Goal: Task Accomplishment & Management: Complete application form

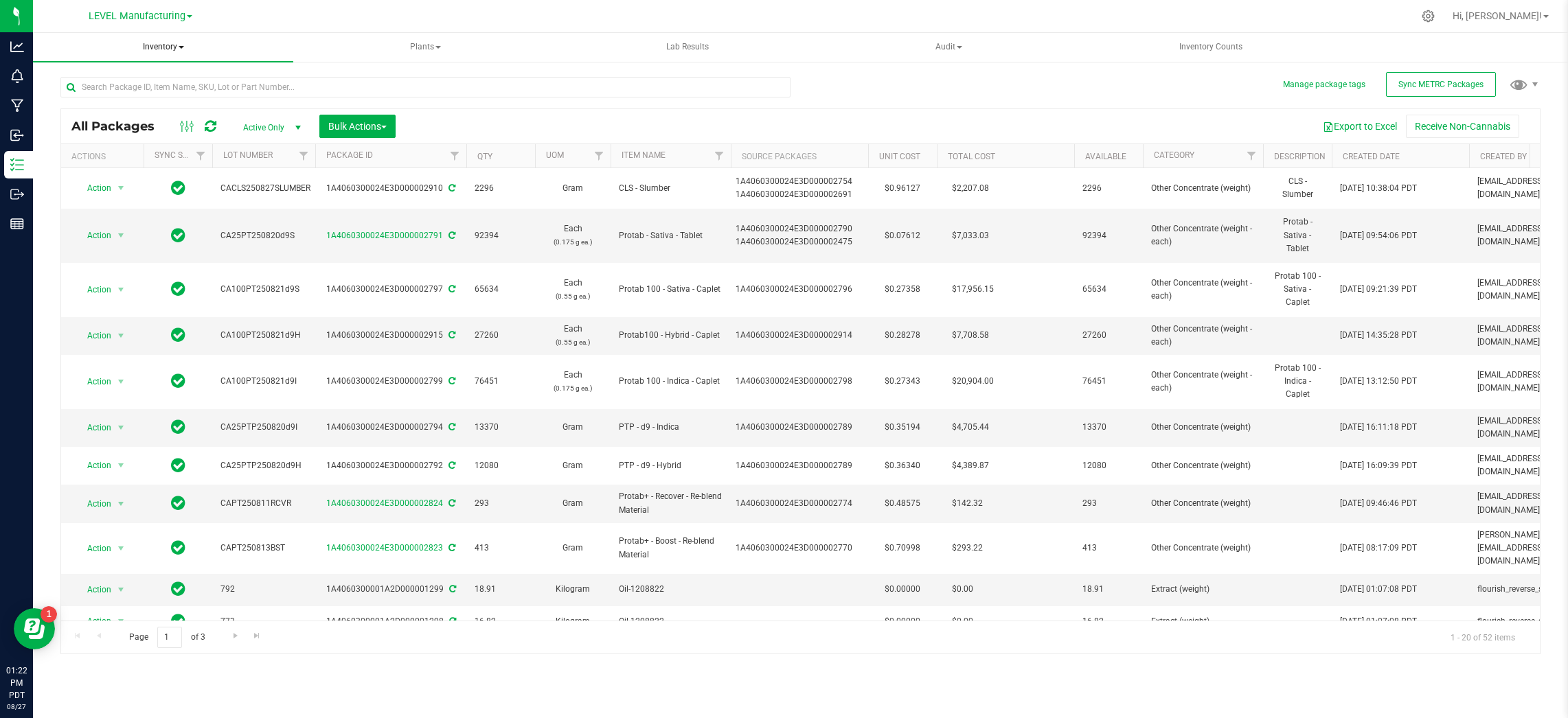
click at [167, 46] on span "Inventory" at bounding box center [163, 47] width 260 height 29
click at [172, 164] on span "From bill of materials" at bounding box center [114, 164] width 124 height 12
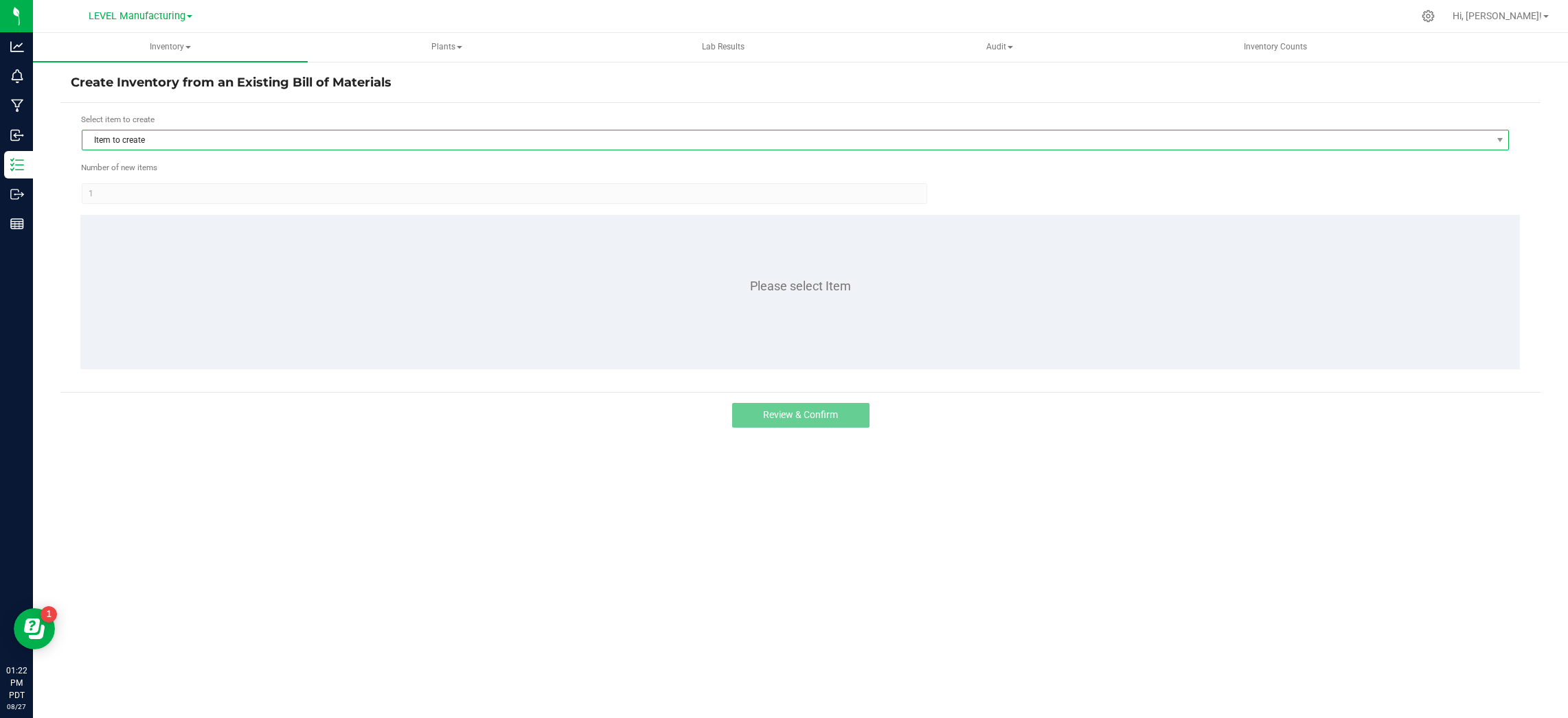
click at [154, 137] on span "Item to create" at bounding box center [786, 140] width 1409 height 19
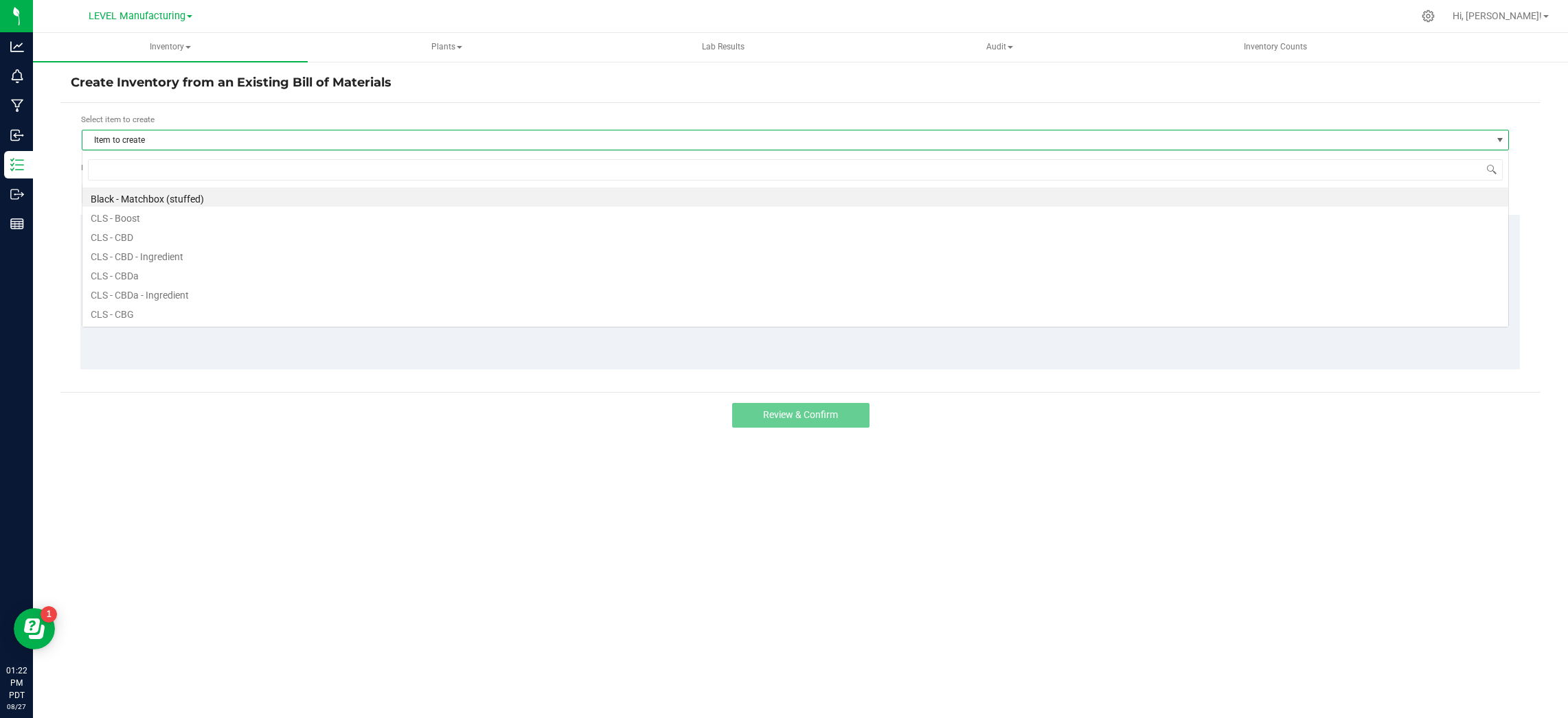
scroll to position [21, 1427]
type input "protab - hybrid - ta"
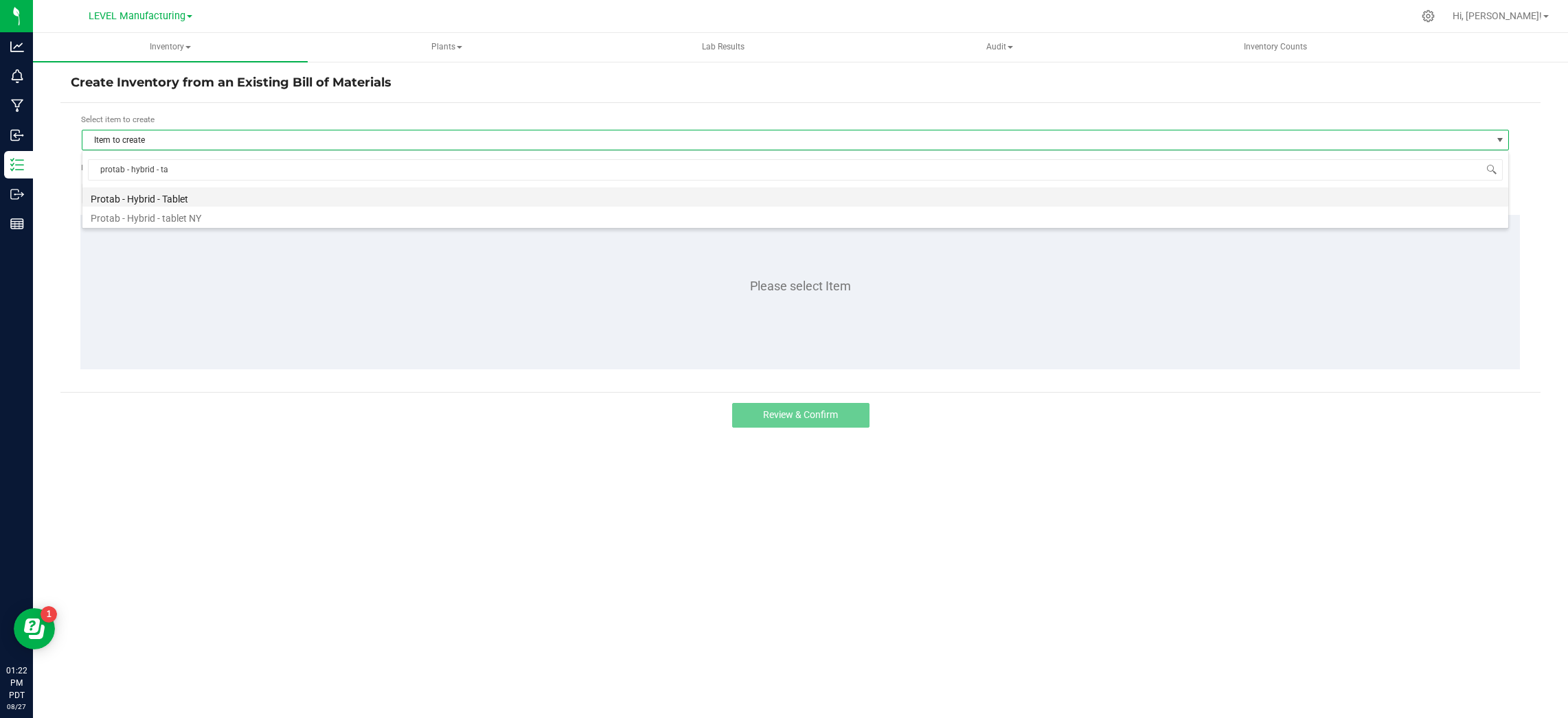
click at [200, 198] on li "Protab - Hybrid - Tablet" at bounding box center [795, 197] width 1426 height 19
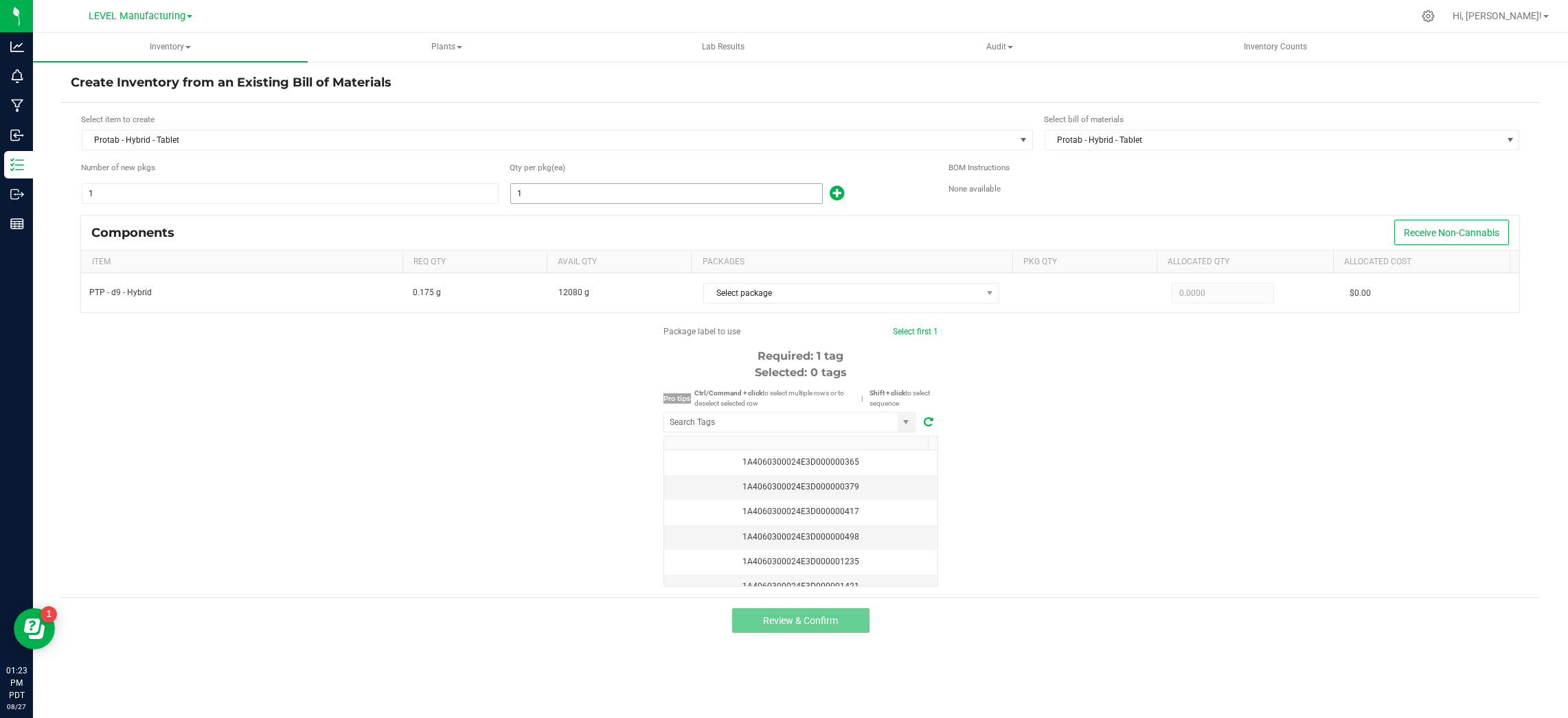
click at [592, 187] on input "1" at bounding box center [667, 194] width 311 height 19
paste input "69020"
type input "69,020"
click at [1122, 142] on span "Protab - Hybrid - Tablet" at bounding box center [1274, 140] width 457 height 19
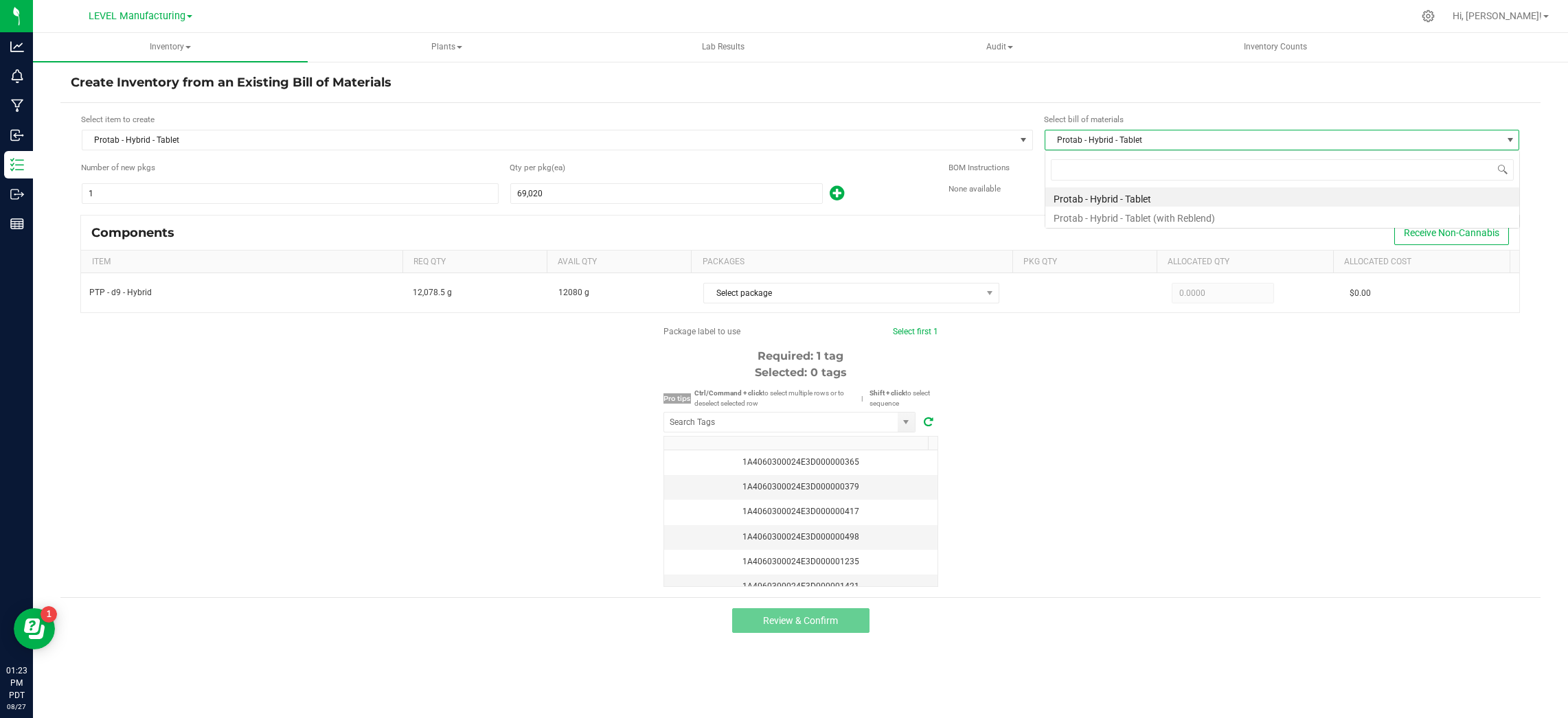
scroll to position [21, 475]
click at [1158, 221] on li "Protab - Hybrid - Tablet (with Reblend)" at bounding box center [1283, 217] width 474 height 19
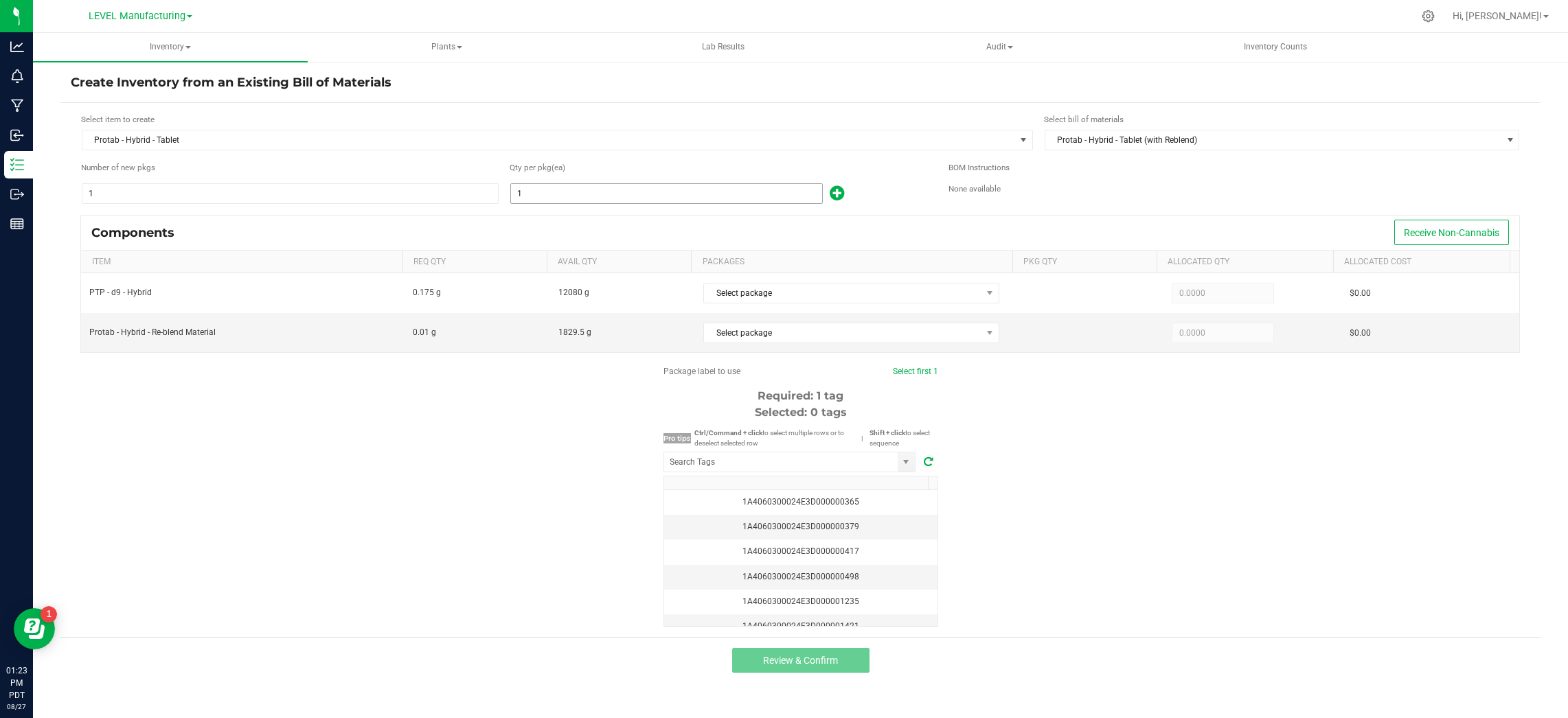
click at [571, 195] on input "1" at bounding box center [667, 194] width 311 height 19
paste input "69020"
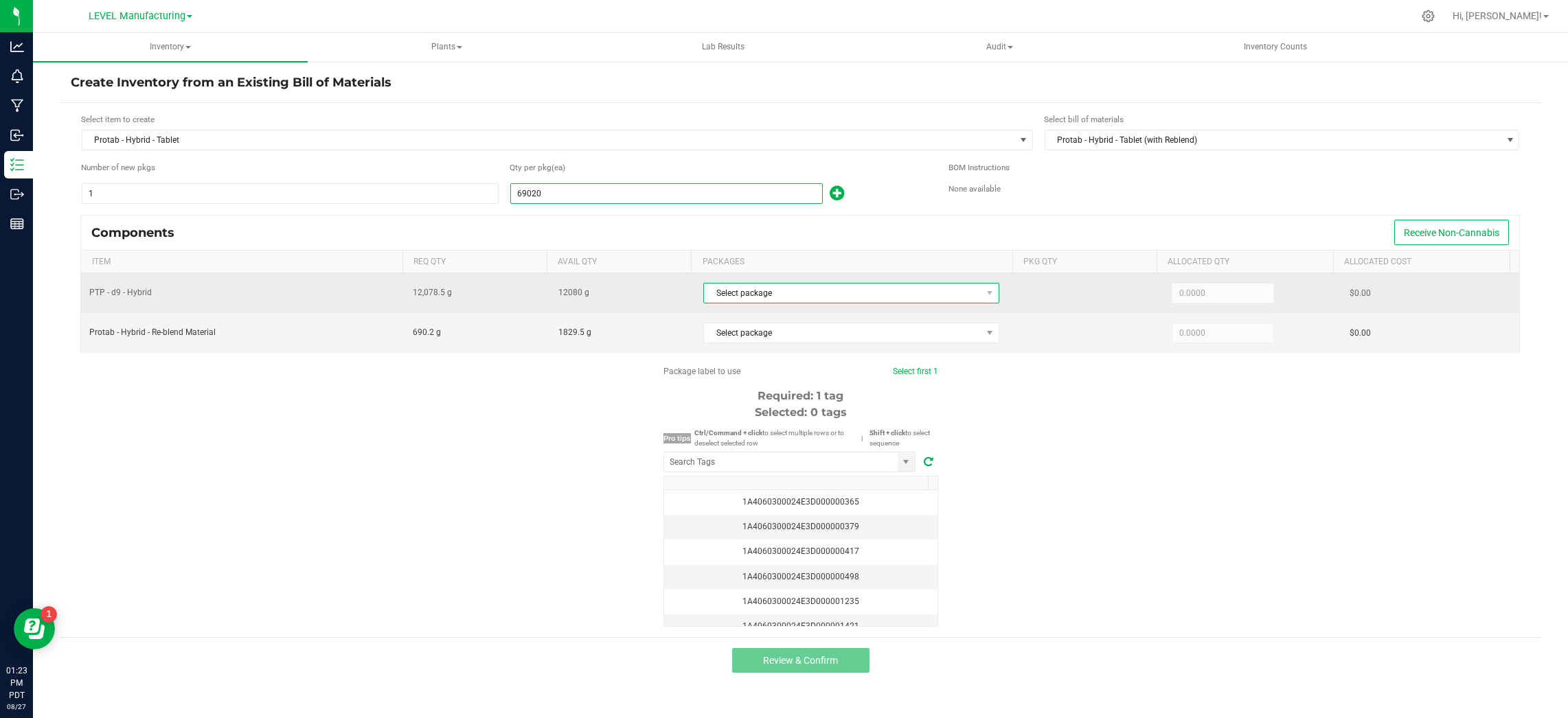
type input "69,020"
click at [819, 300] on span "Select package" at bounding box center [842, 294] width 277 height 19
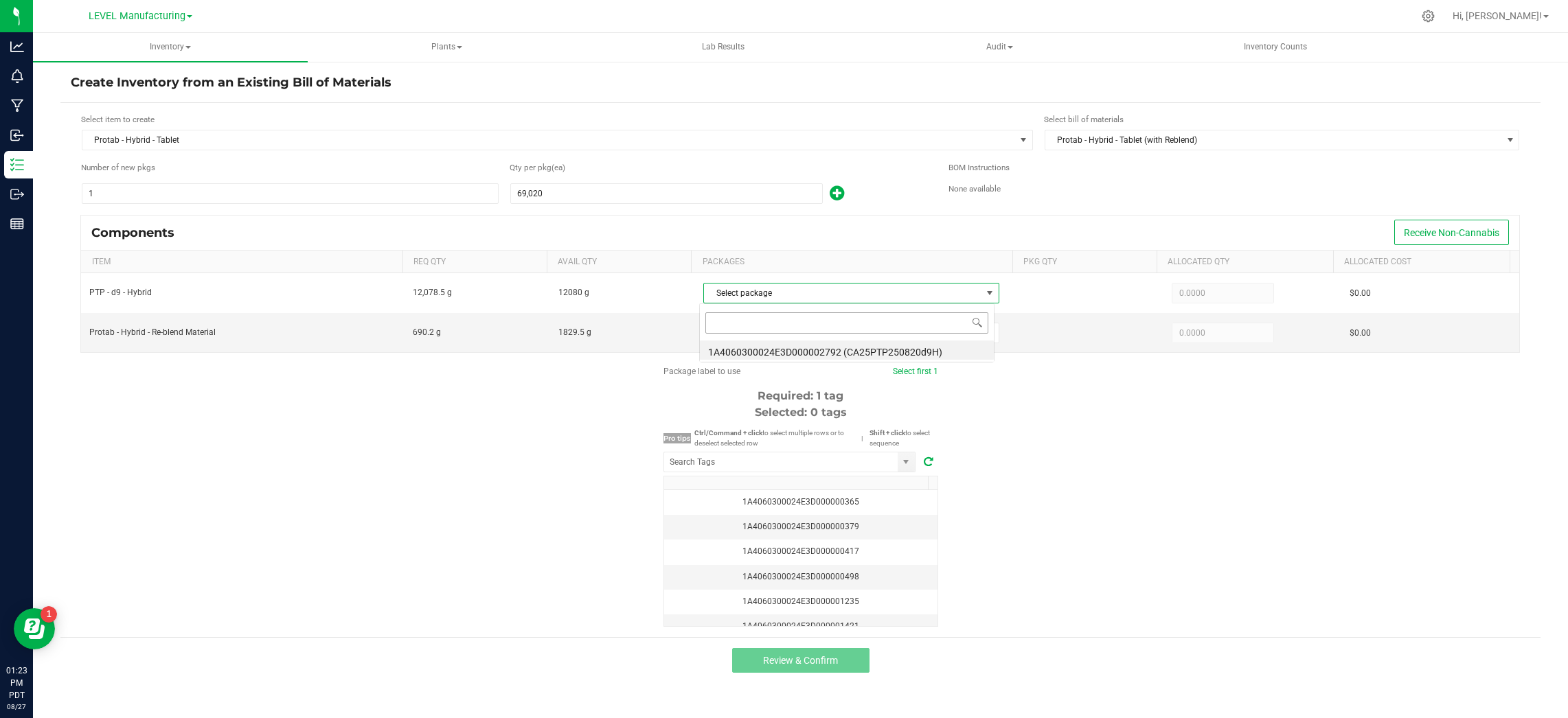
scroll to position [21, 293]
click at [846, 342] on li "1A4060300024E3D000002792 (CA25PTP250820d9H)" at bounding box center [847, 350] width 294 height 19
type input "12,078.5000"
click at [848, 344] on div "Select package" at bounding box center [856, 332] width 306 height 28
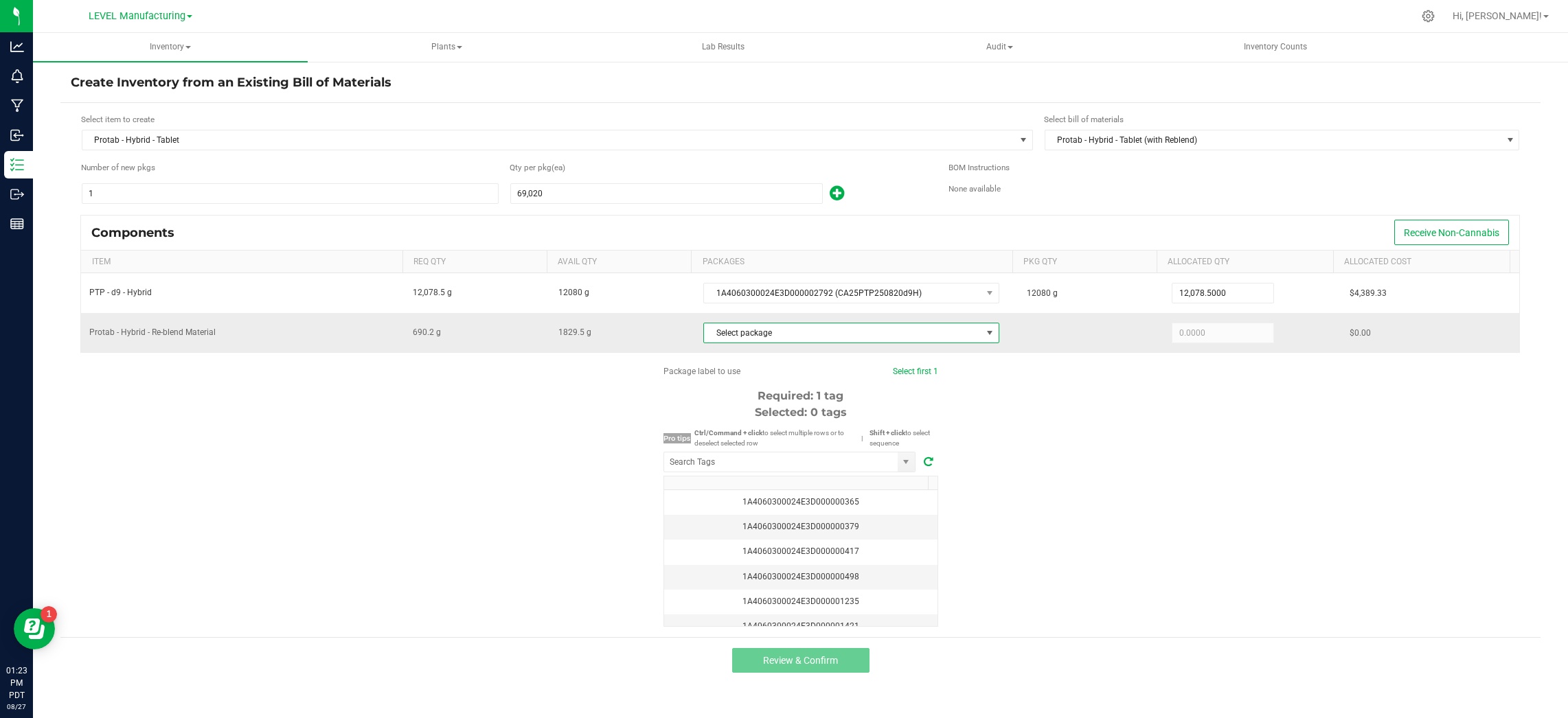
click at [875, 335] on span "Select package" at bounding box center [842, 333] width 277 height 19
click at [917, 389] on li "1A4060300024E3D000002474 (CA25PT250514d9H)" at bounding box center [846, 390] width 292 height 19
type input "690.2000"
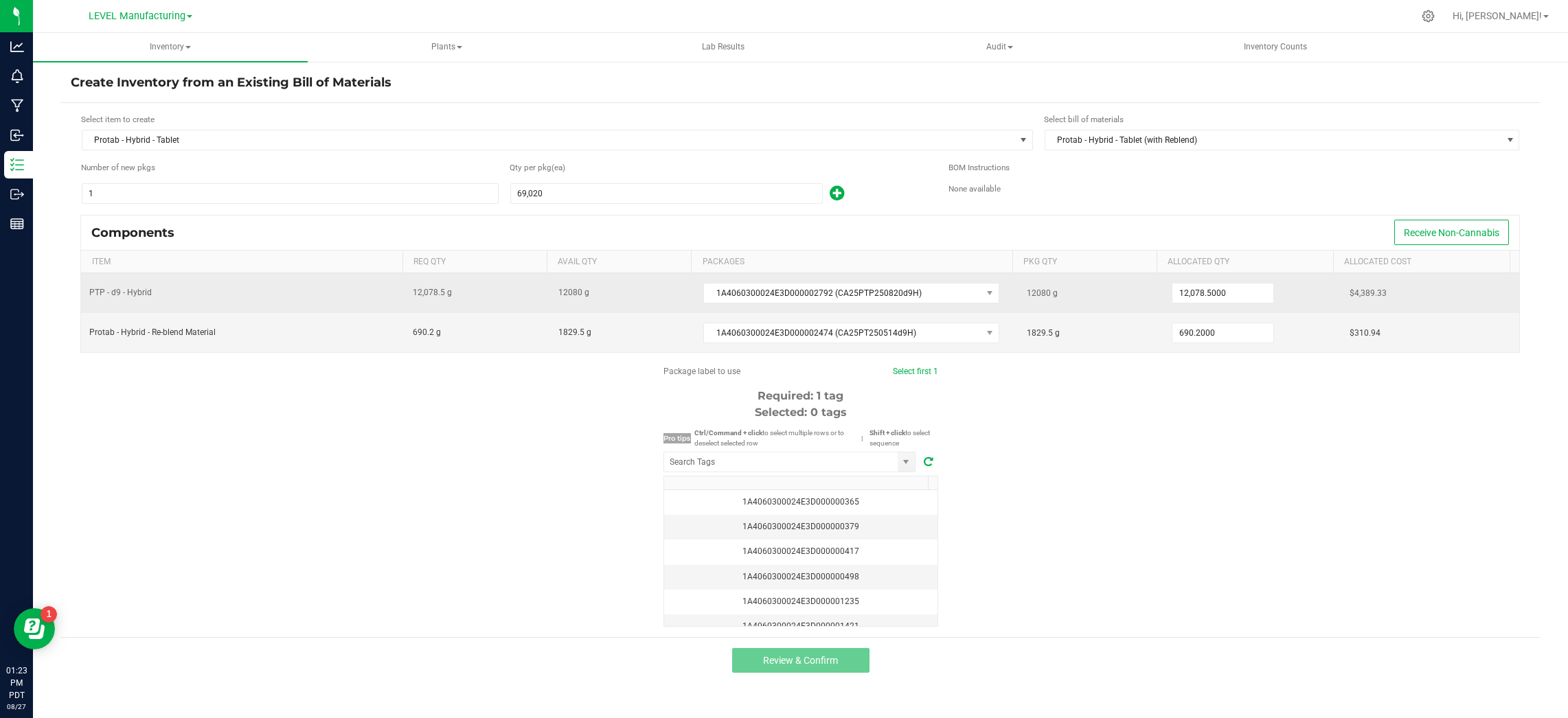
click at [1032, 293] on span "12080 g" at bounding box center [1042, 293] width 31 height 10
copy span "12080"
click at [1241, 291] on input "12078.5" at bounding box center [1223, 294] width 101 height 19
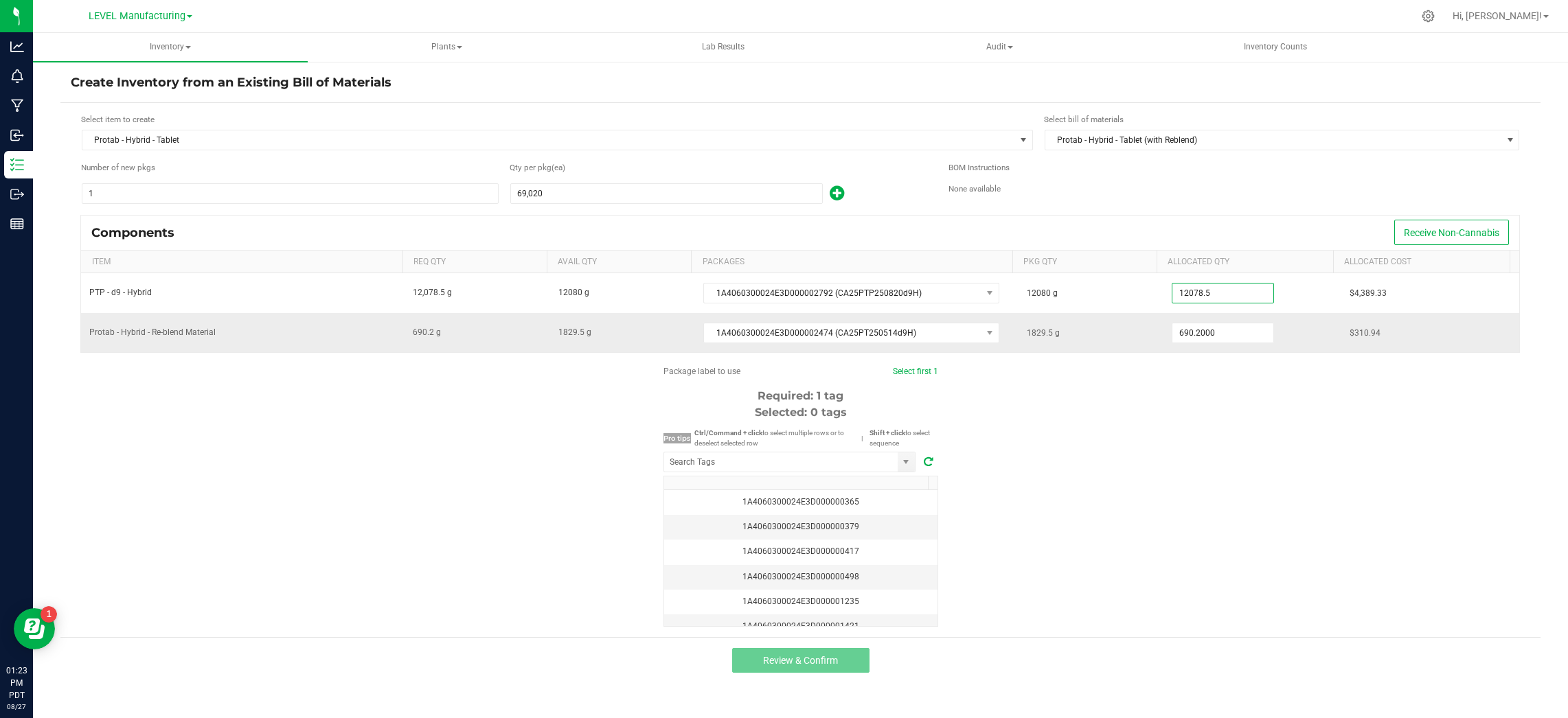
paste input "80"
type input "12,080.0000"
click at [1033, 335] on span "1829.5 g" at bounding box center [1043, 332] width 33 height 10
copy span "1829.5"
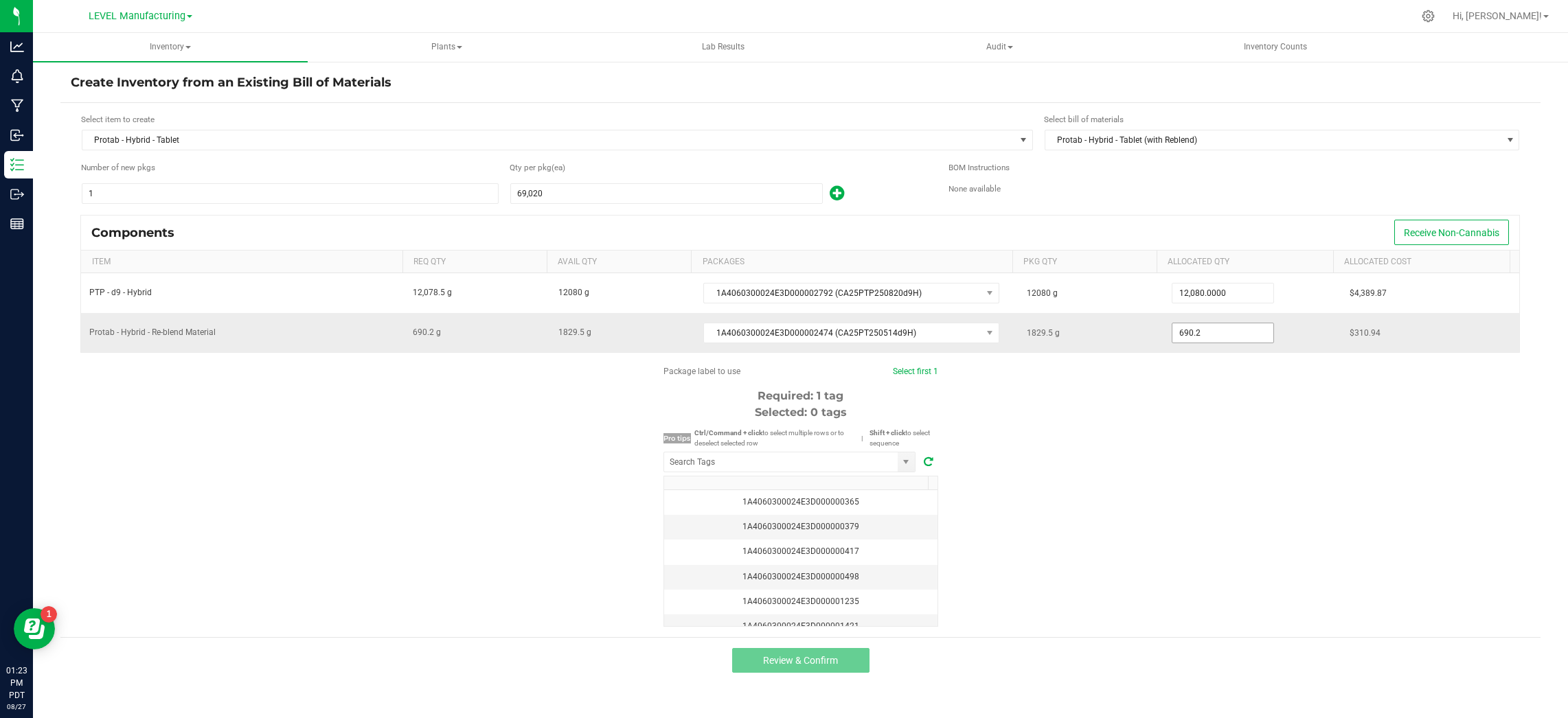
click at [1235, 335] on input "690.2" at bounding box center [1223, 333] width 101 height 19
paste input "1829.5"
type input "1,829.5000"
click at [754, 453] on input "NO DATA FOUND" at bounding box center [781, 462] width 233 height 19
paste input "1A4060300024E3D000002793"
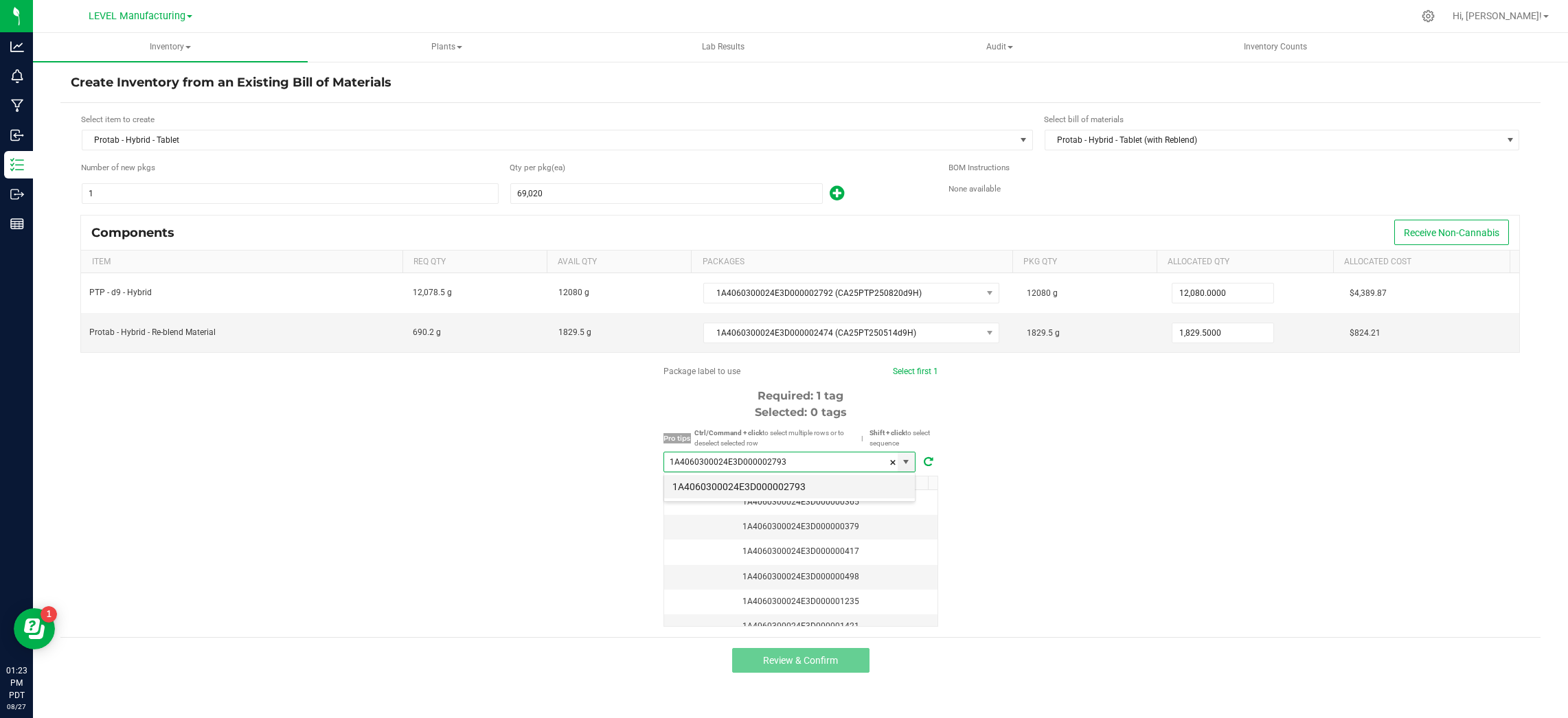
scroll to position [21, 253]
click at [756, 492] on li "1A4060300024E3D000002793" at bounding box center [789, 486] width 250 height 23
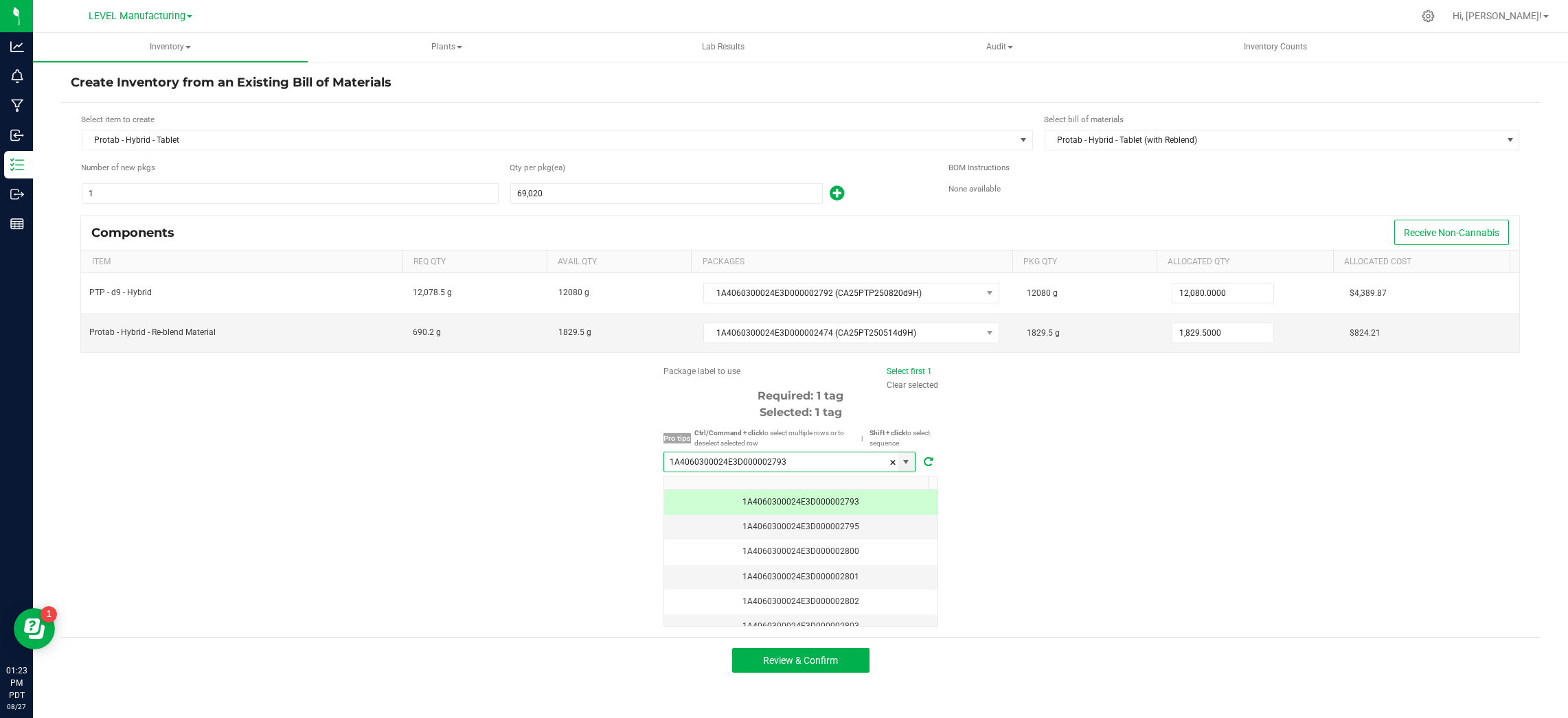
type input "1A4060300024E3D000002793"
drag, startPoint x: 1321, startPoint y: 438, endPoint x: 1202, endPoint y: 434, distance: 119.1
click at [1320, 437] on div "Package label to use Select first 1 Clear selected Required: 1 tag Selected: 1 …" at bounding box center [800, 496] width 1481 height 261
click at [753, 661] on button "Review & Confirm" at bounding box center [801, 660] width 138 height 25
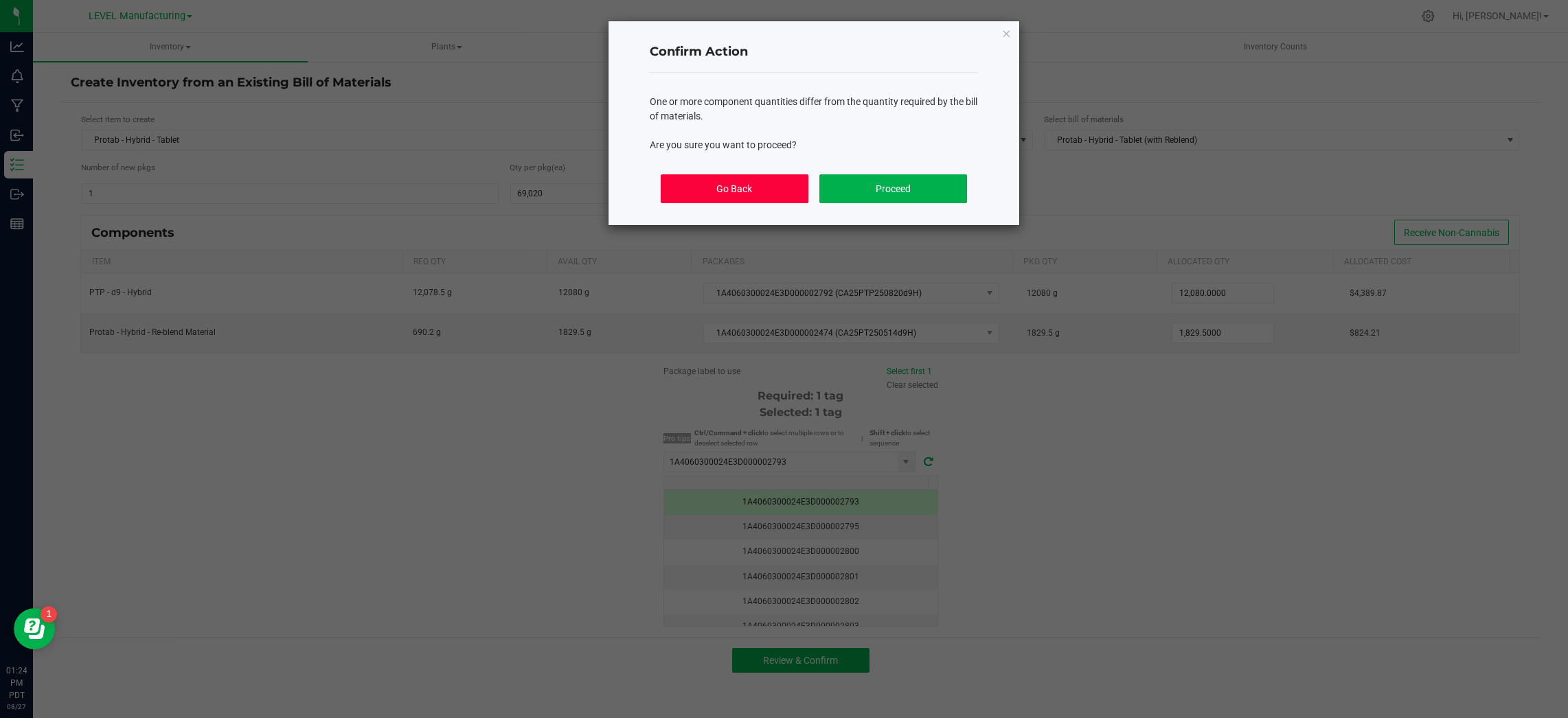
click at [713, 179] on button "Go Back" at bounding box center [735, 188] width 148 height 29
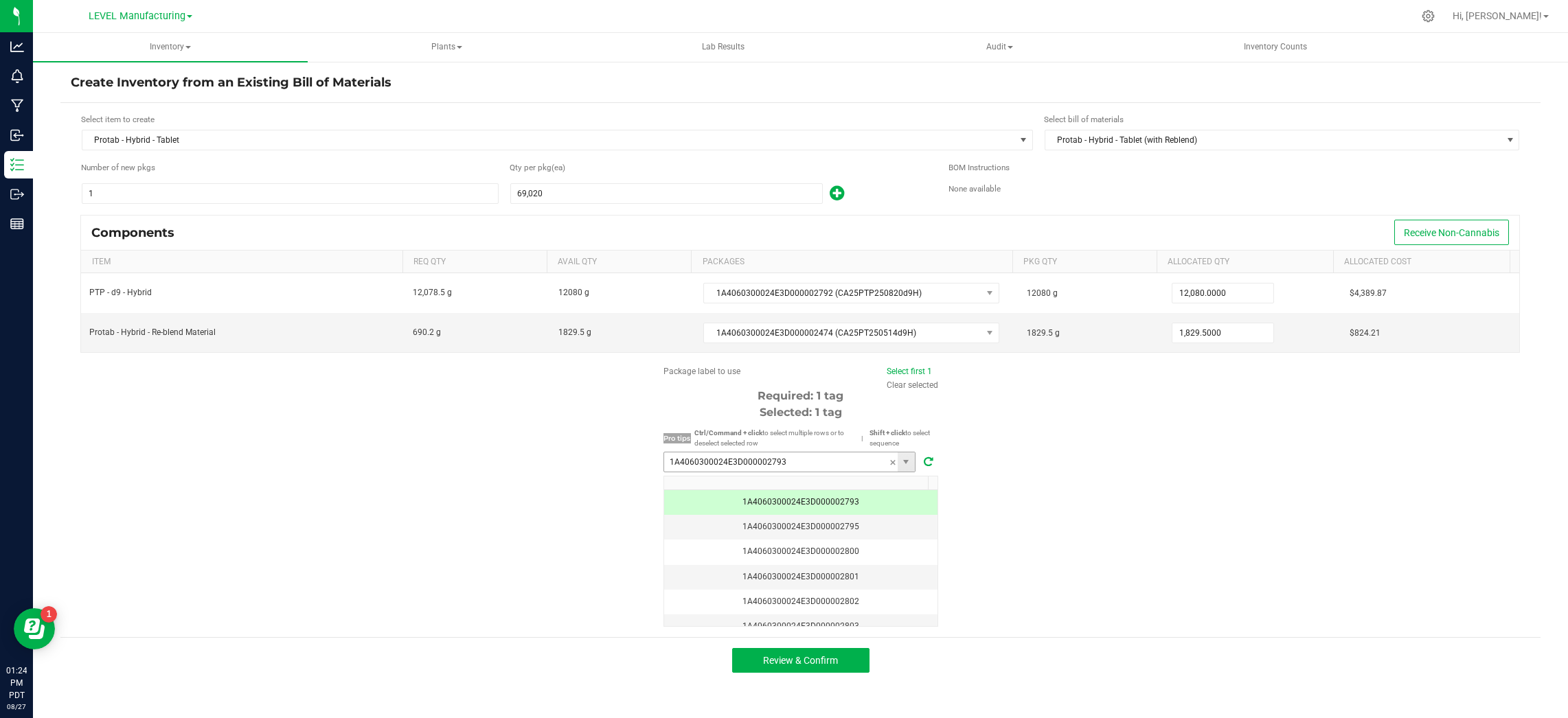
click at [783, 467] on input "1A4060300024E3D000002793" at bounding box center [781, 462] width 233 height 19
click at [800, 657] on span "Review & Confirm" at bounding box center [800, 660] width 75 height 11
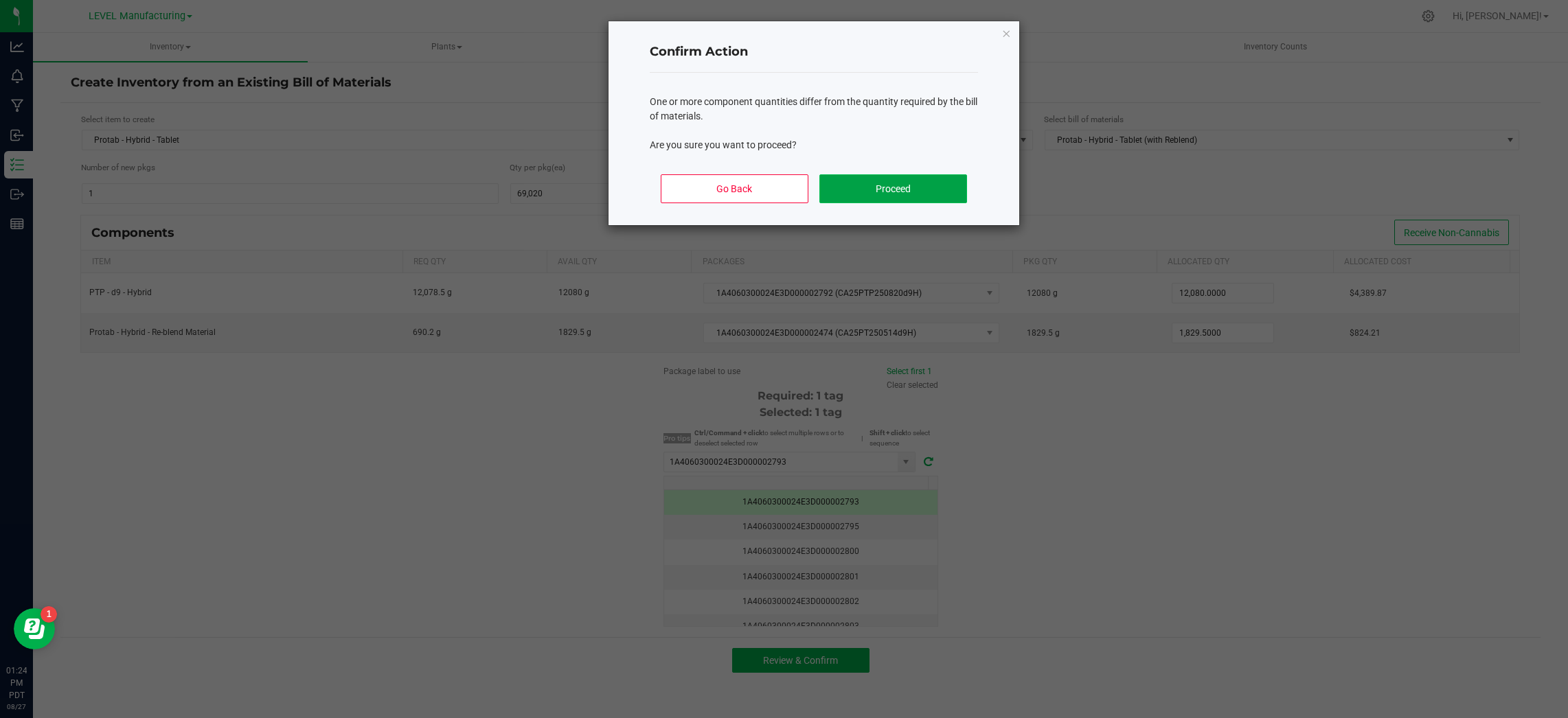
click at [845, 182] on button "Proceed" at bounding box center [893, 188] width 148 height 29
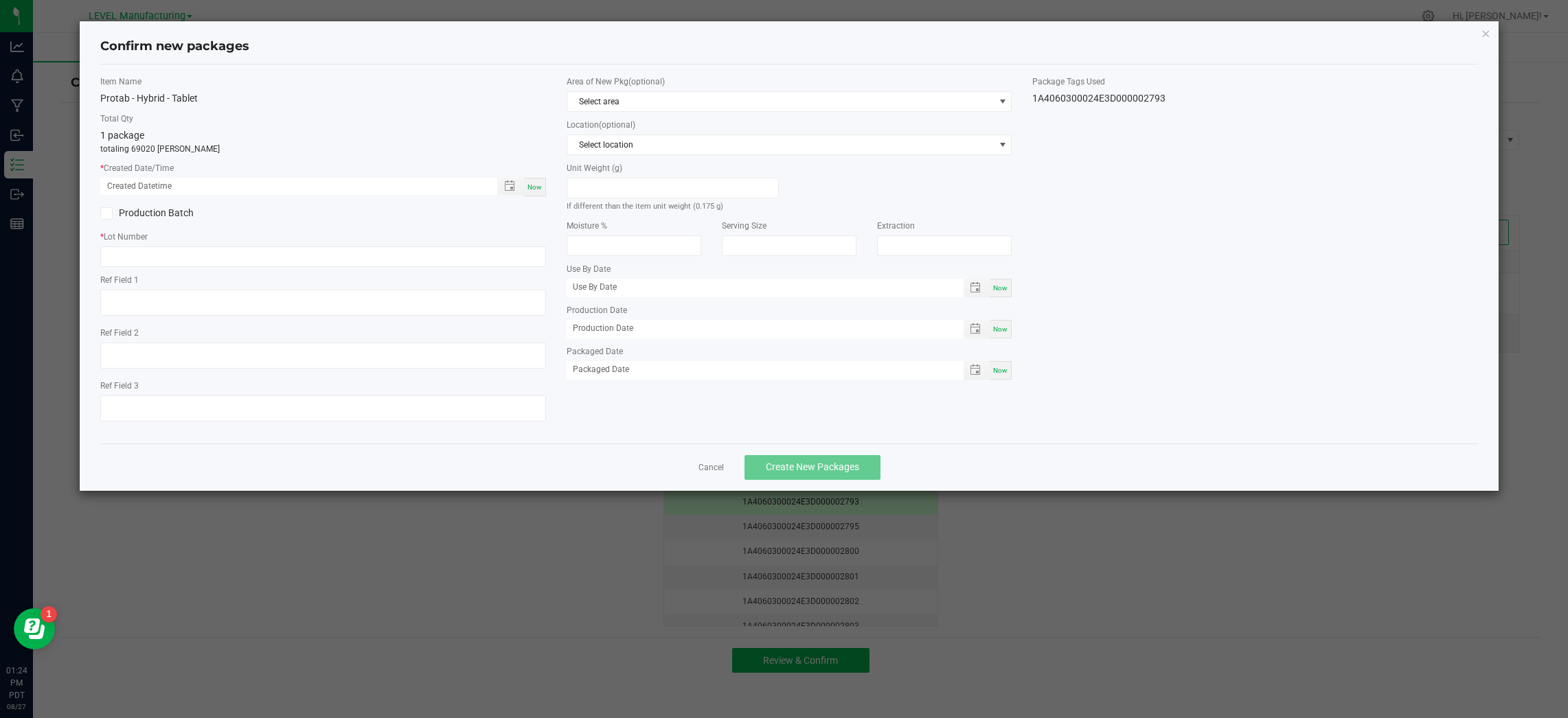
click at [536, 182] on div "Now" at bounding box center [534, 187] width 22 height 19
type input "08/27/2025 01:24 PM"
click at [493, 259] on input "text" at bounding box center [323, 257] width 445 height 21
paste input "CA25PT250820d9H"
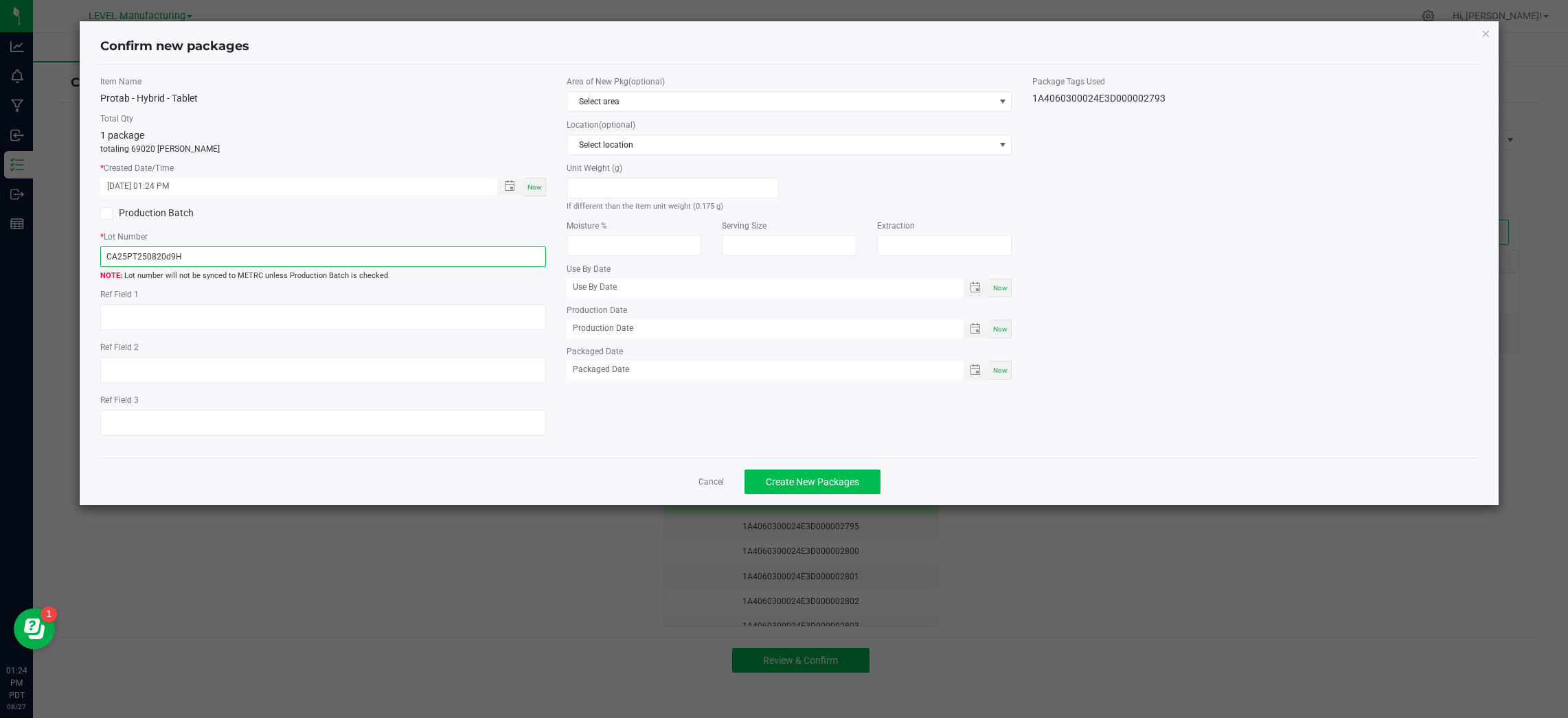
type input "CA25PT250820d9H"
click at [794, 471] on button "Create New Packages" at bounding box center [812, 482] width 136 height 25
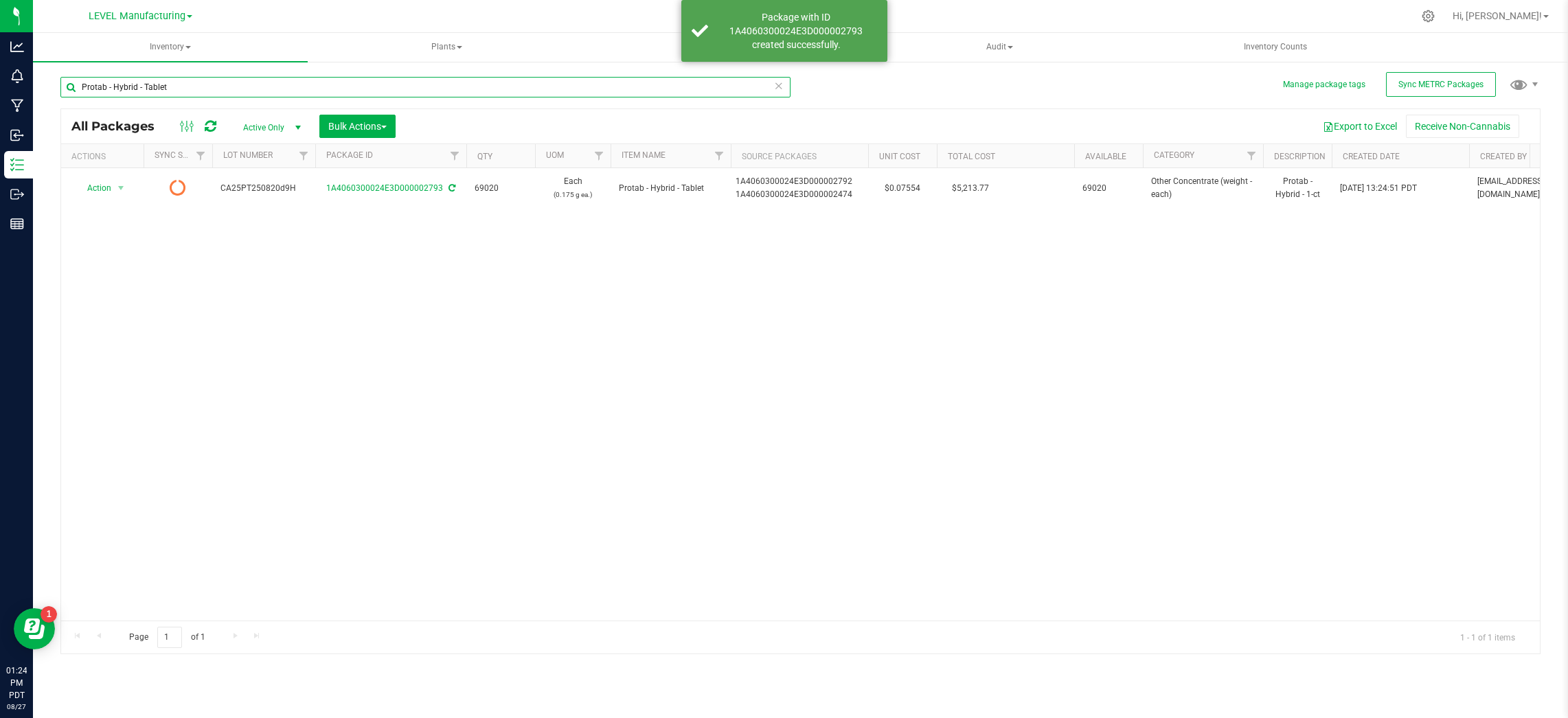
drag, startPoint x: 785, startPoint y: 88, endPoint x: 785, endPoint y: 81, distance: 7.0
click at [785, 85] on input "Protab - Hybrid - Tablet" at bounding box center [425, 87] width 730 height 21
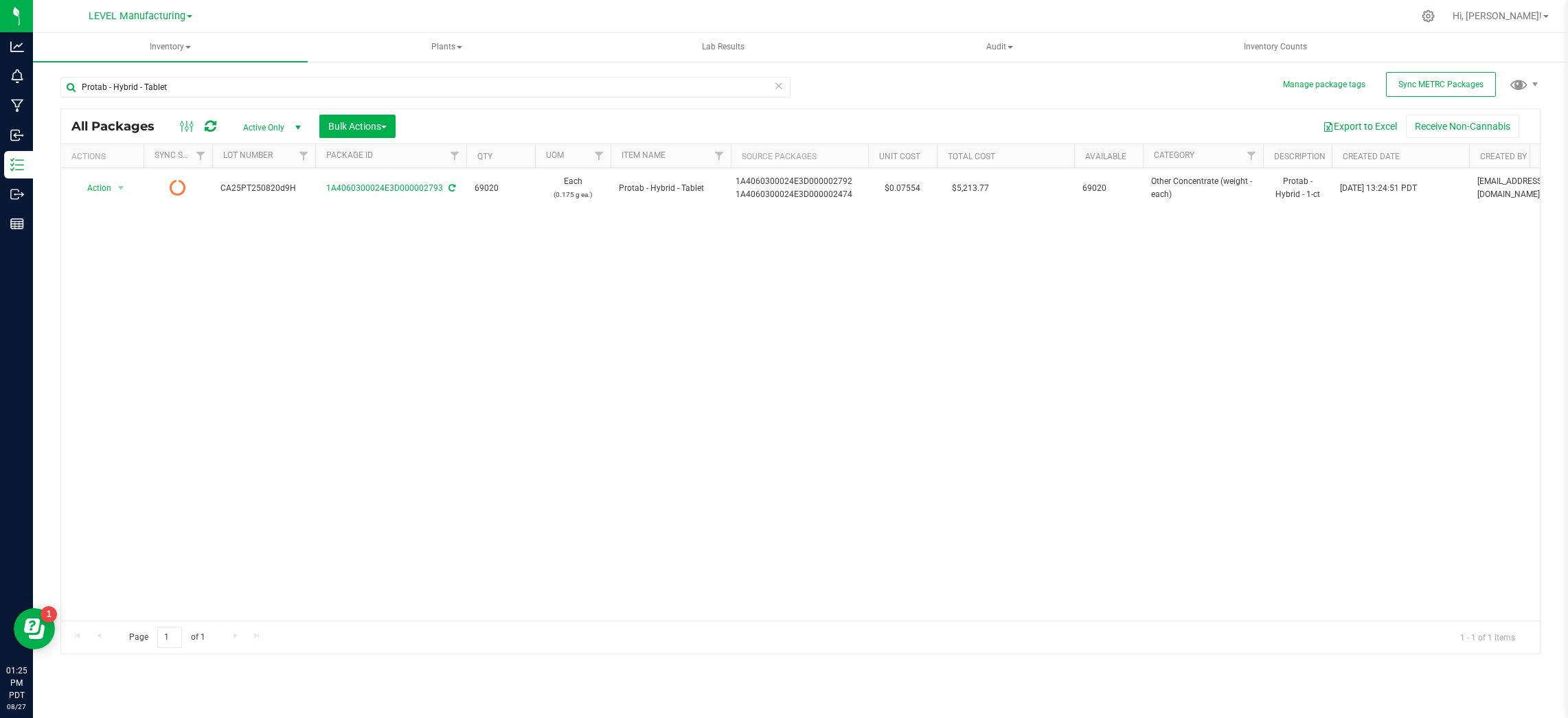
click at [780, 84] on icon at bounding box center [779, 85] width 10 height 16
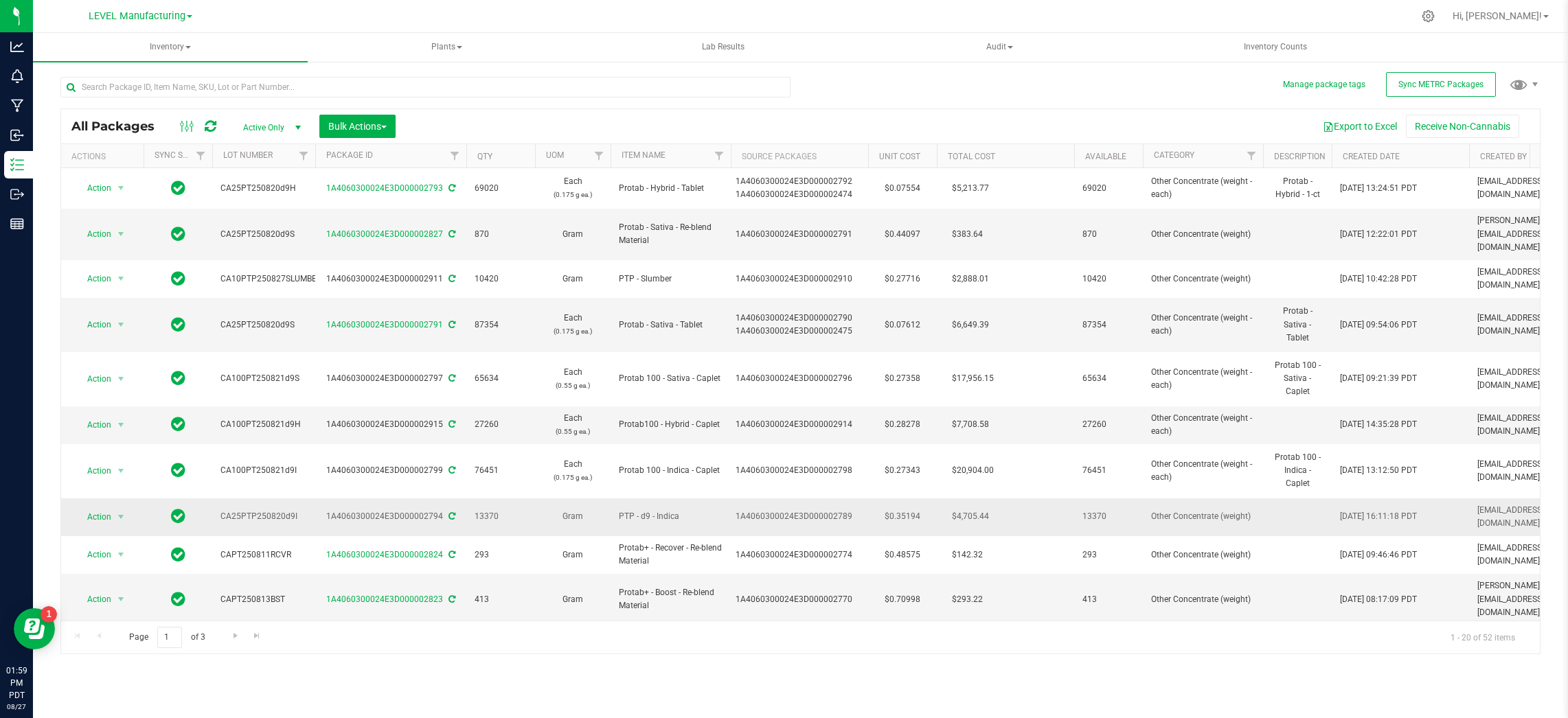
click at [273, 510] on span "CA25PTP250820d9I" at bounding box center [264, 516] width 87 height 13
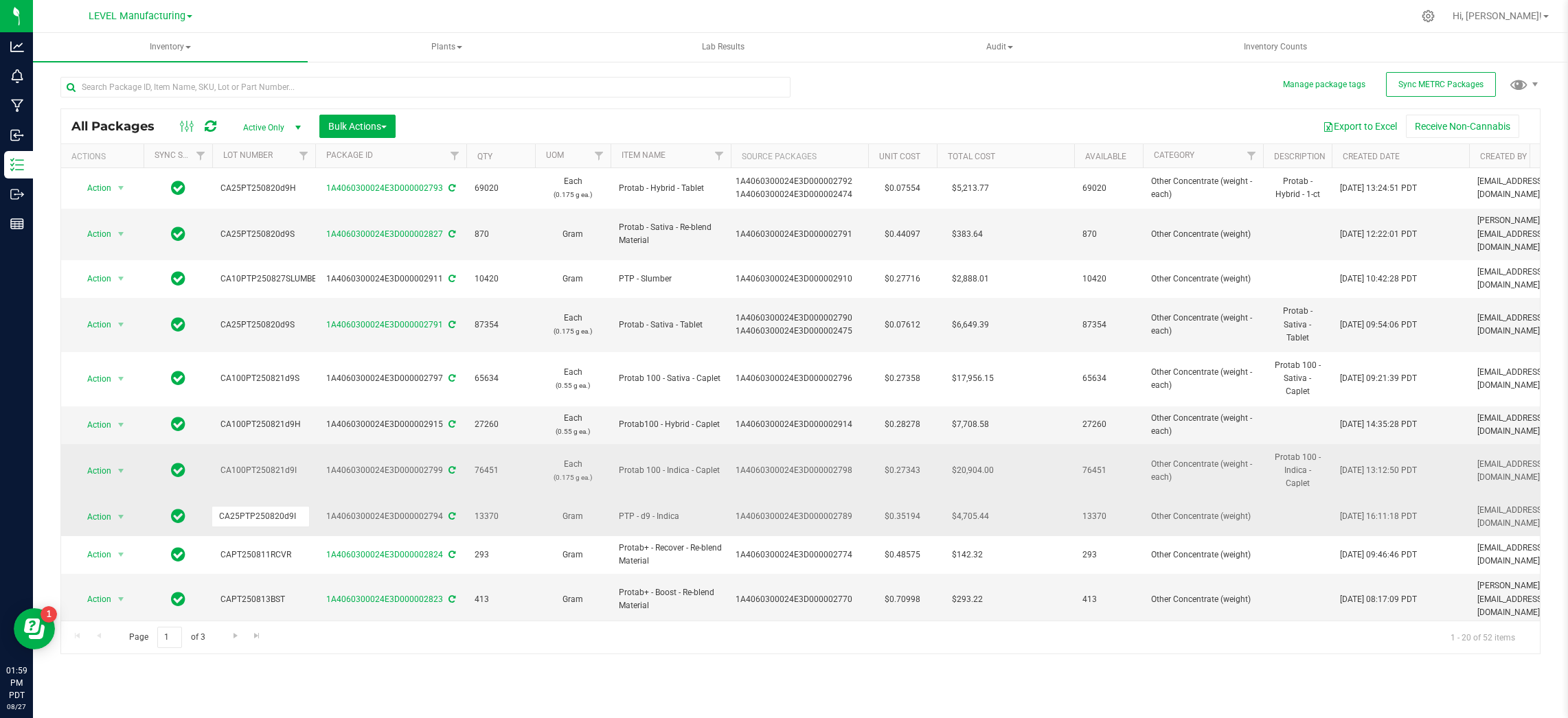
click at [305, 465] on td "CA100PT250821d9I" at bounding box center [264, 471] width 103 height 55
click at [311, 477] on td "CA100PT250821d9I" at bounding box center [264, 471] width 103 height 55
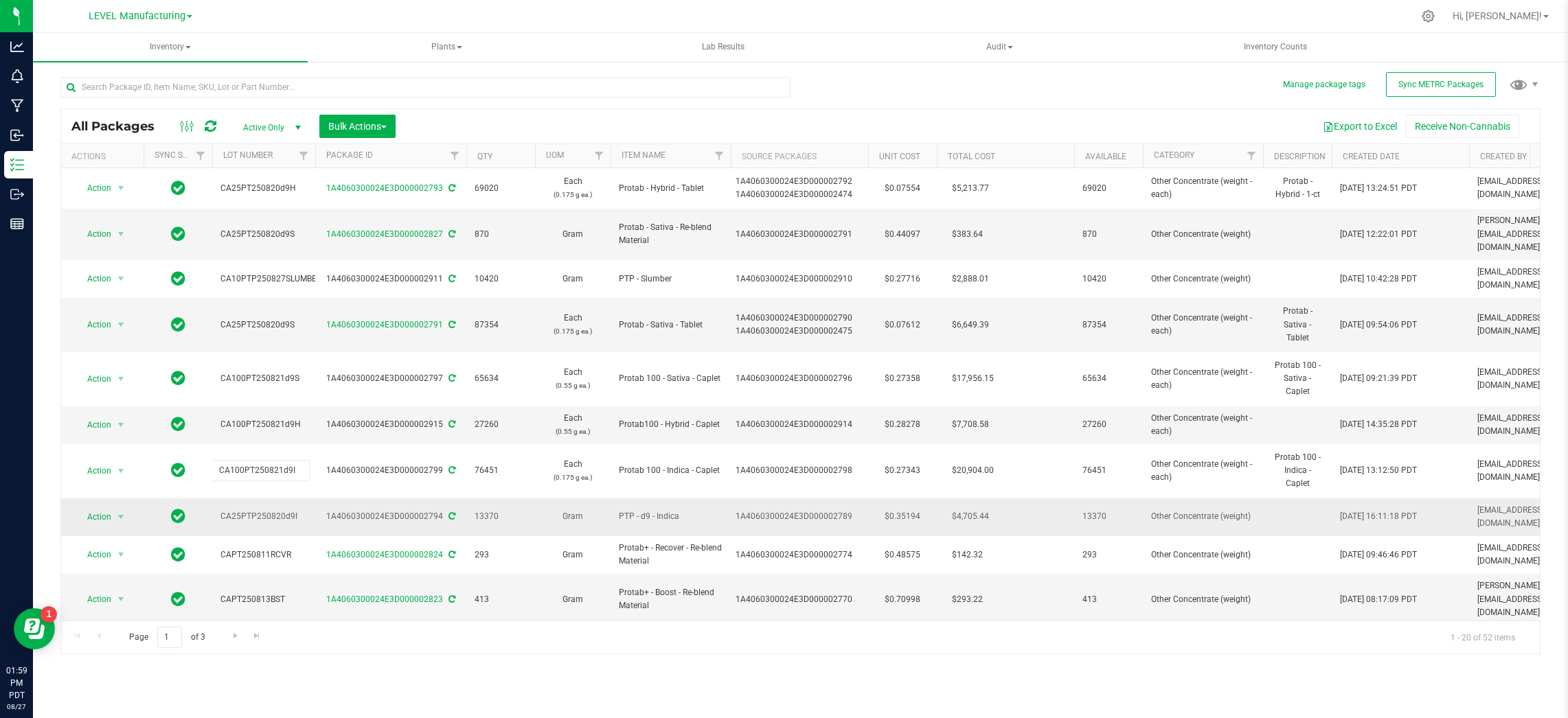
click at [307, 498] on td "CA25PTP250820d9I" at bounding box center [264, 517] width 103 height 38
click at [313, 498] on td "CA25PTP250820d9I" at bounding box center [264, 517] width 103 height 38
click at [329, 510] on div "1A4060300024E3D000002794" at bounding box center [391, 516] width 155 height 13
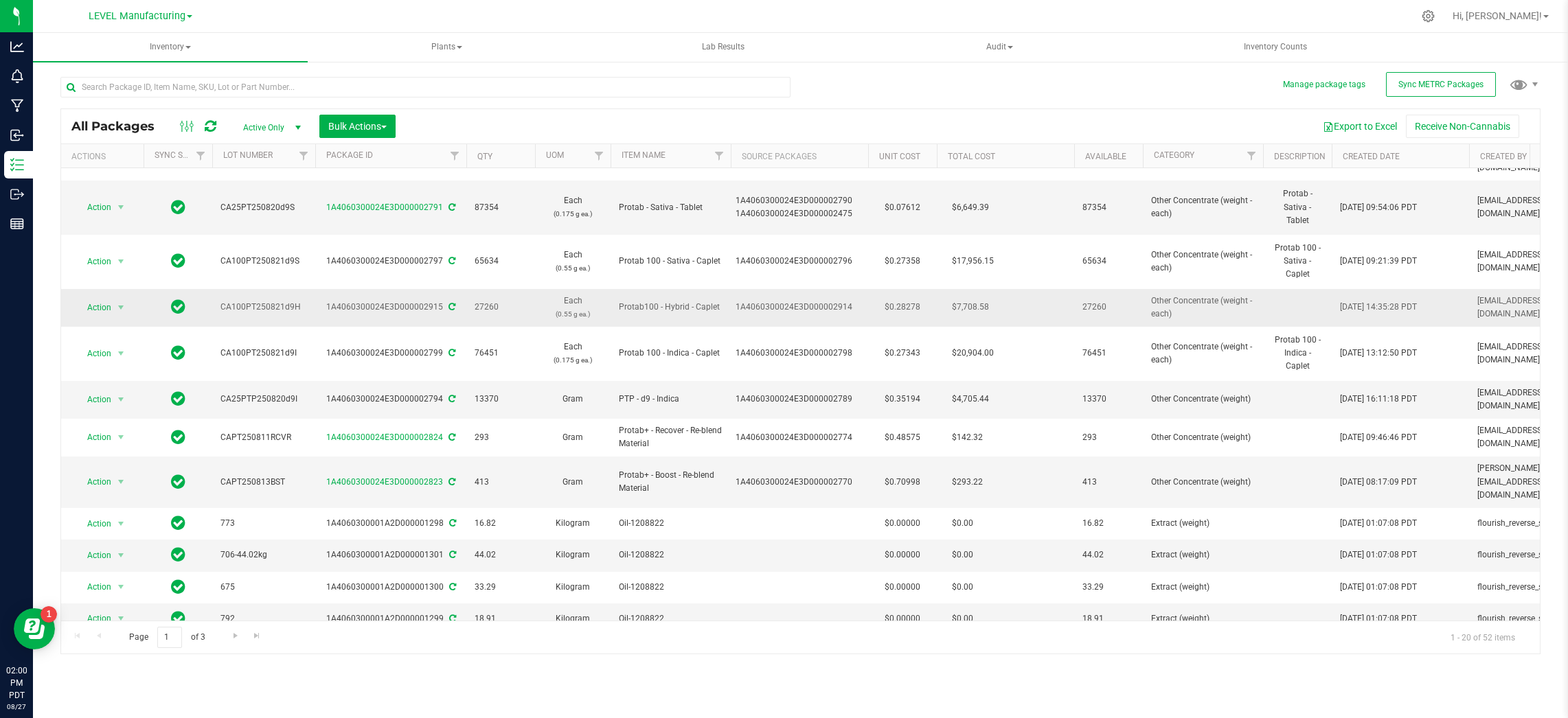
scroll to position [145, 0]
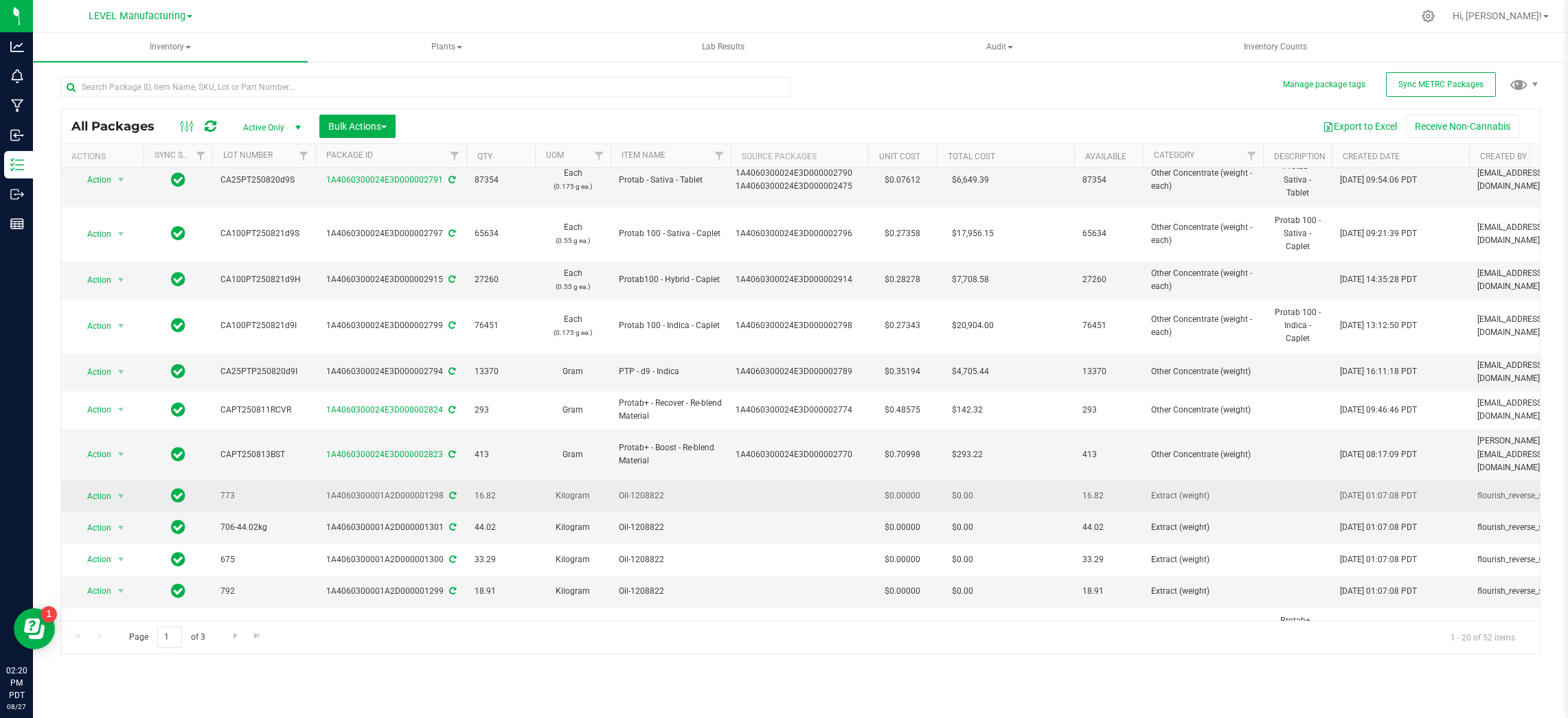
click at [910, 480] on td "$0.00000" at bounding box center [903, 496] width 69 height 31
click at [913, 487] on input "0" at bounding box center [900, 497] width 63 height 19
type input "1.75"
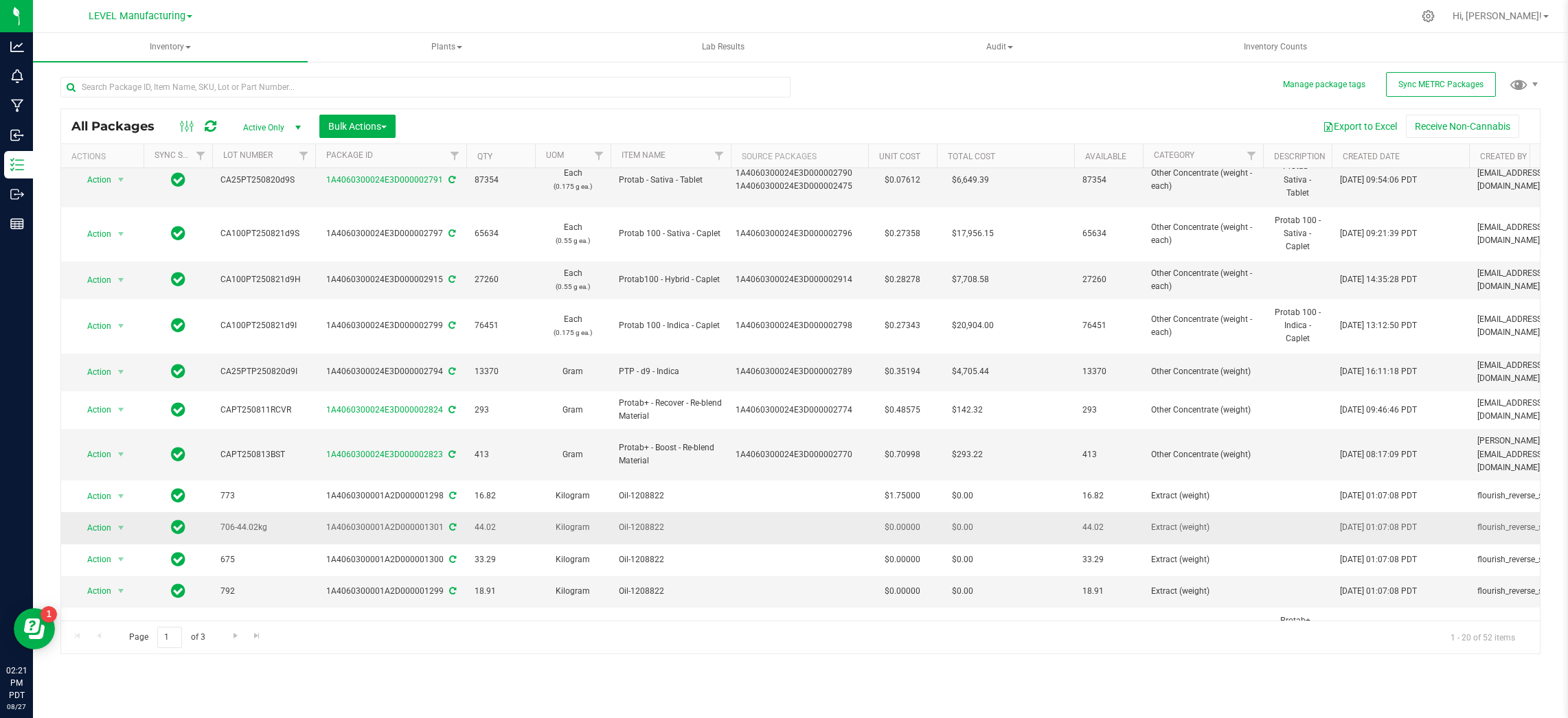
click at [910, 513] on td "$0.00000" at bounding box center [903, 528] width 69 height 31
click at [910, 519] on input "0" at bounding box center [900, 528] width 63 height 19
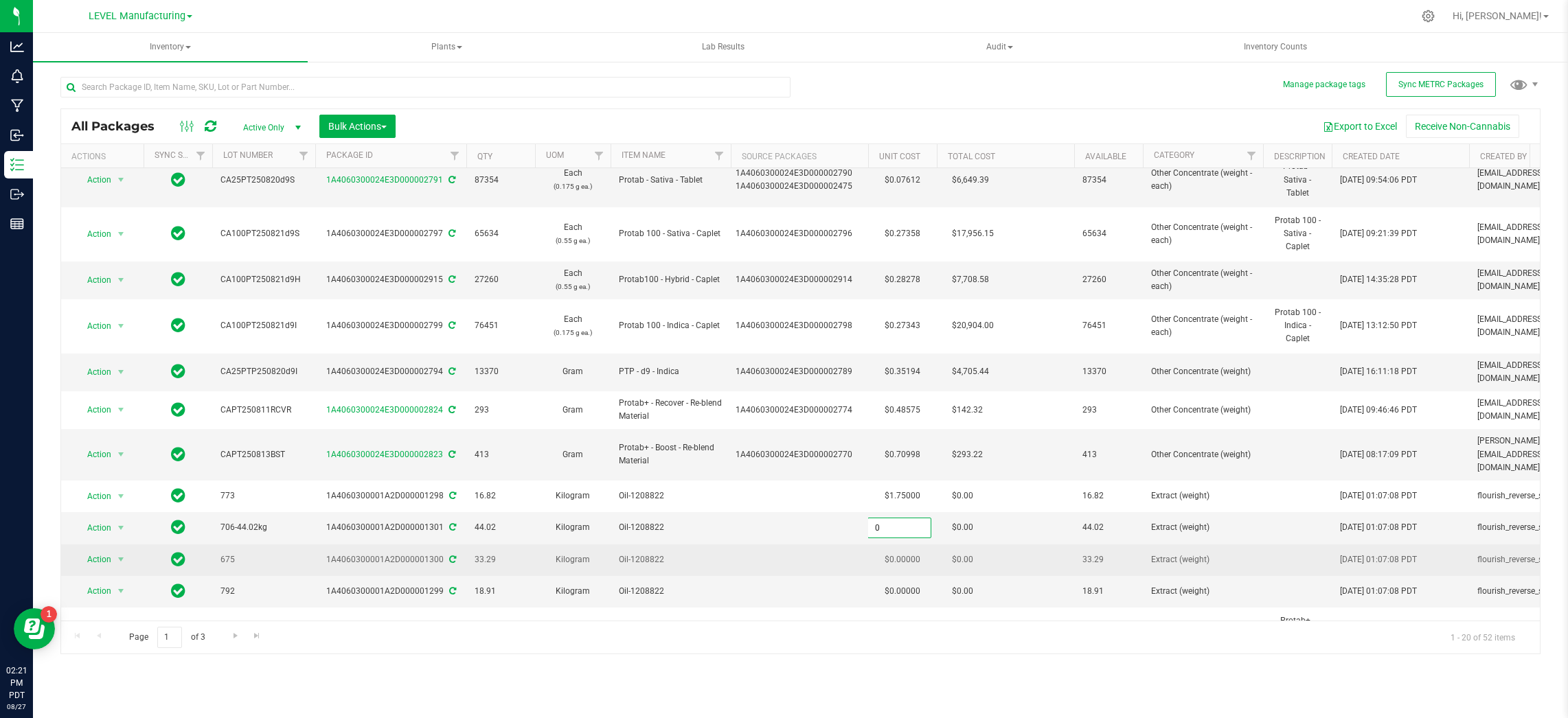
type input "1.6"
click at [911, 521] on div "All Packages Active Only Active Only Lab Samples Locked All External Internal B…" at bounding box center [800, 381] width 1481 height 546
click at [904, 545] on td "$0.00000" at bounding box center [903, 560] width 69 height 31
click at [904, 550] on input "0" at bounding box center [900, 560] width 63 height 19
type input "1.6"
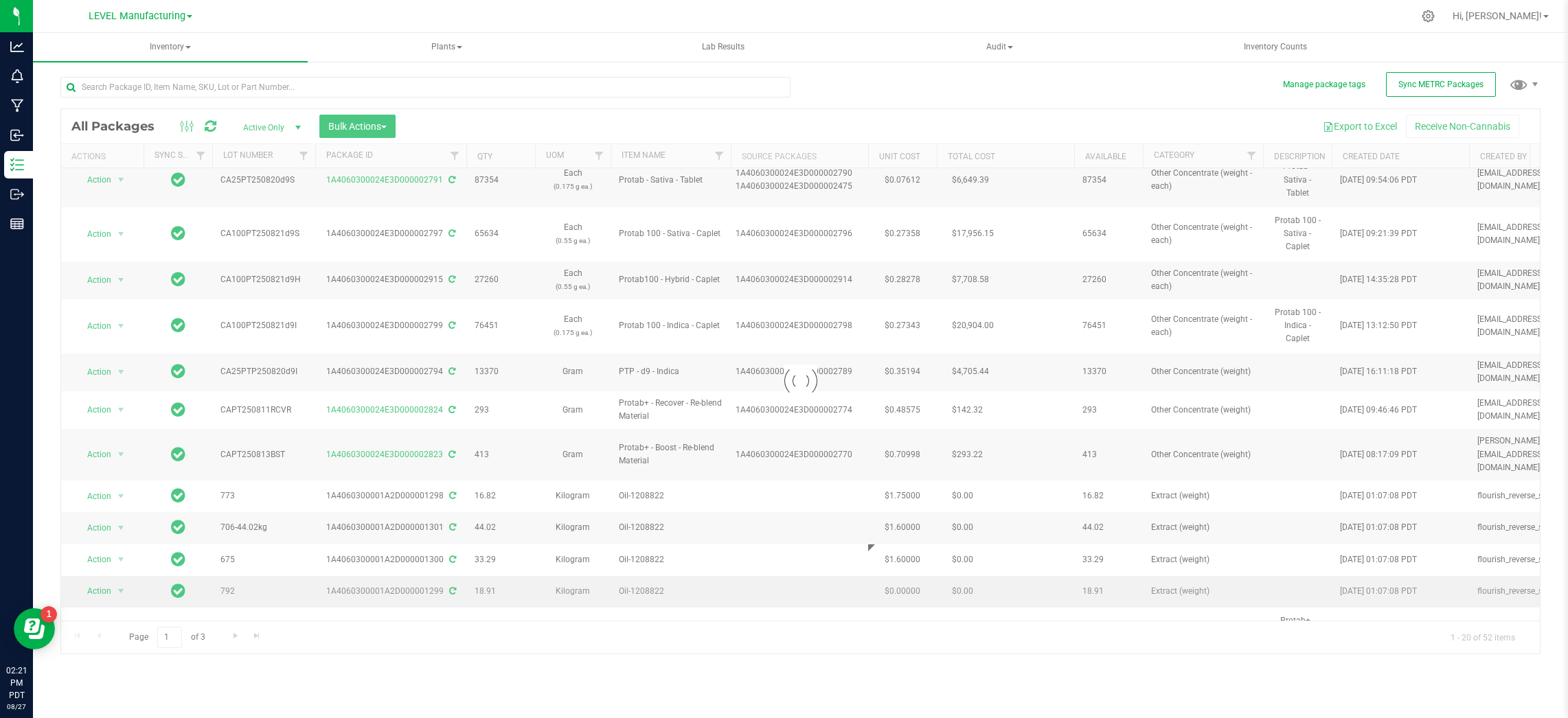
click at [899, 553] on div "Loading... All Packages Active Only Active Only Lab Samples Locked All External…" at bounding box center [800, 381] width 1481 height 546
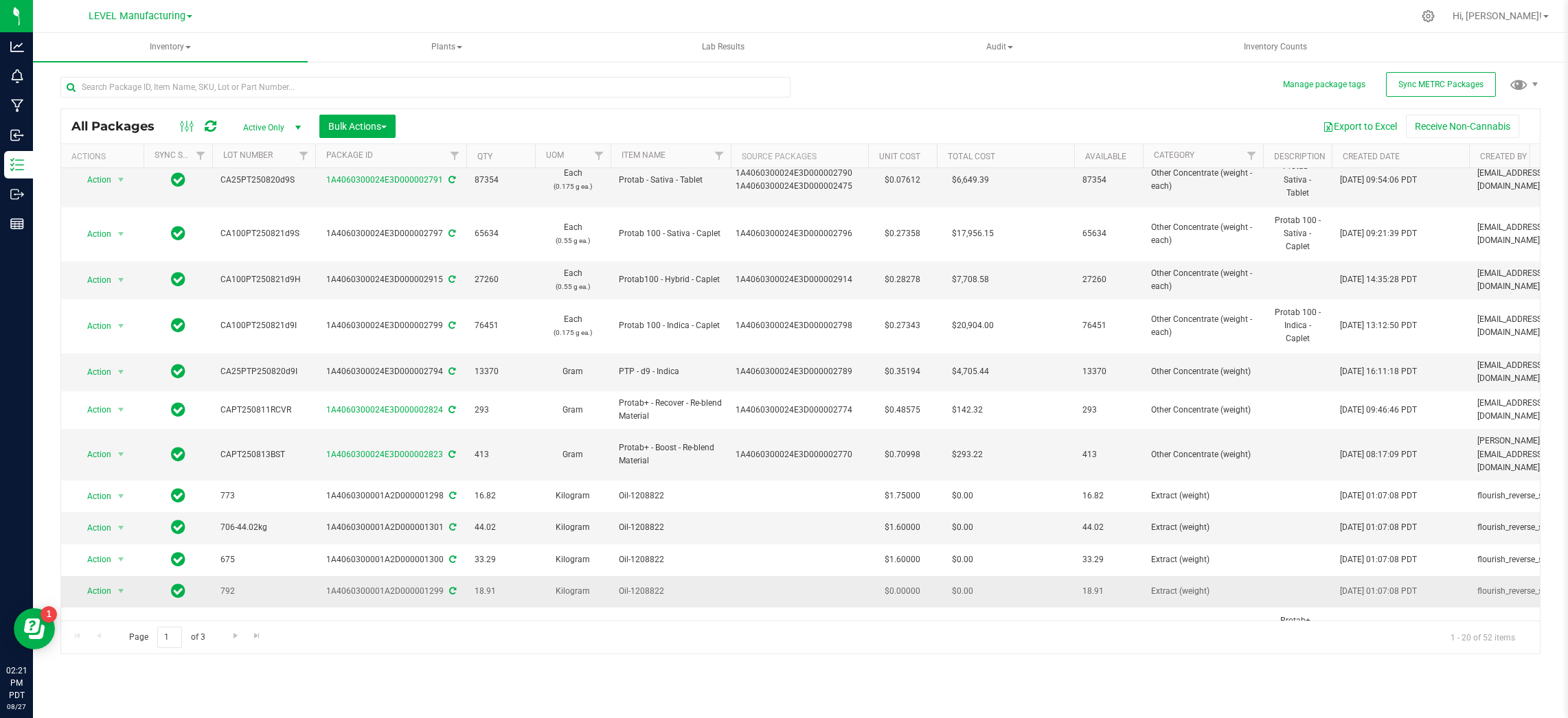
click at [906, 576] on td "$0.00000" at bounding box center [903, 592] width 69 height 31
type input "1.75"
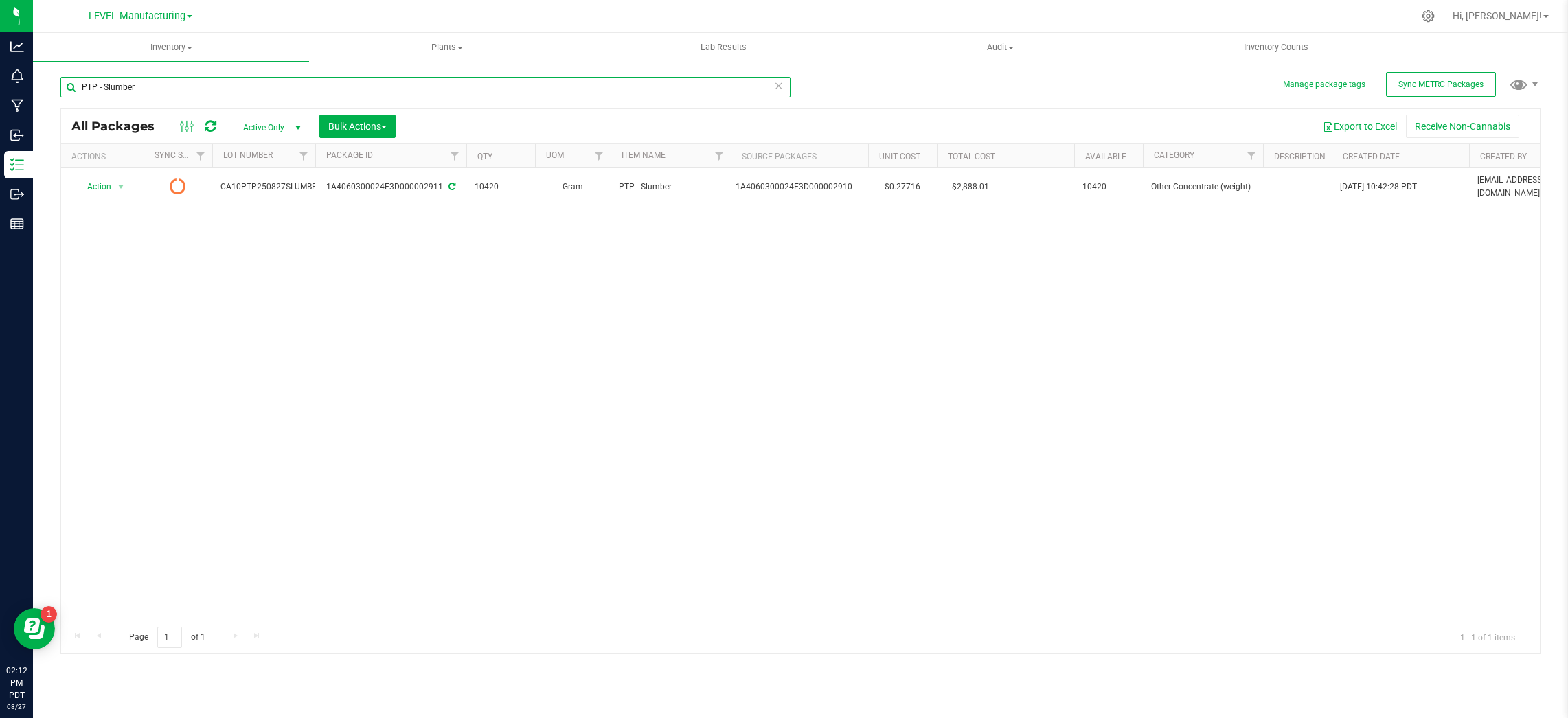
click at [760, 89] on input "PTP - Slumber" at bounding box center [425, 87] width 730 height 21
click at [778, 90] on icon at bounding box center [779, 85] width 10 height 16
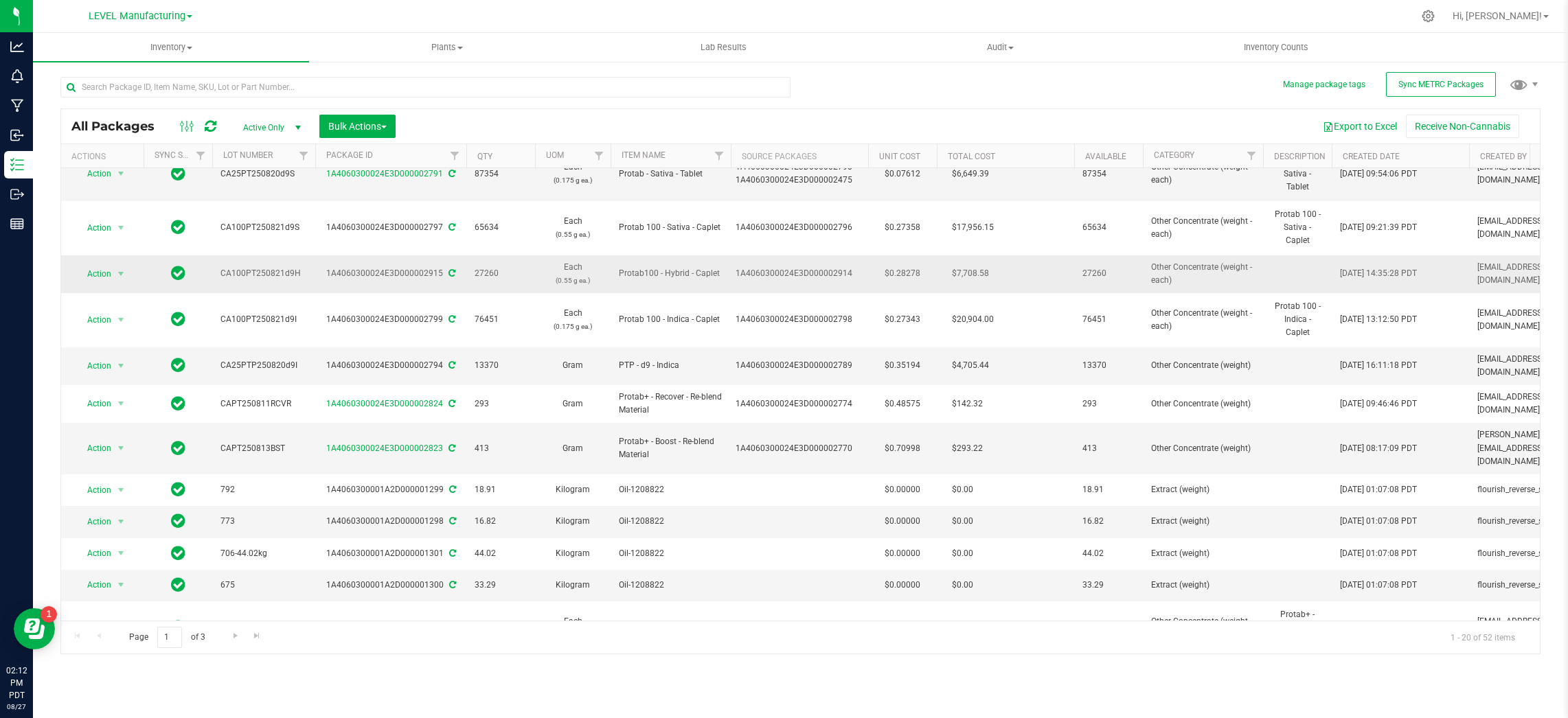
scroll to position [152, 0]
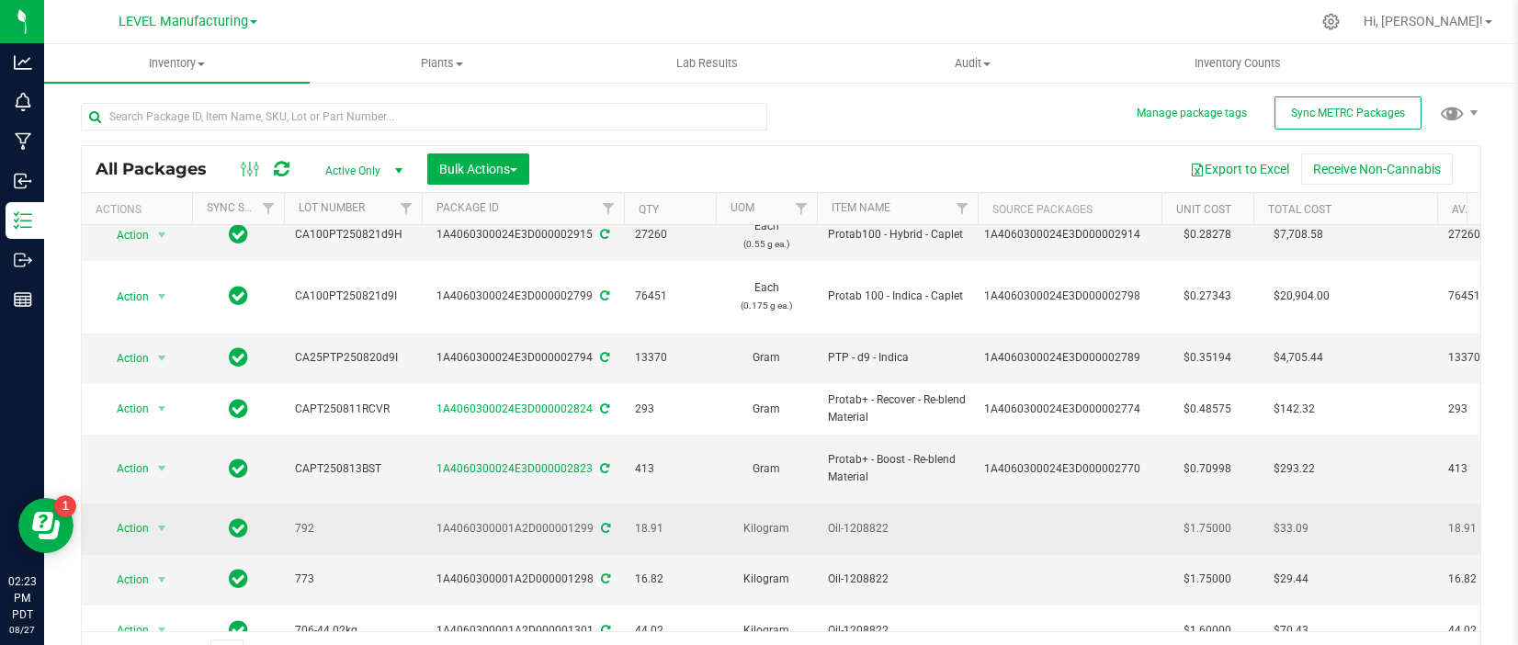
scroll to position [355, 0]
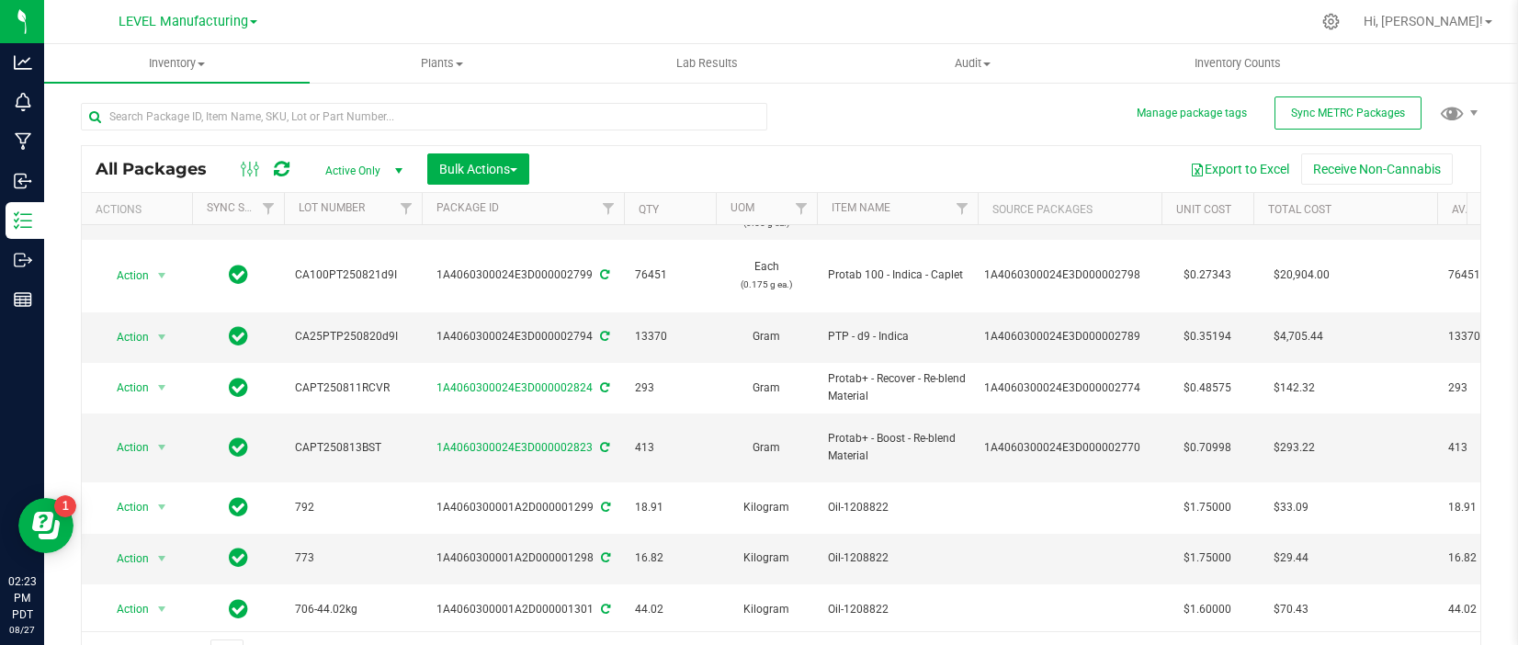
click at [165, 310] on li "Create package" at bounding box center [159, 303] width 116 height 28
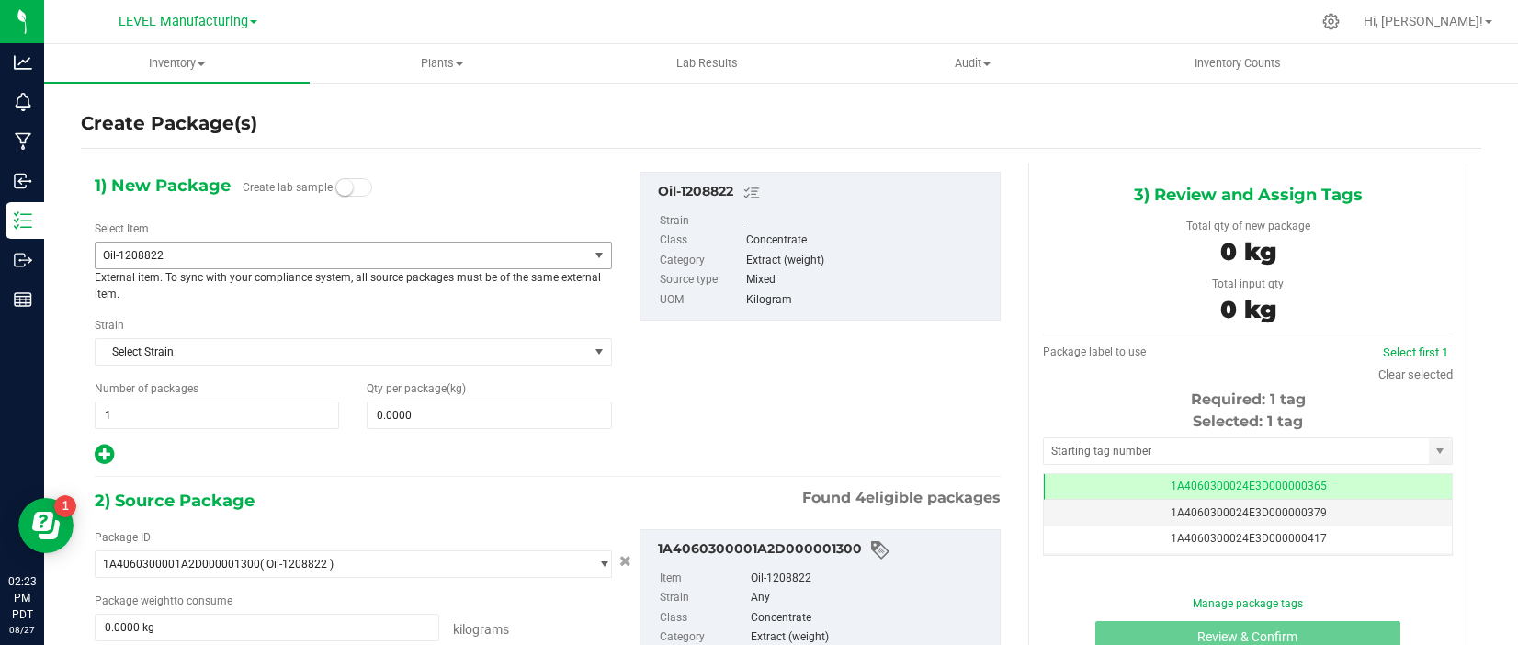
click at [205, 255] on span "Oil-1208822" at bounding box center [332, 255] width 459 height 13
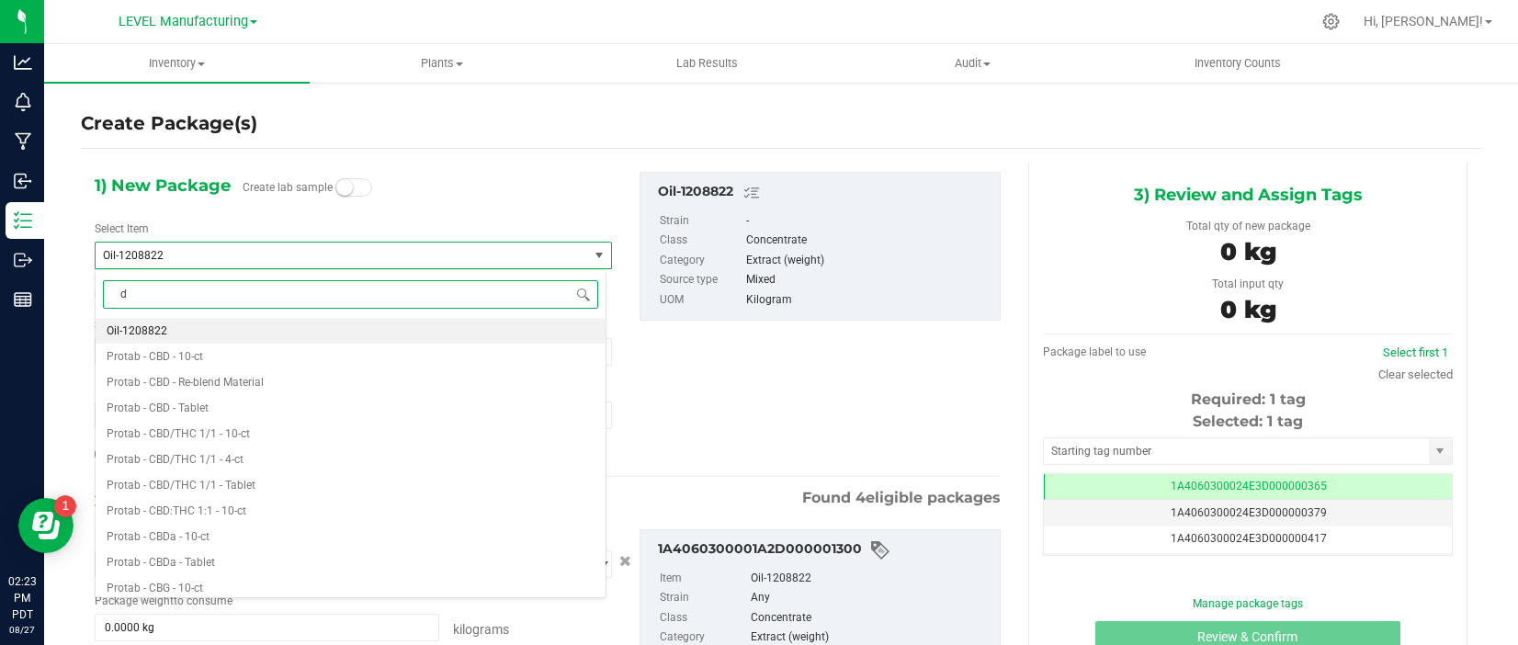
type input "d9"
click at [265, 356] on li "Distillate - d9 - Unwinterized" at bounding box center [351, 357] width 510 height 26
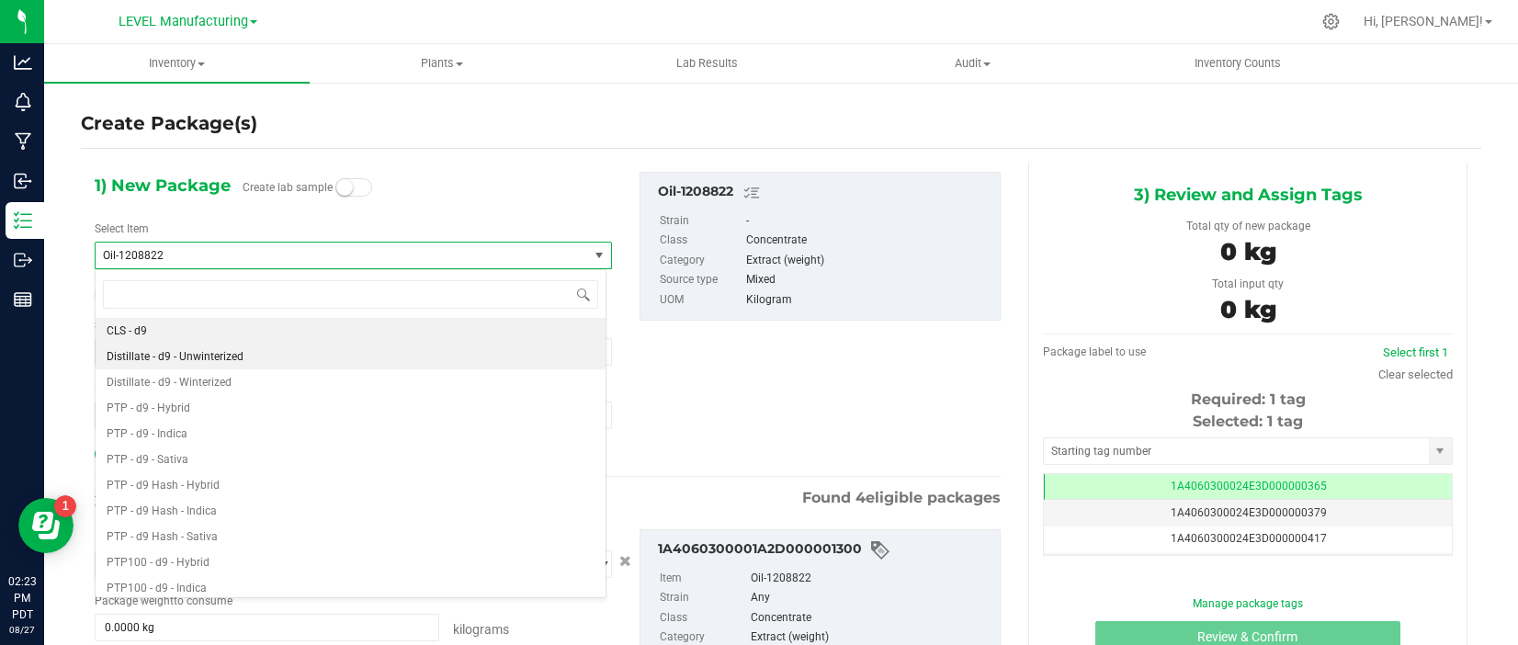
type input "0.0000"
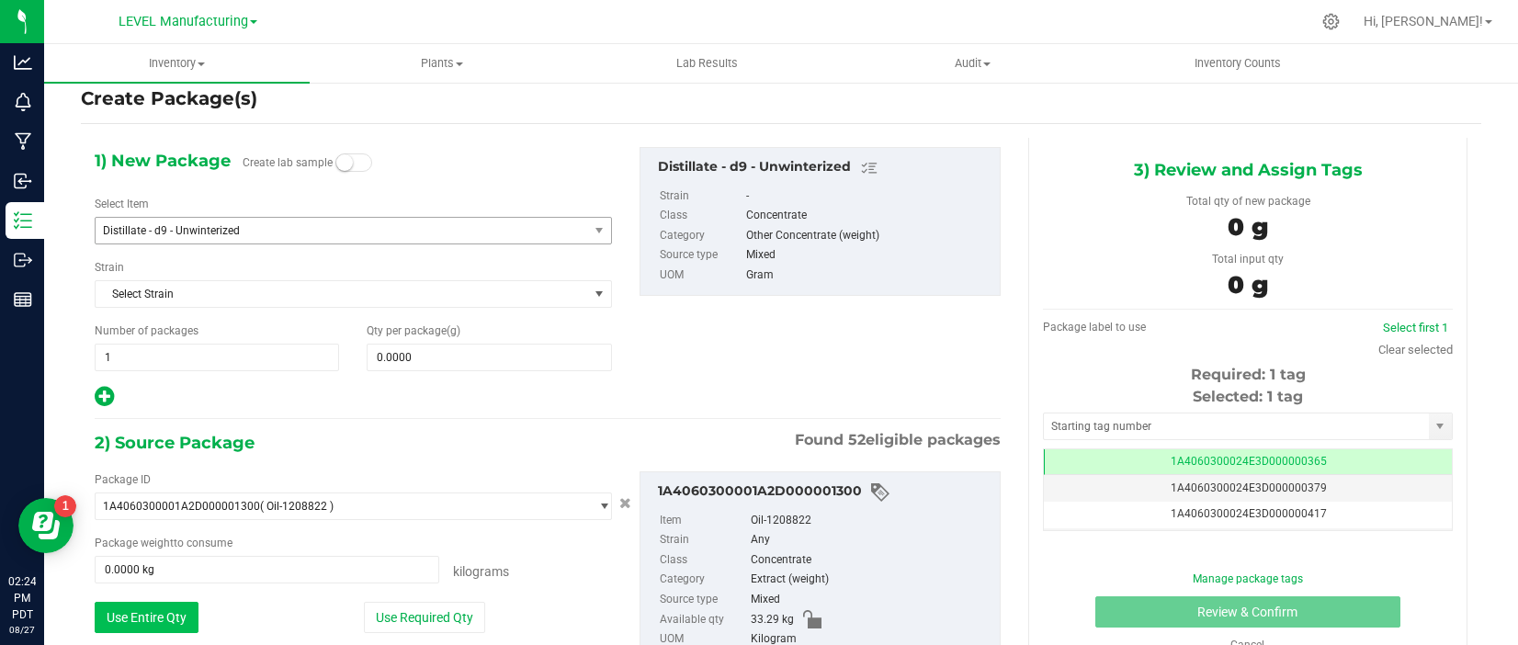
click at [133, 630] on button "Use Entire Qty" at bounding box center [147, 617] width 104 height 31
type input "33.2900 kg"
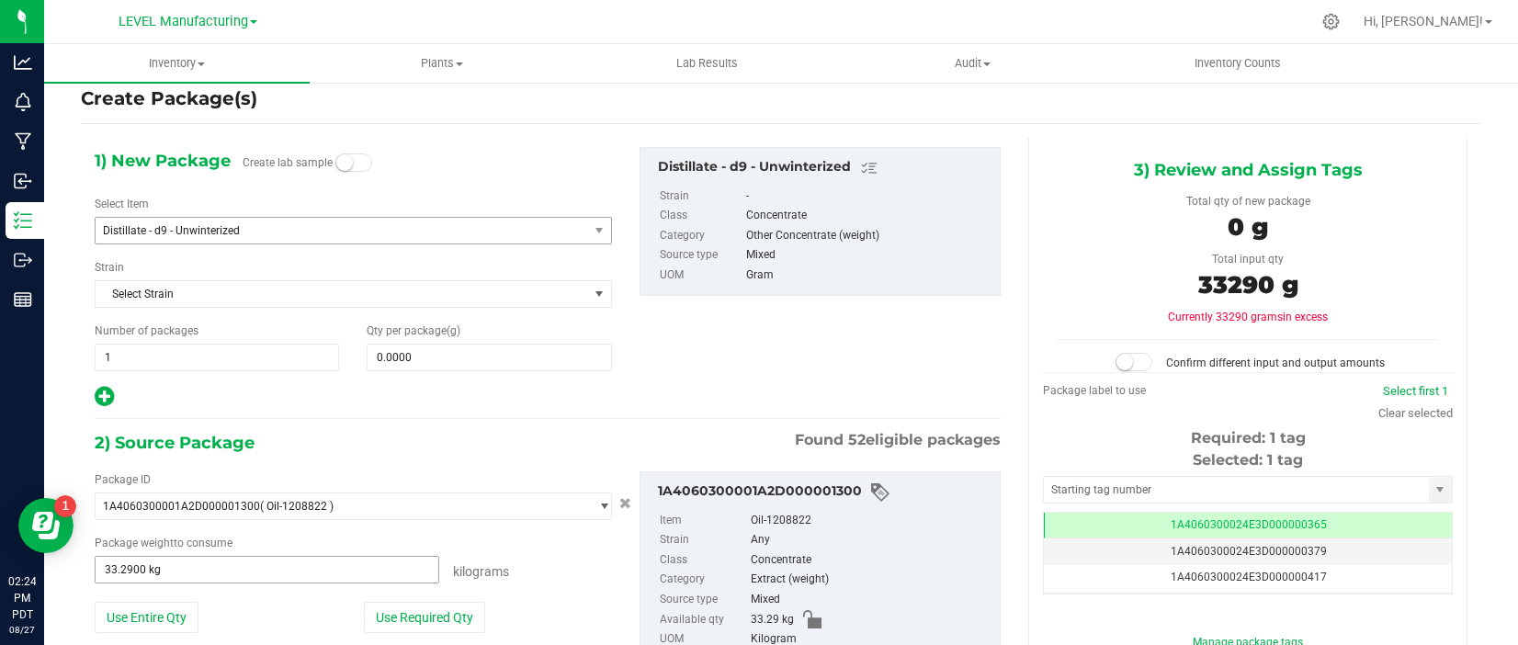
click at [174, 573] on span "33.2900 kg 33.29" at bounding box center [267, 570] width 345 height 28
click at [457, 362] on span at bounding box center [489, 358] width 244 height 28
paste input "33.29"
type input "33290"
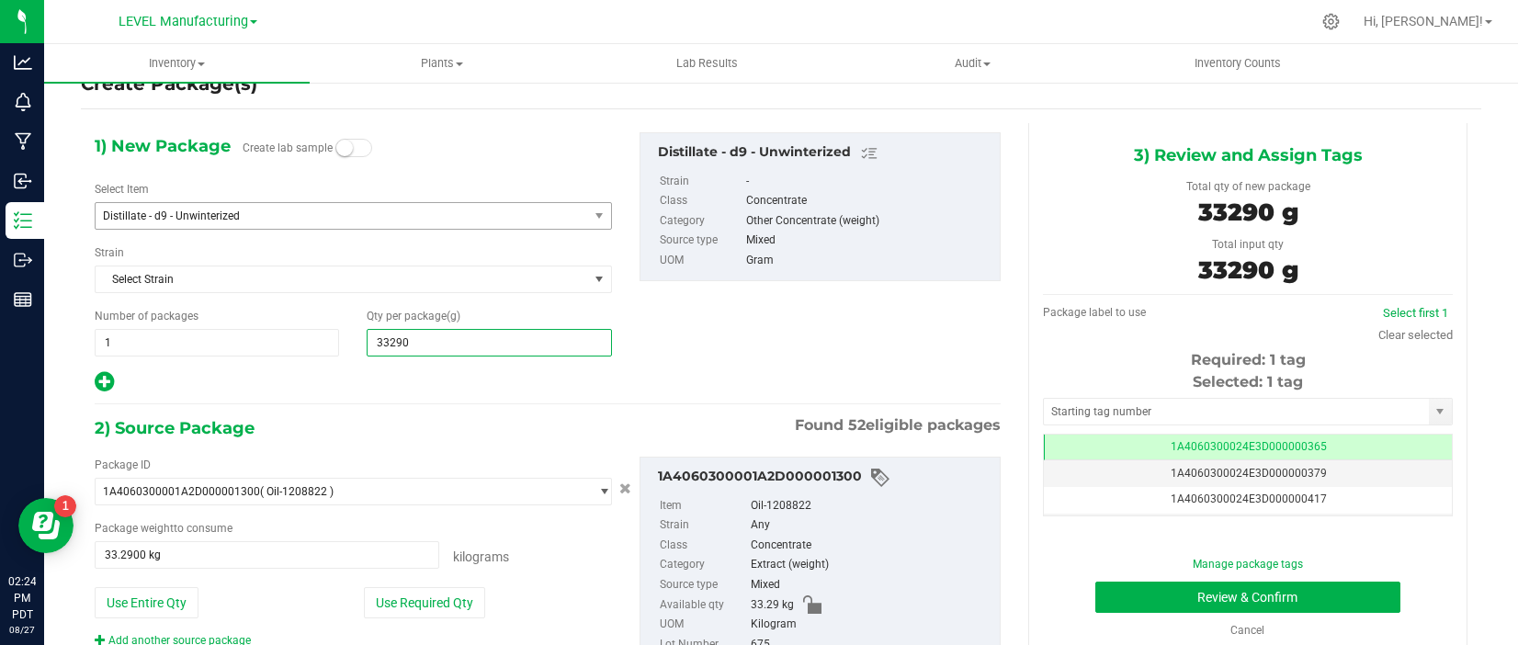
scroll to position [58, 0]
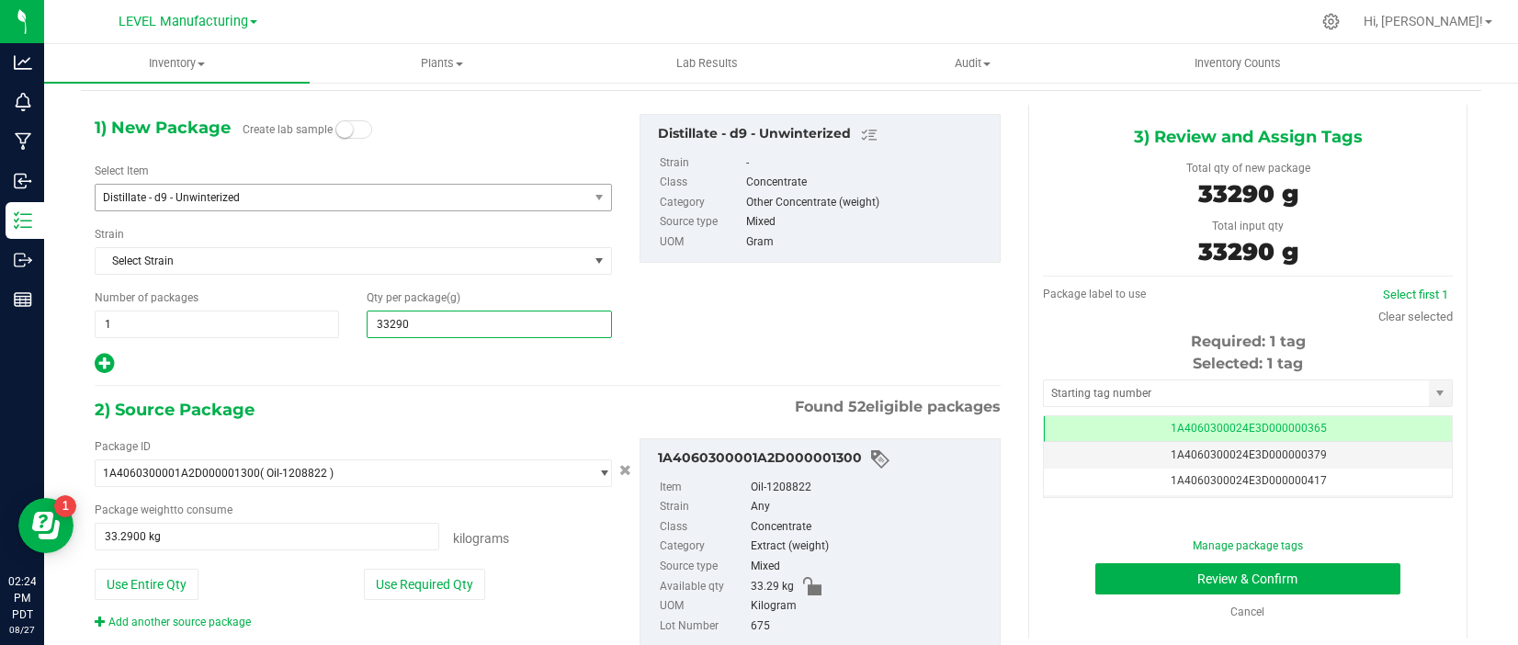
type input "33,290.0000"
click at [1234, 392] on input "text" at bounding box center [1236, 394] width 385 height 26
paste input "1A4060300024E3D000002916"
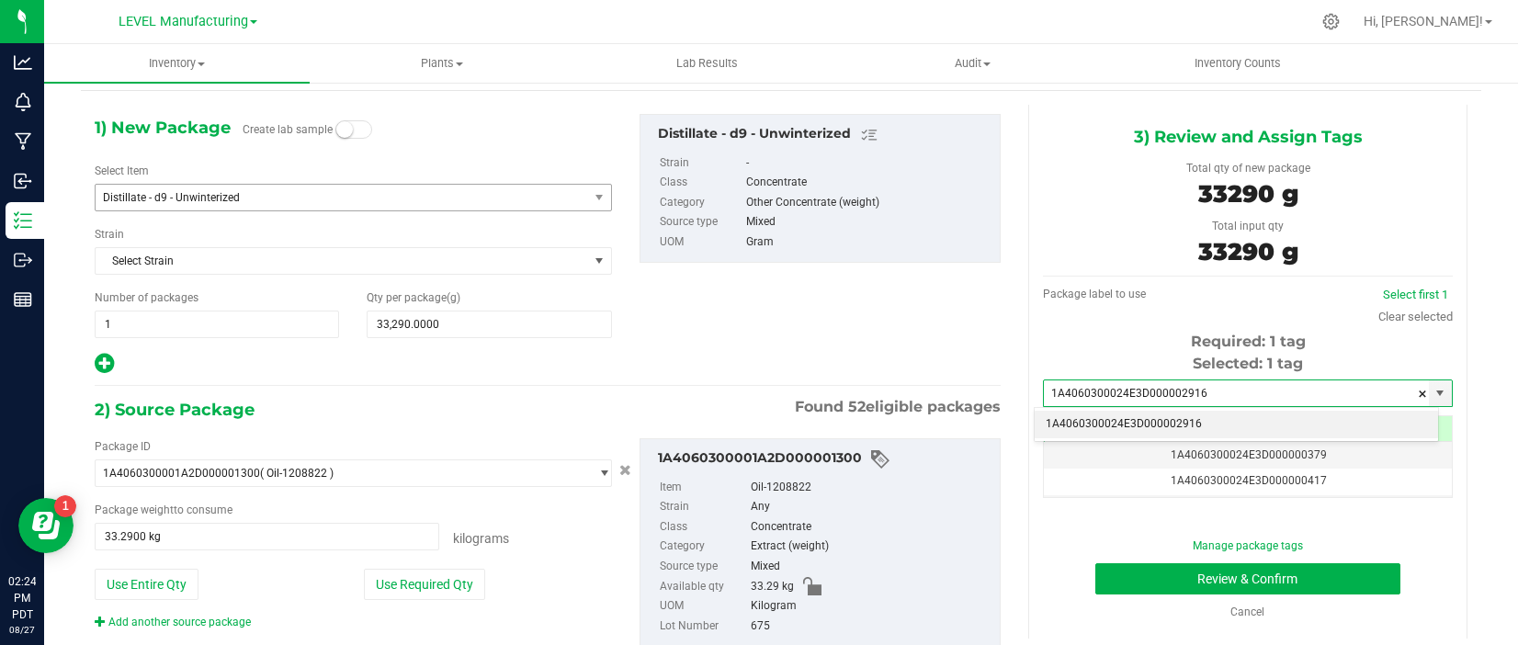
click at [1225, 424] on li "1A4060300024E3D000002916" at bounding box center [1236, 425] width 403 height 28
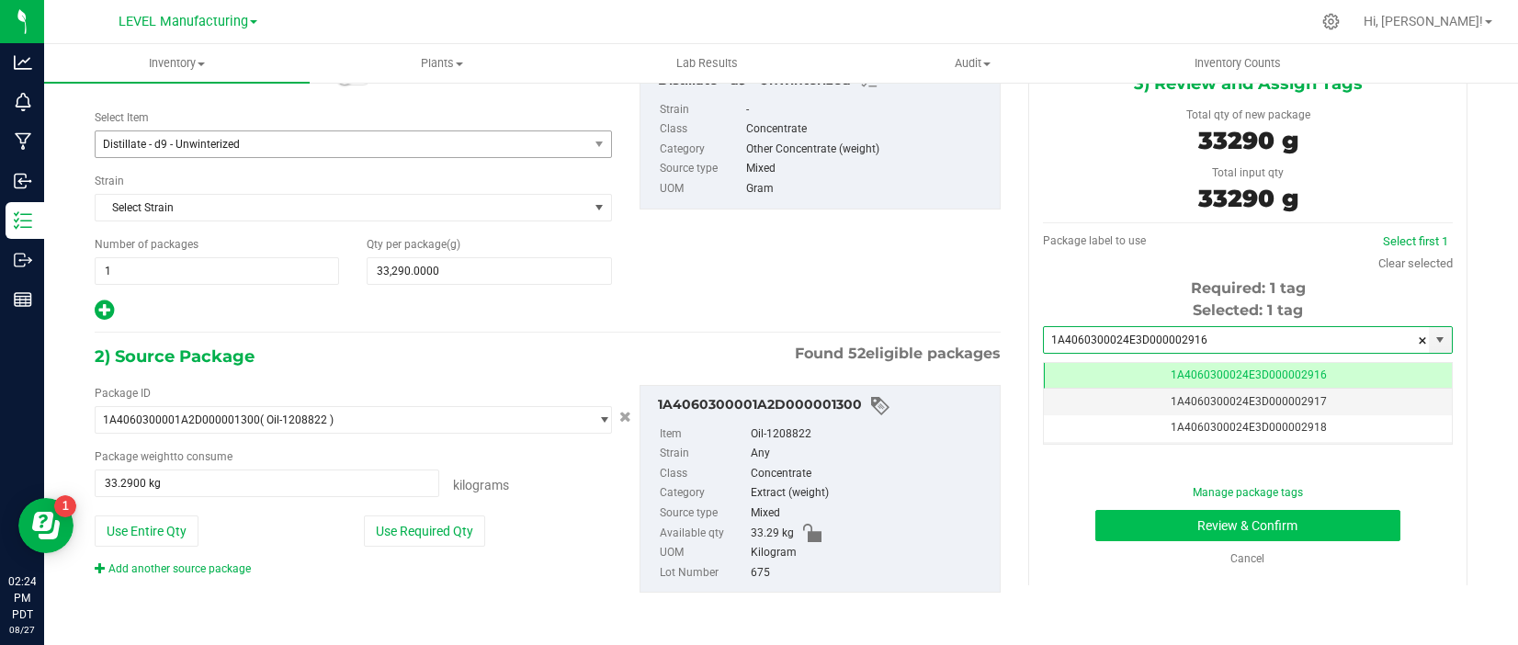
type input "1A4060300024E3D000002916"
click at [1214, 523] on button "Review & Confirm" at bounding box center [1249, 525] width 306 height 31
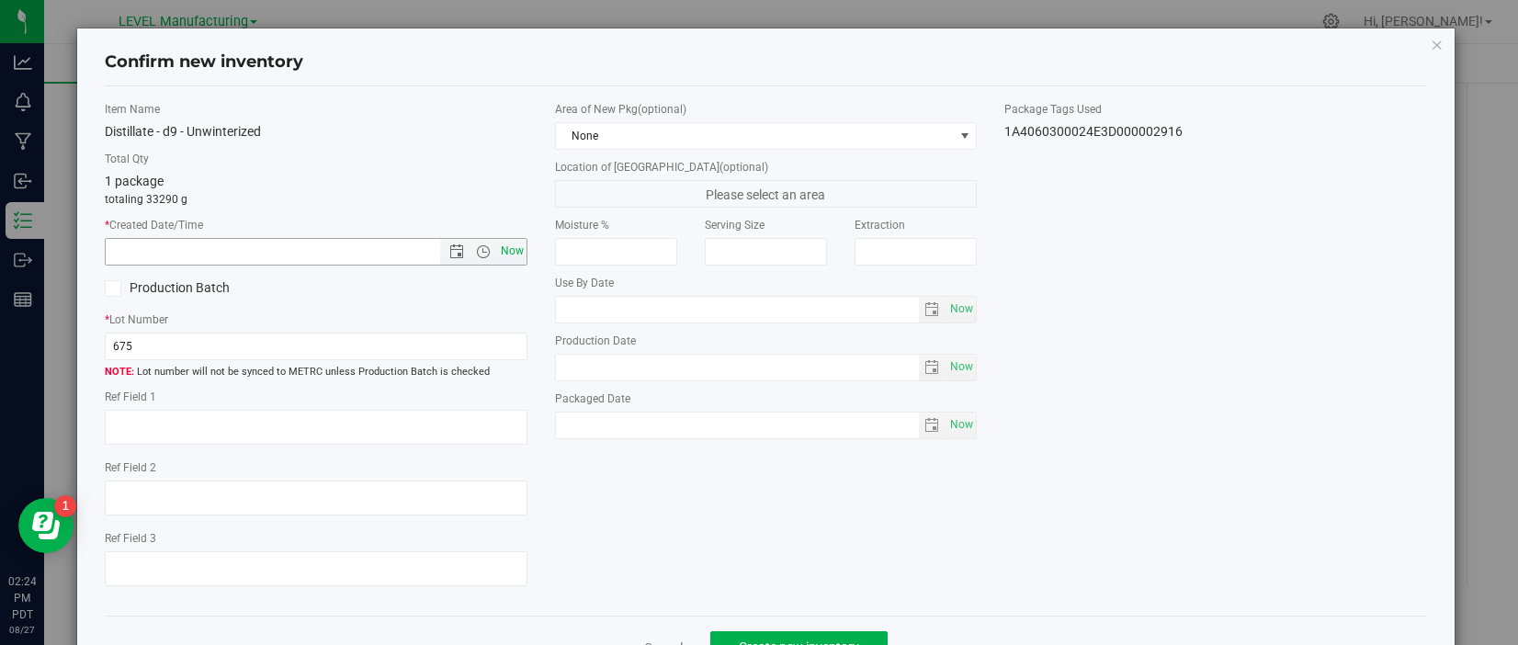
click at [508, 254] on span "Now" at bounding box center [511, 251] width 31 height 27
type input "8/27/2025 2:24 PM"
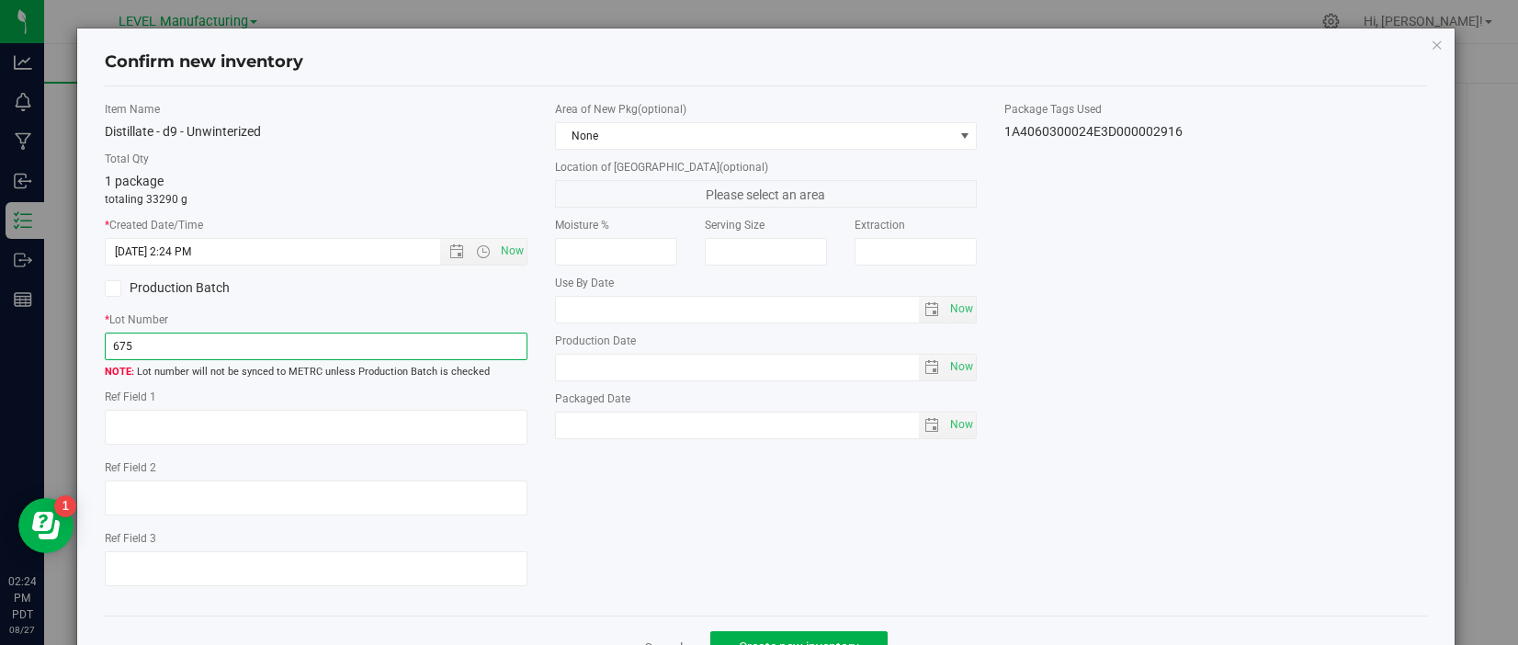
click at [177, 348] on input "675" at bounding box center [316, 347] width 422 height 28
paste input "CPT615THC"
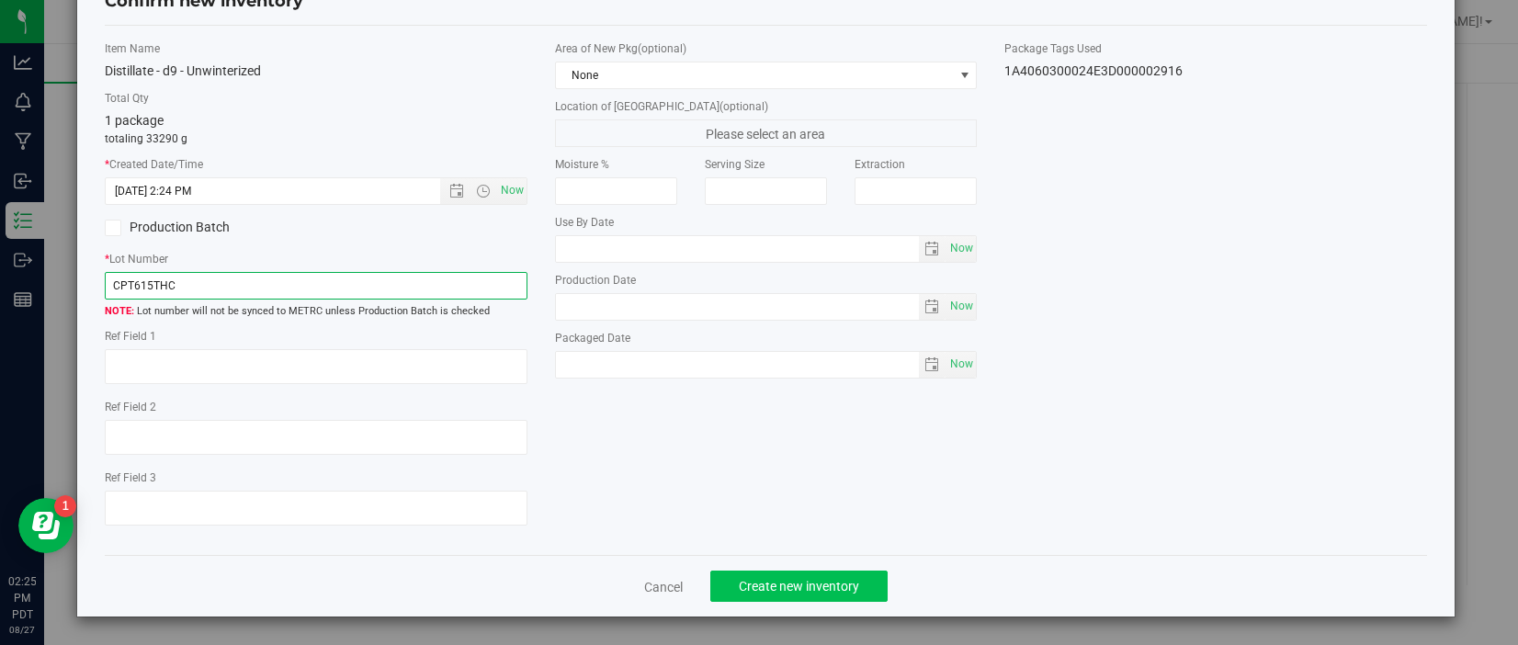
type input "CPT615THC"
click at [792, 587] on span "Create new inventory" at bounding box center [799, 586] width 120 height 15
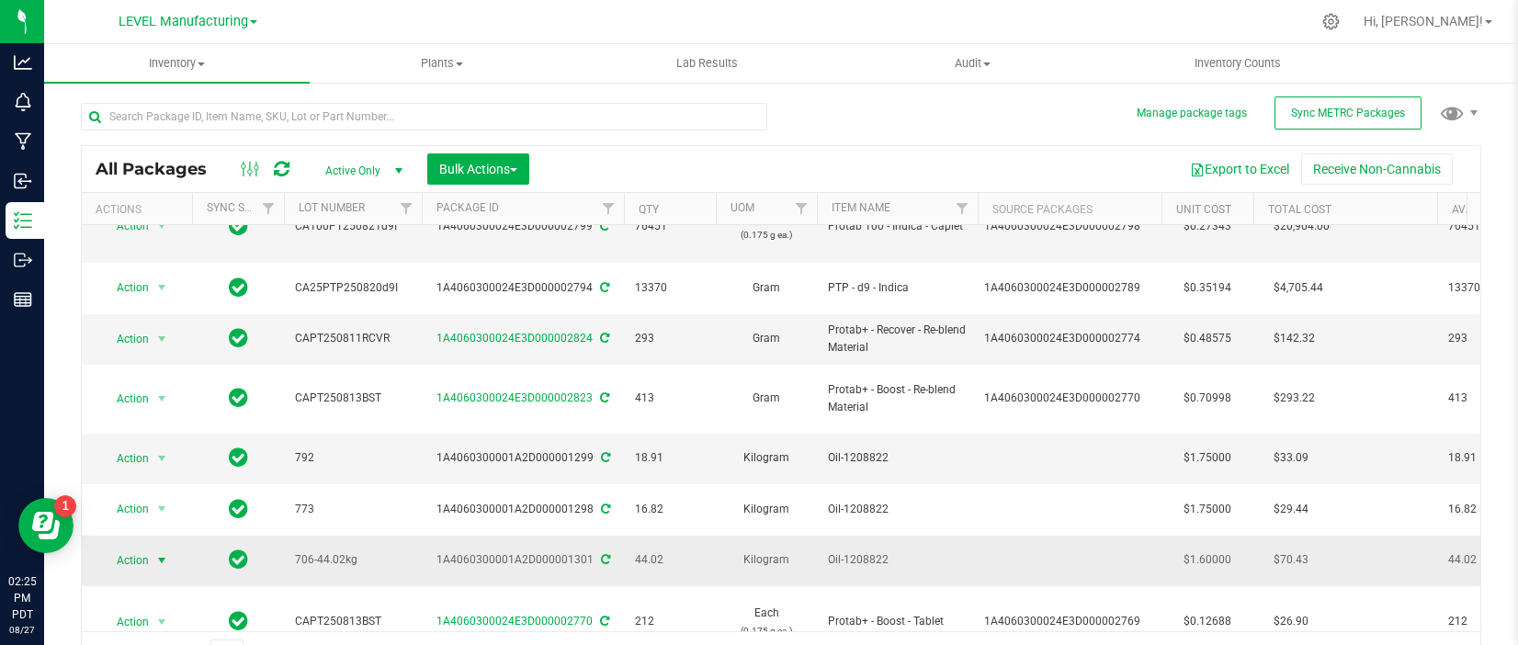
click at [162, 553] on span "select" at bounding box center [161, 560] width 15 height 15
click at [184, 206] on li "Create package" at bounding box center [159, 211] width 116 height 28
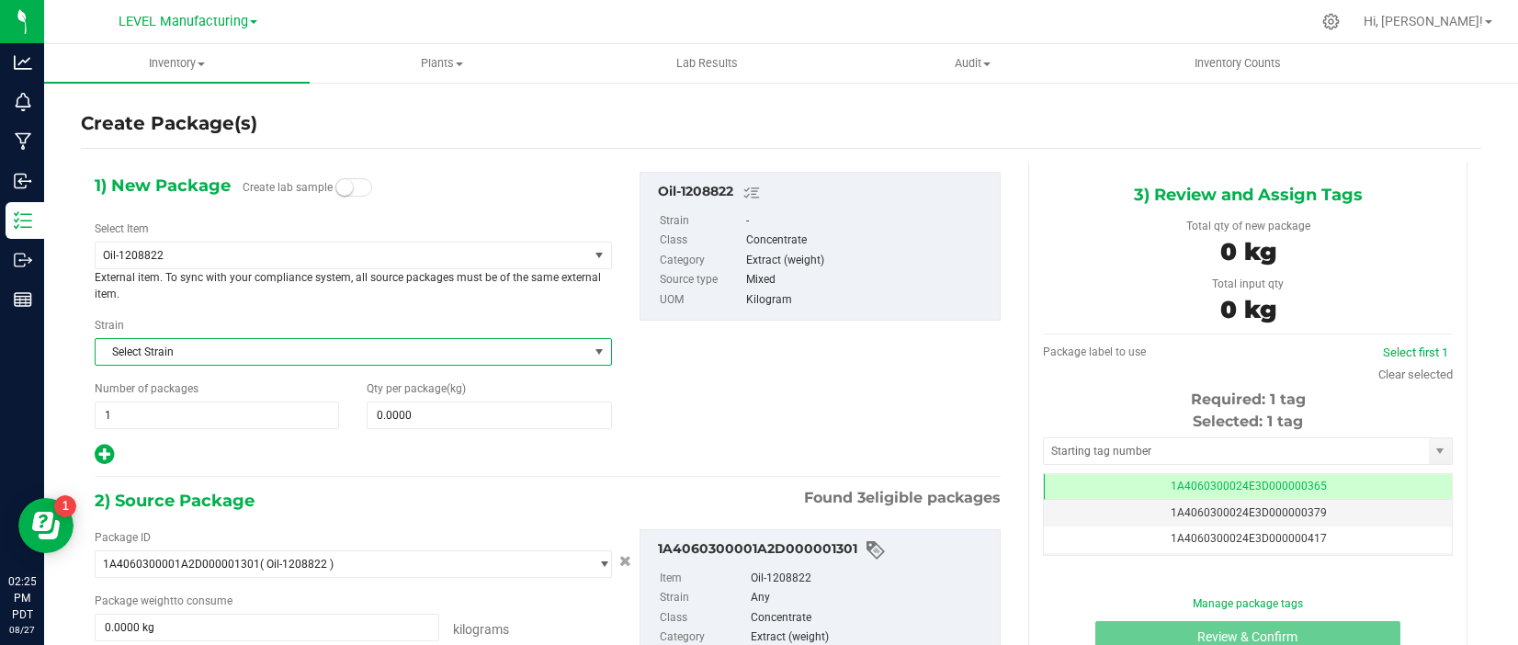
click at [331, 346] on span "Select Strain" at bounding box center [342, 352] width 493 height 26
click at [345, 259] on span "Oil-1208822" at bounding box center [332, 255] width 459 height 13
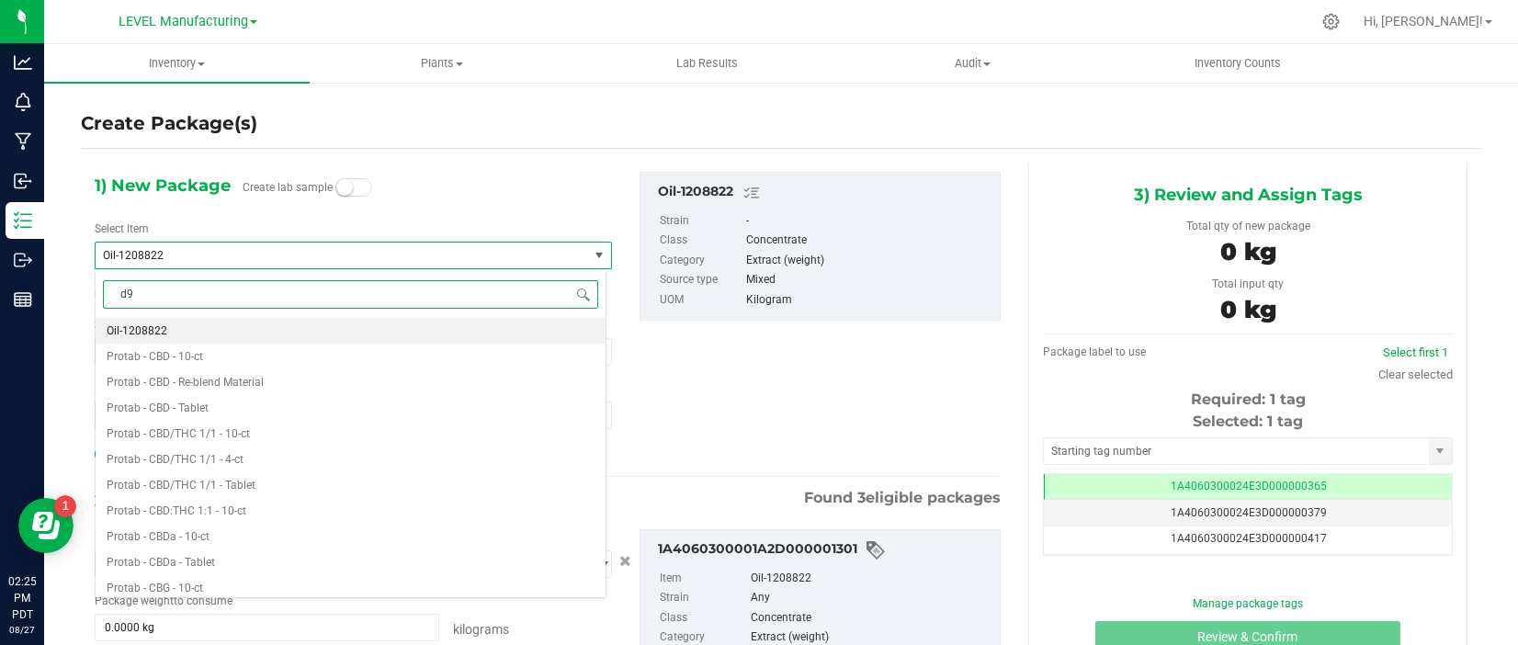
type input "d9"
click at [353, 326] on li "Distillate - d9 - Unwinterized" at bounding box center [351, 331] width 510 height 26
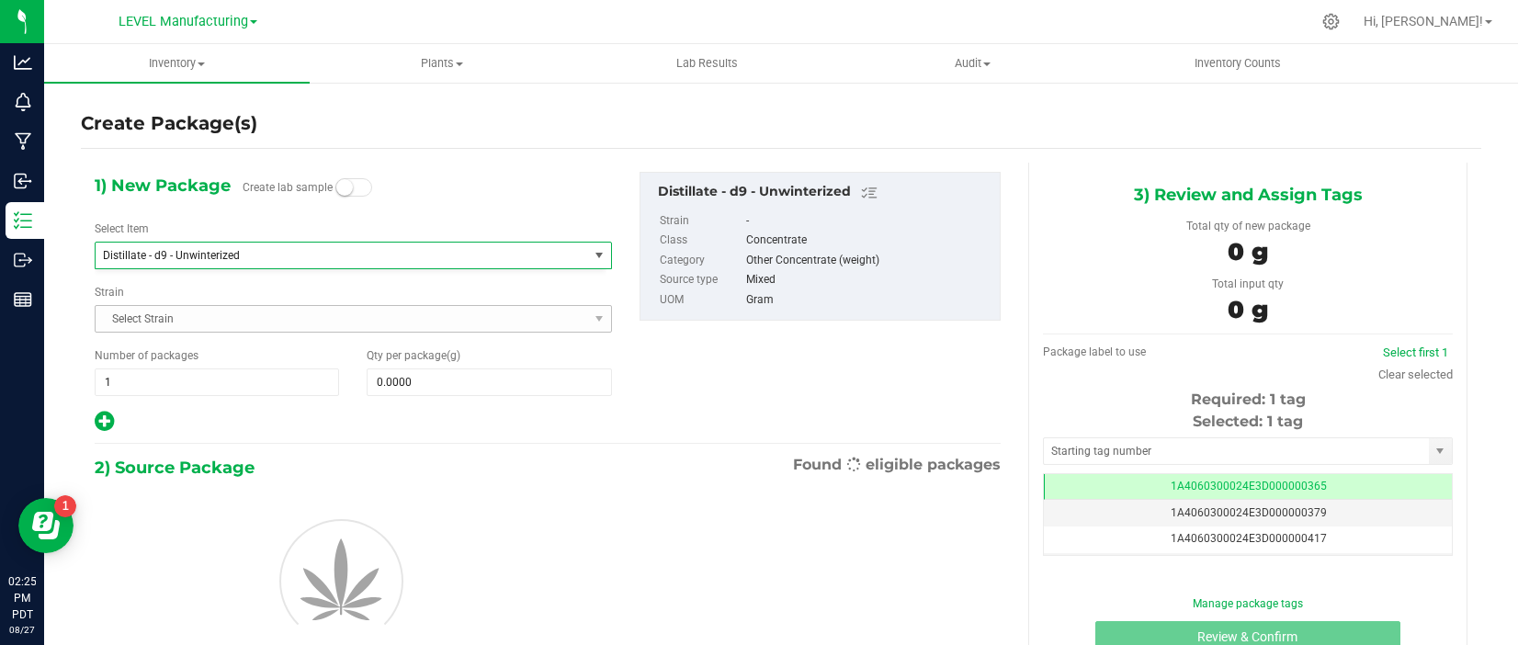
type input "0.0000"
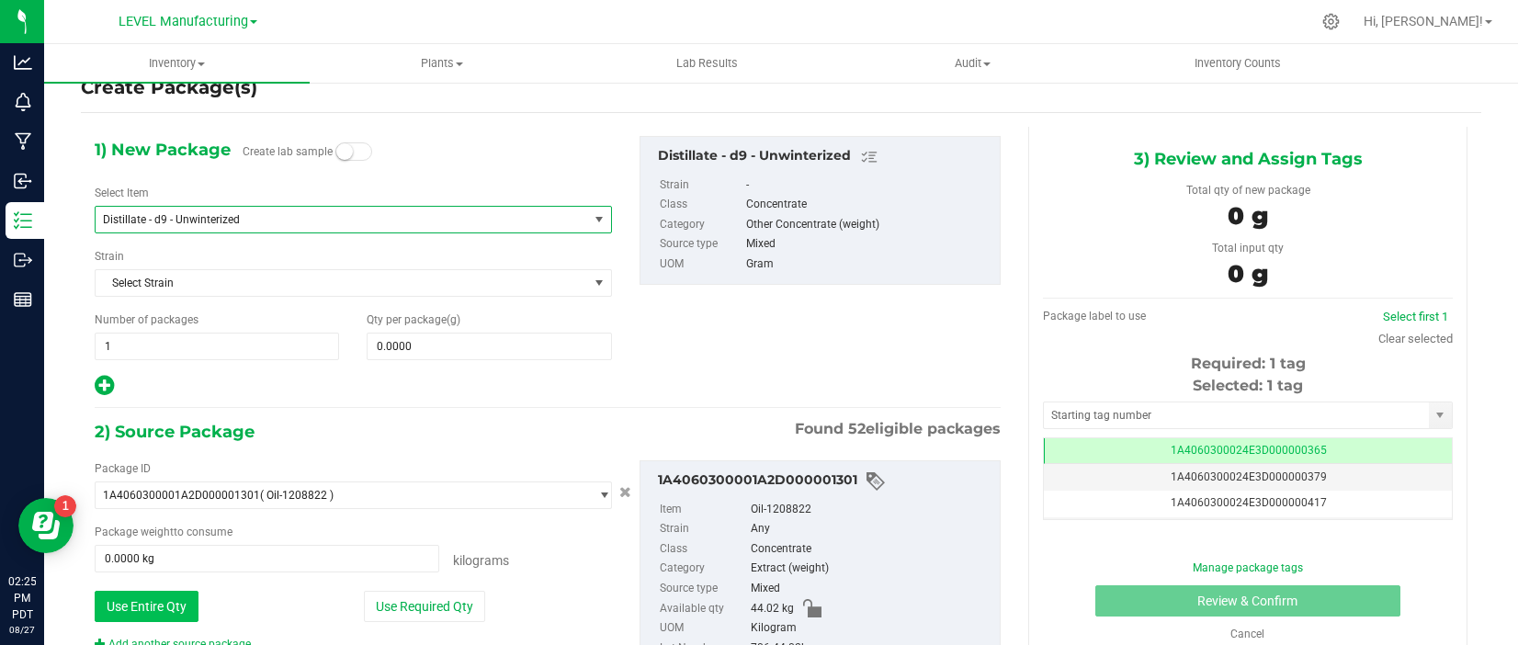
click at [176, 595] on button "Use Entire Qty" at bounding box center [147, 606] width 104 height 31
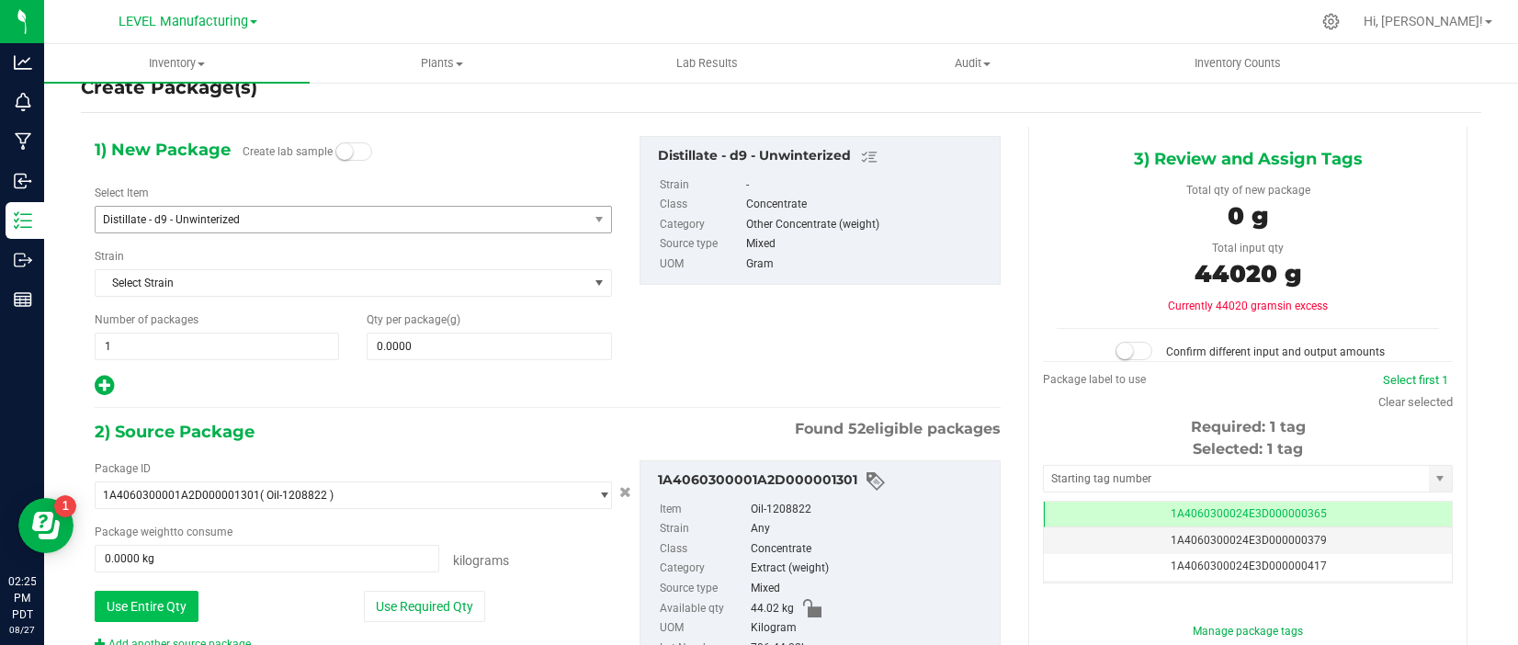
type input "44.0200 kg"
click at [427, 348] on span at bounding box center [489, 347] width 244 height 28
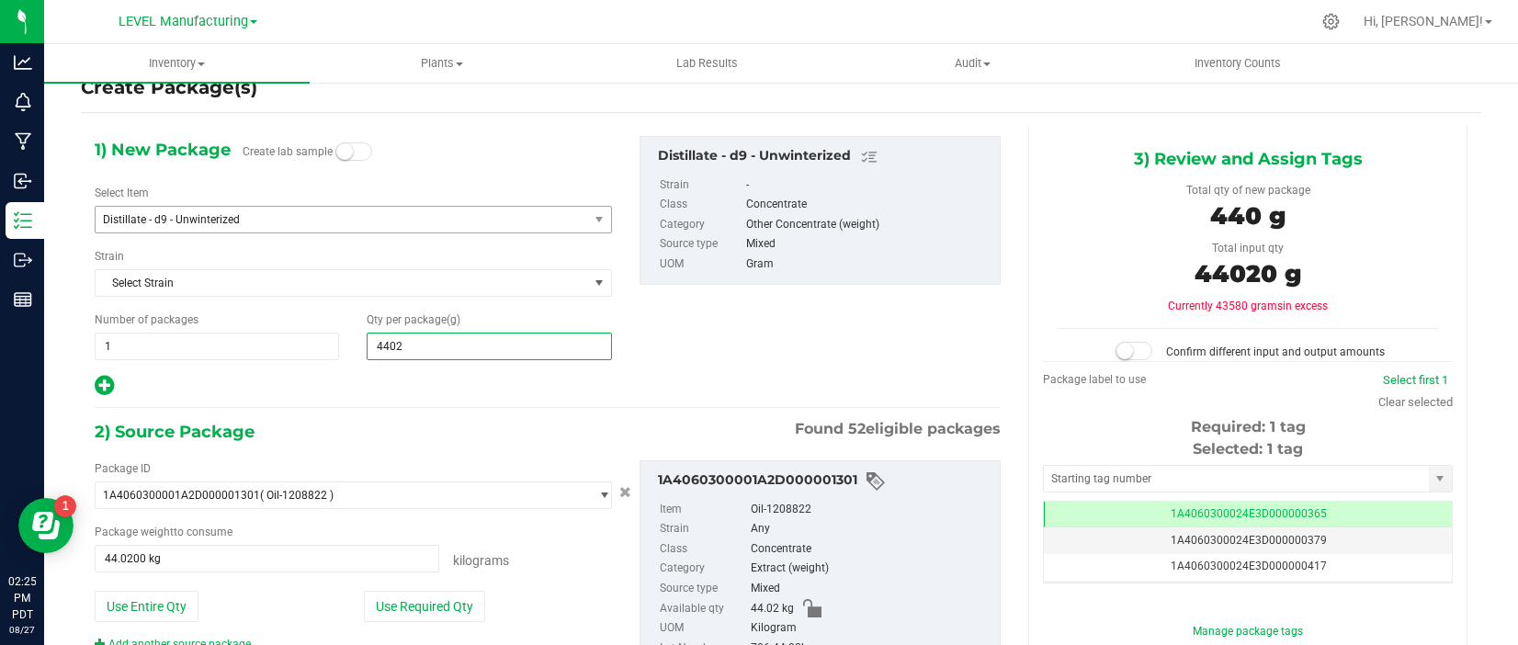
type input "44020"
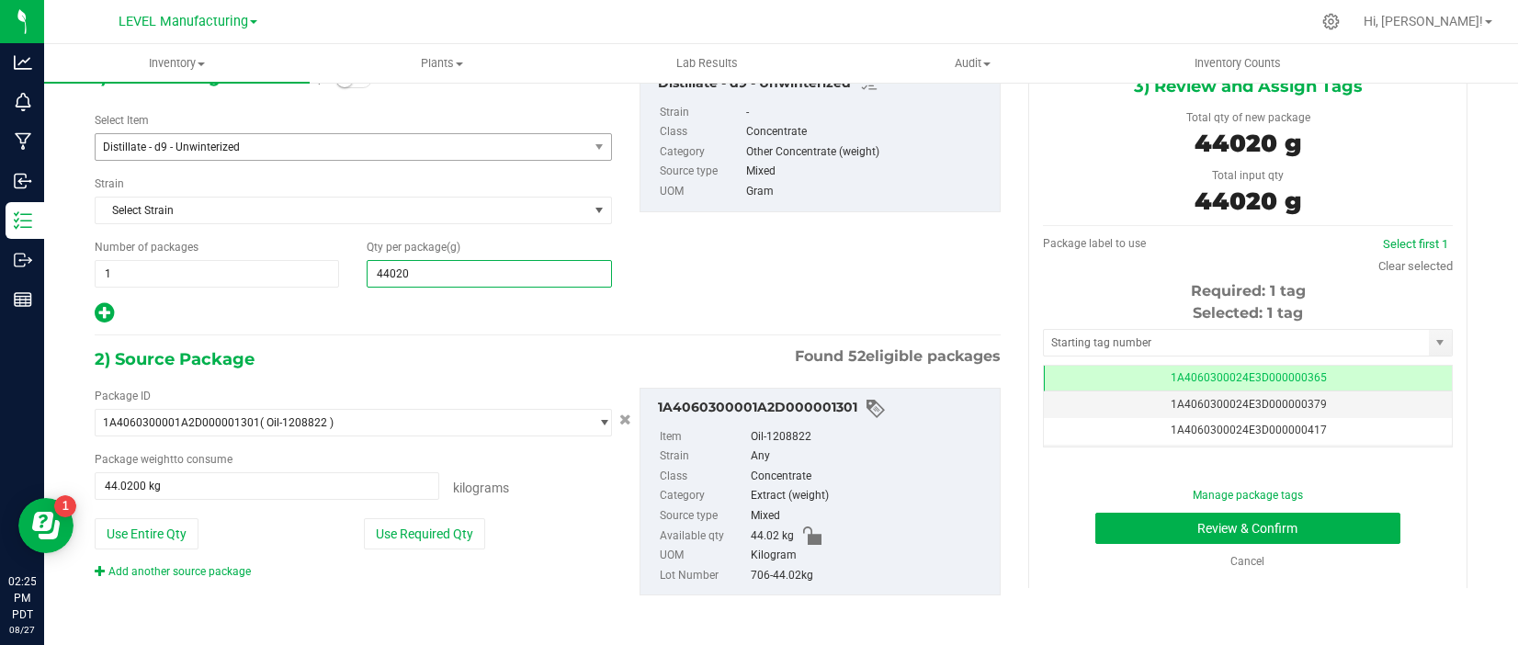
type input "44,020.0000"
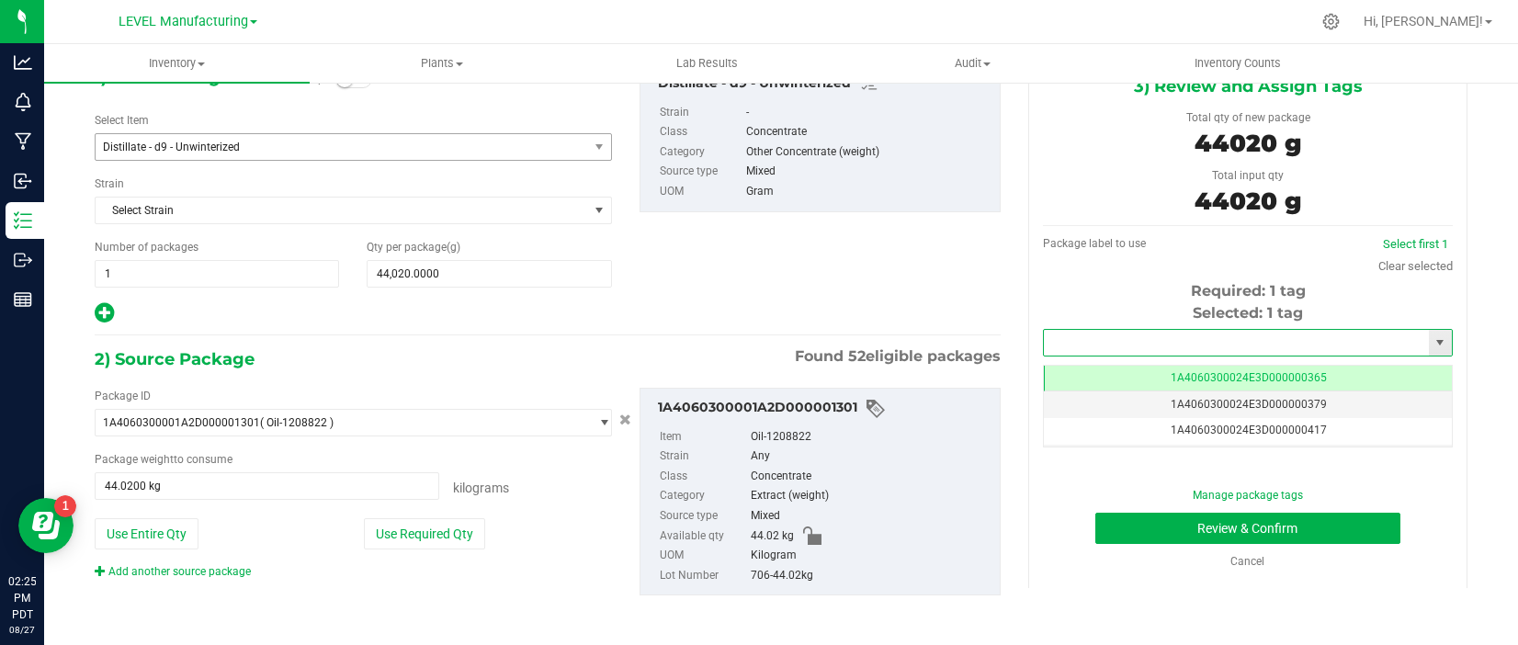
click at [1106, 346] on input "text" at bounding box center [1236, 343] width 385 height 26
paste input "1A4060300024E3D000002917"
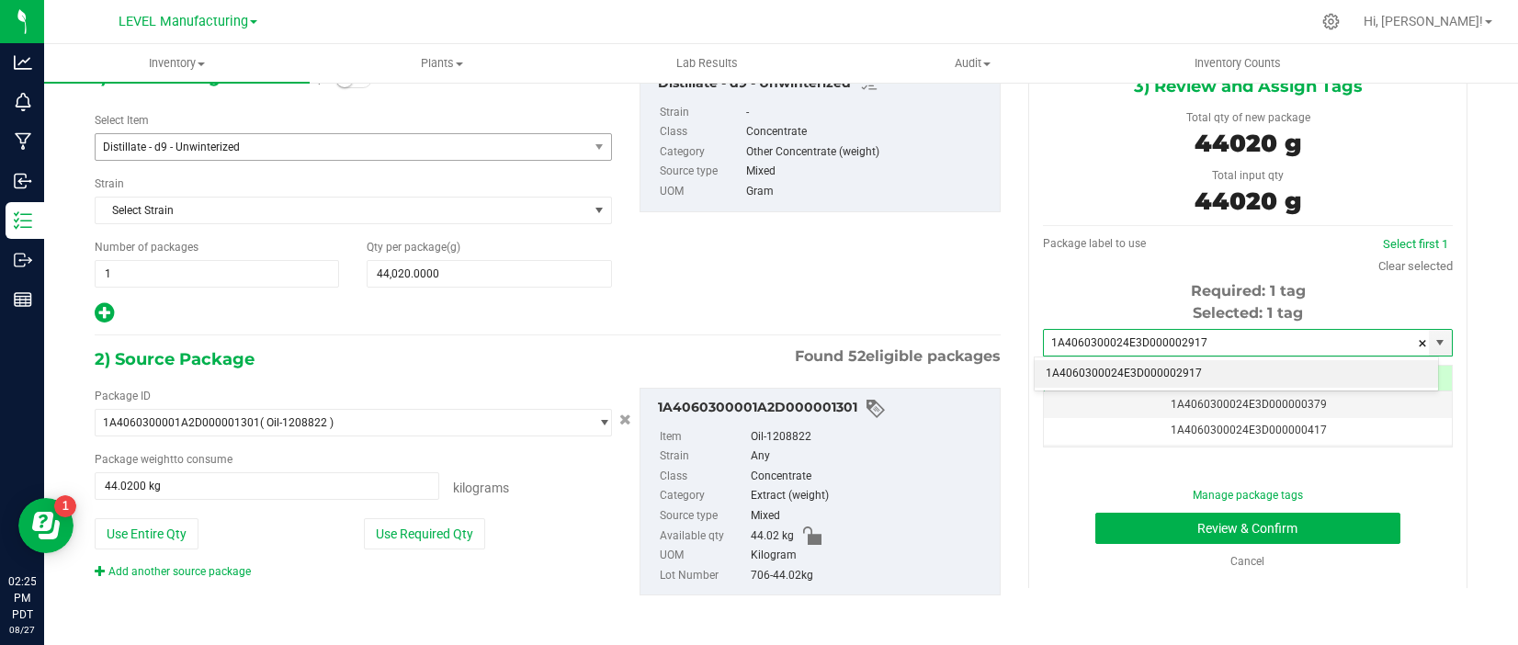
click at [1139, 367] on li "1A4060300024E3D000002917" at bounding box center [1236, 374] width 403 height 28
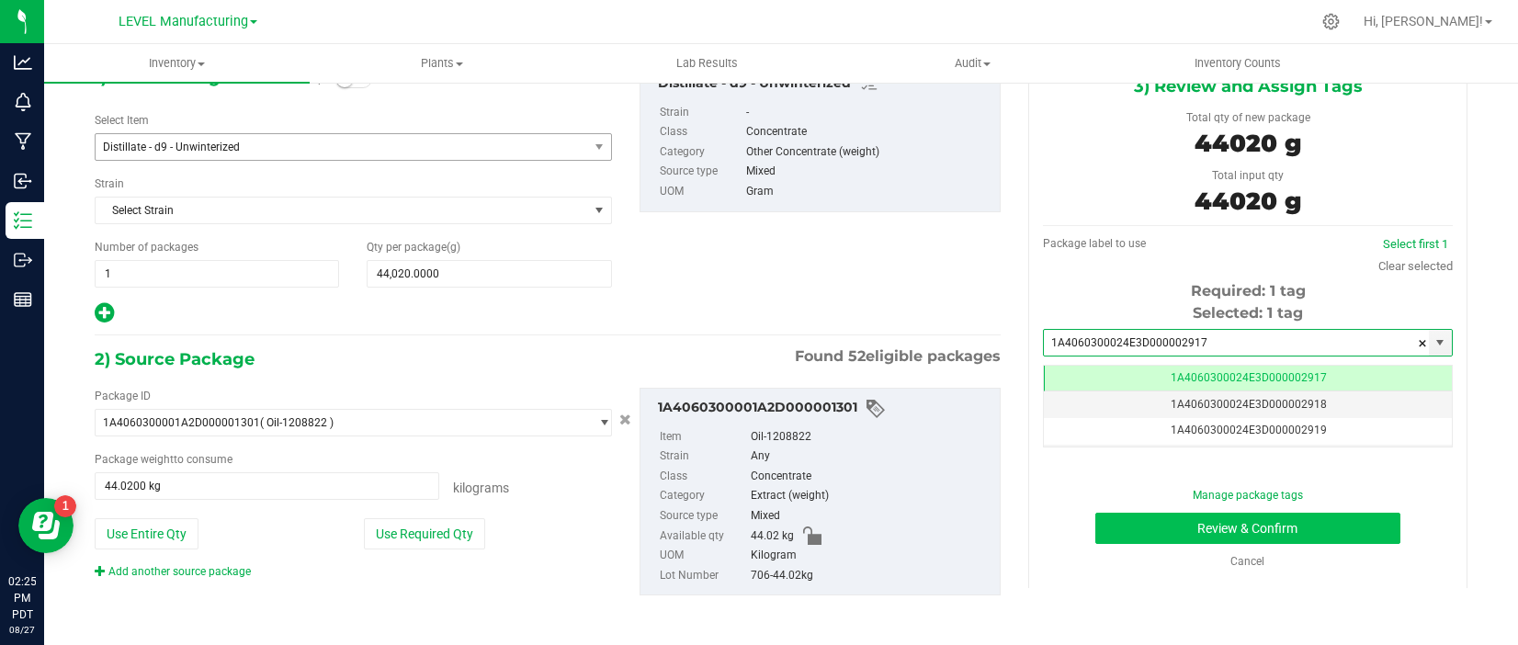
type input "1A4060300024E3D000002917"
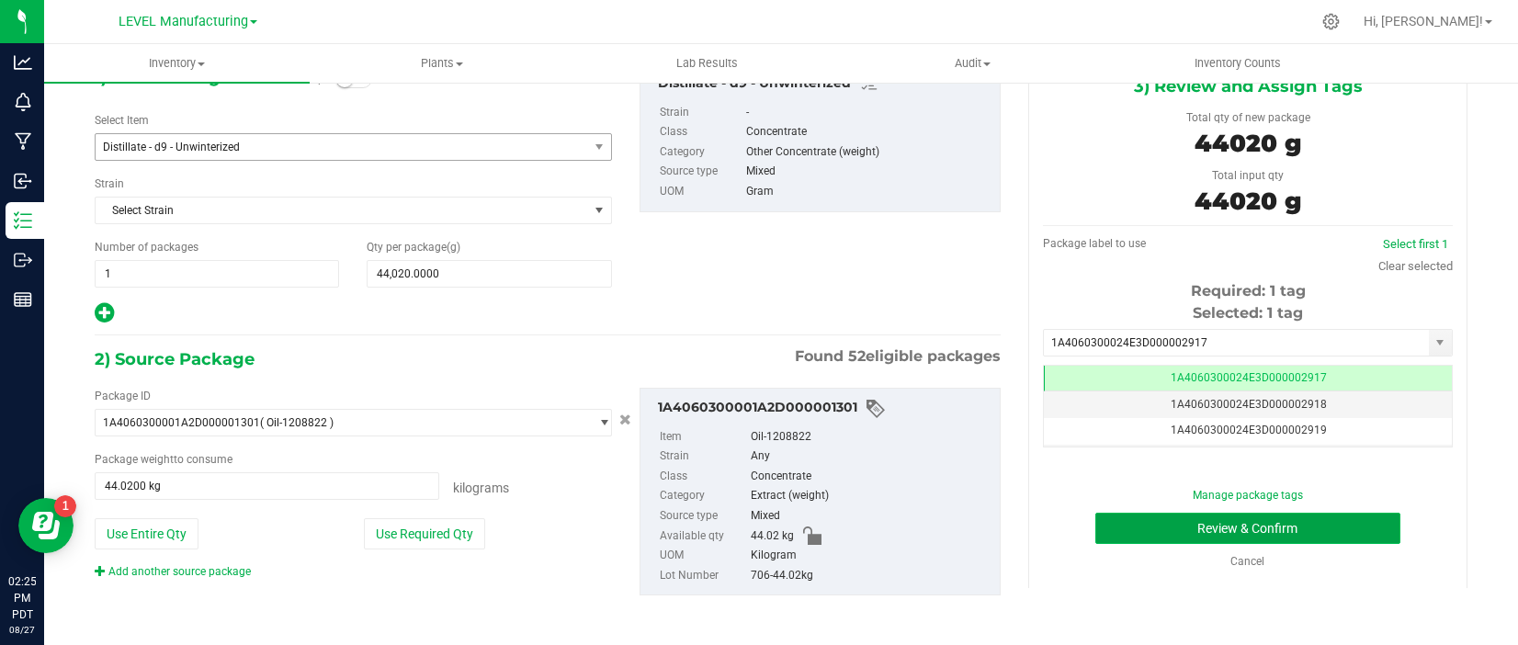
click at [1213, 524] on button "Review & Confirm" at bounding box center [1249, 528] width 306 height 31
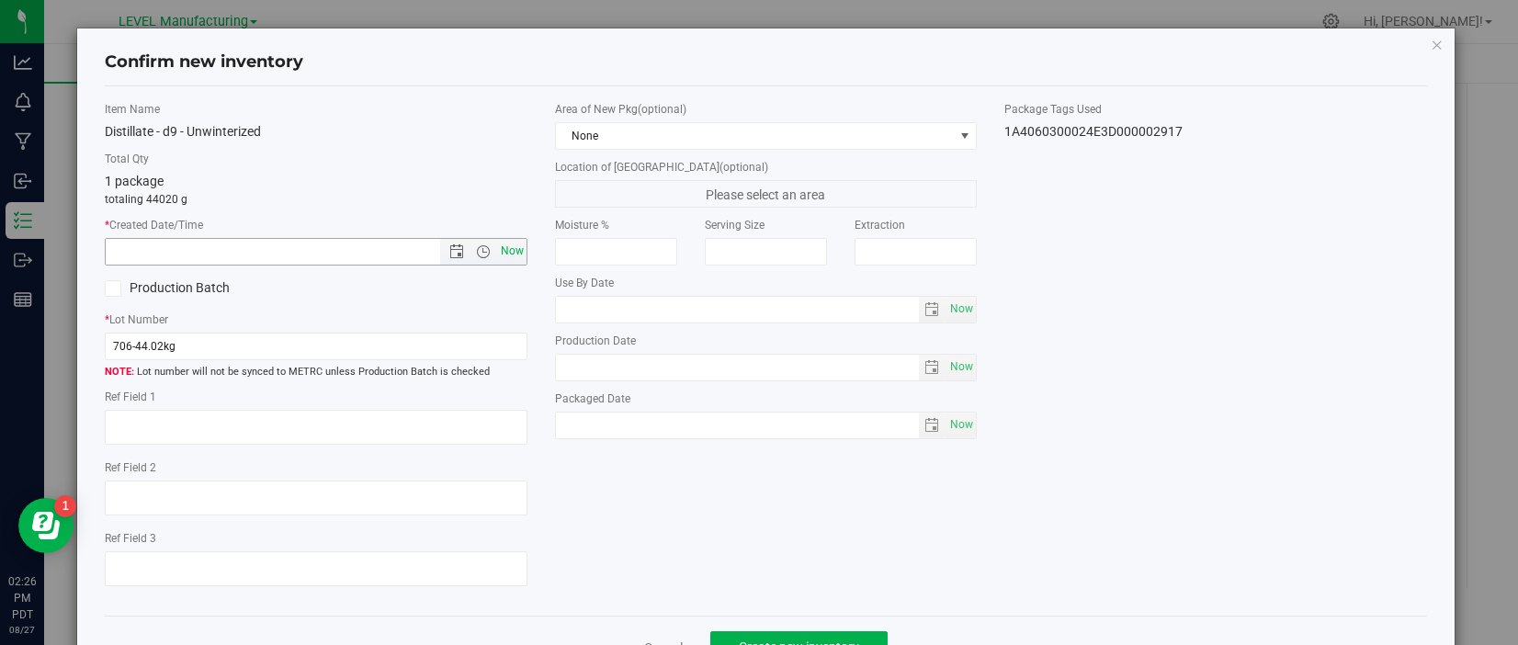
click at [518, 252] on span "Now" at bounding box center [511, 251] width 31 height 27
type input "8/27/2025 2:26 PM"
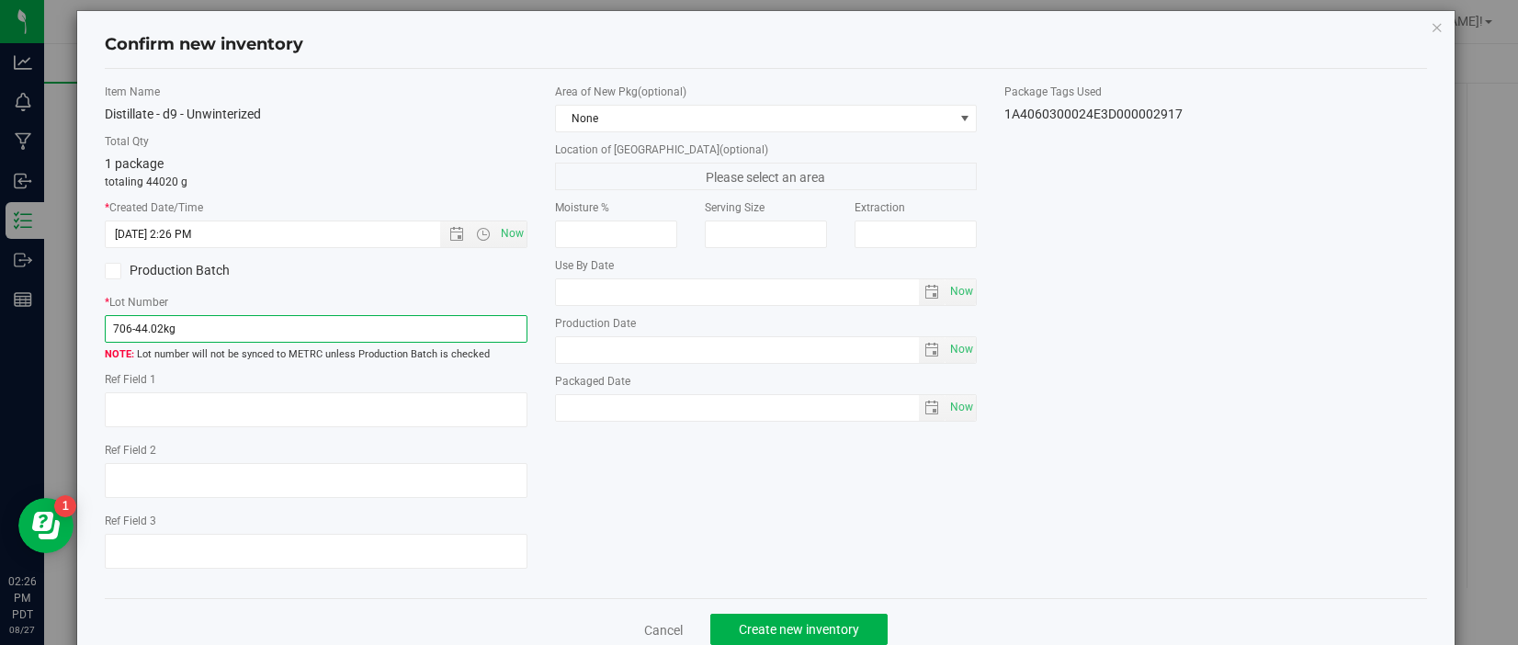
click at [318, 325] on input "706-44.02kg" at bounding box center [316, 329] width 422 height 28
paste input "CPT616THC"
type input "CPT616THC"
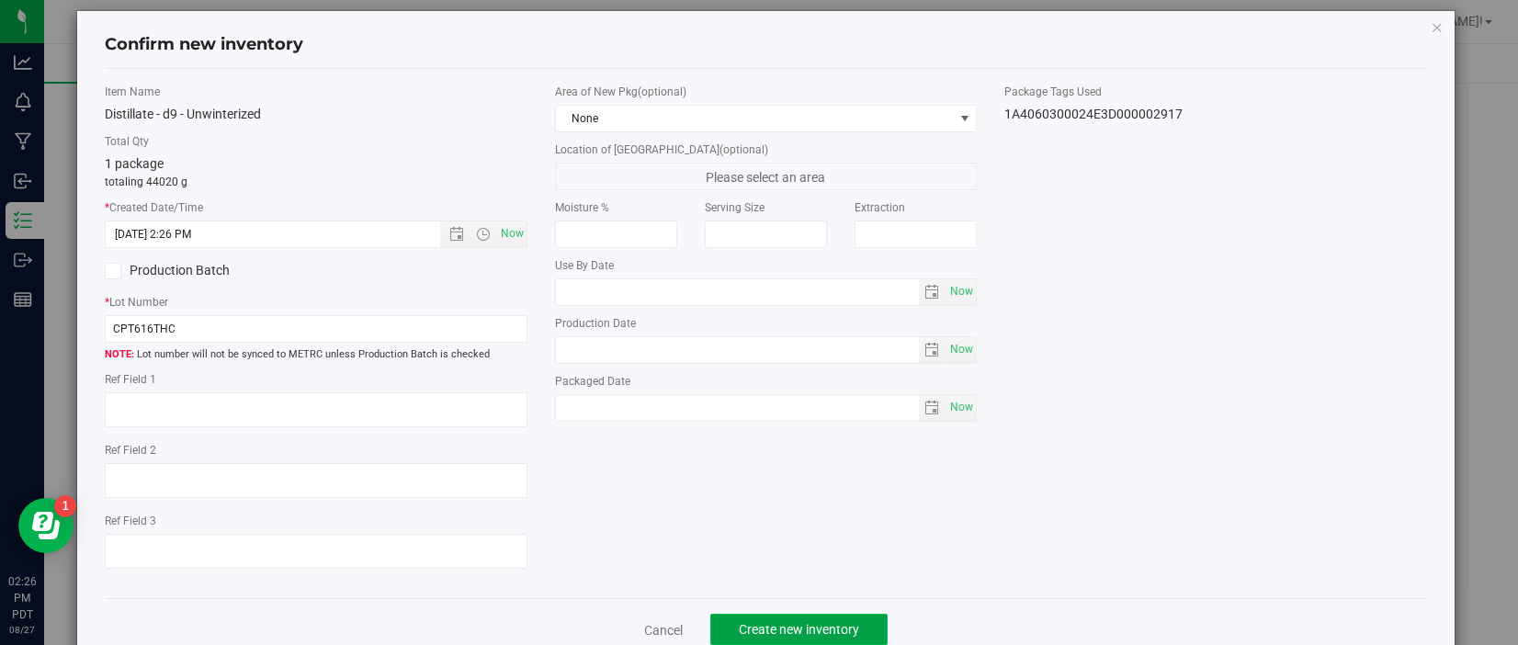
click at [807, 622] on span "Create new inventory" at bounding box center [799, 629] width 120 height 15
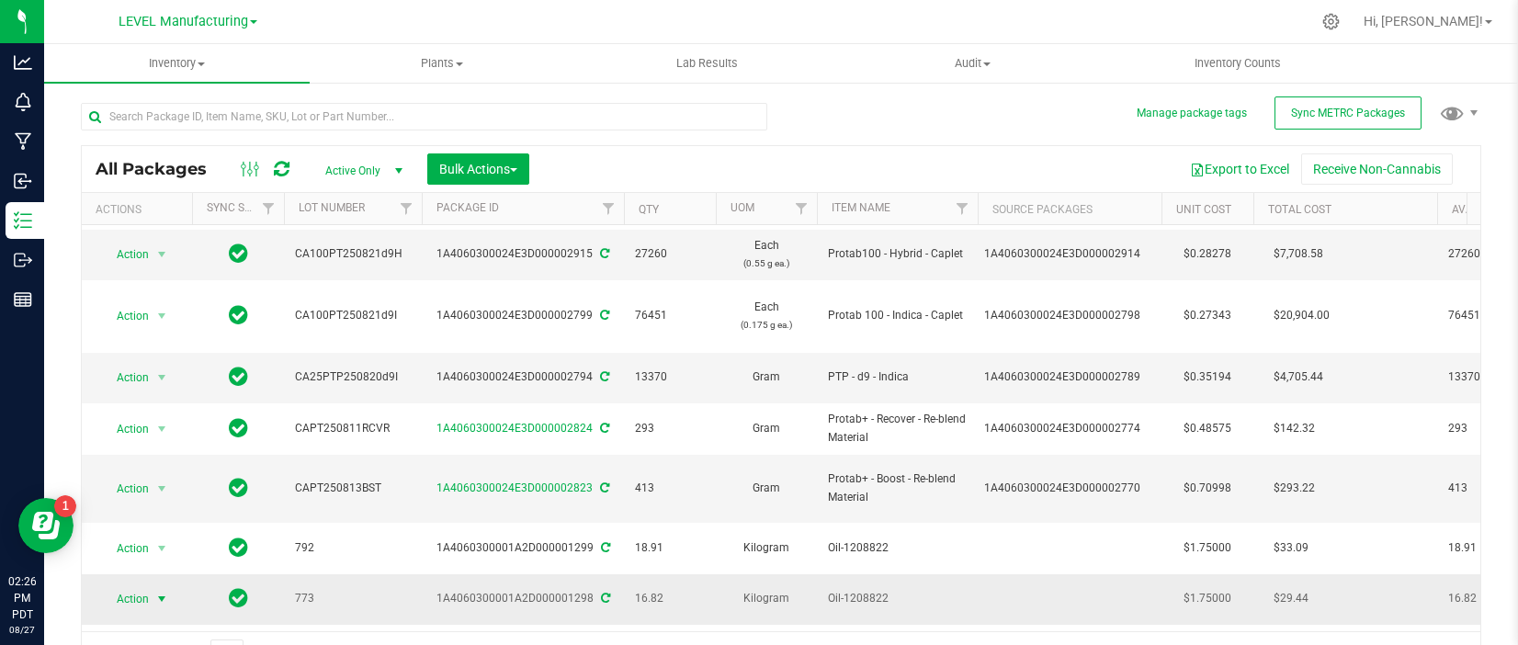
click at [148, 586] on span "Action" at bounding box center [125, 599] width 50 height 26
click at [156, 248] on li "Create package" at bounding box center [159, 258] width 116 height 28
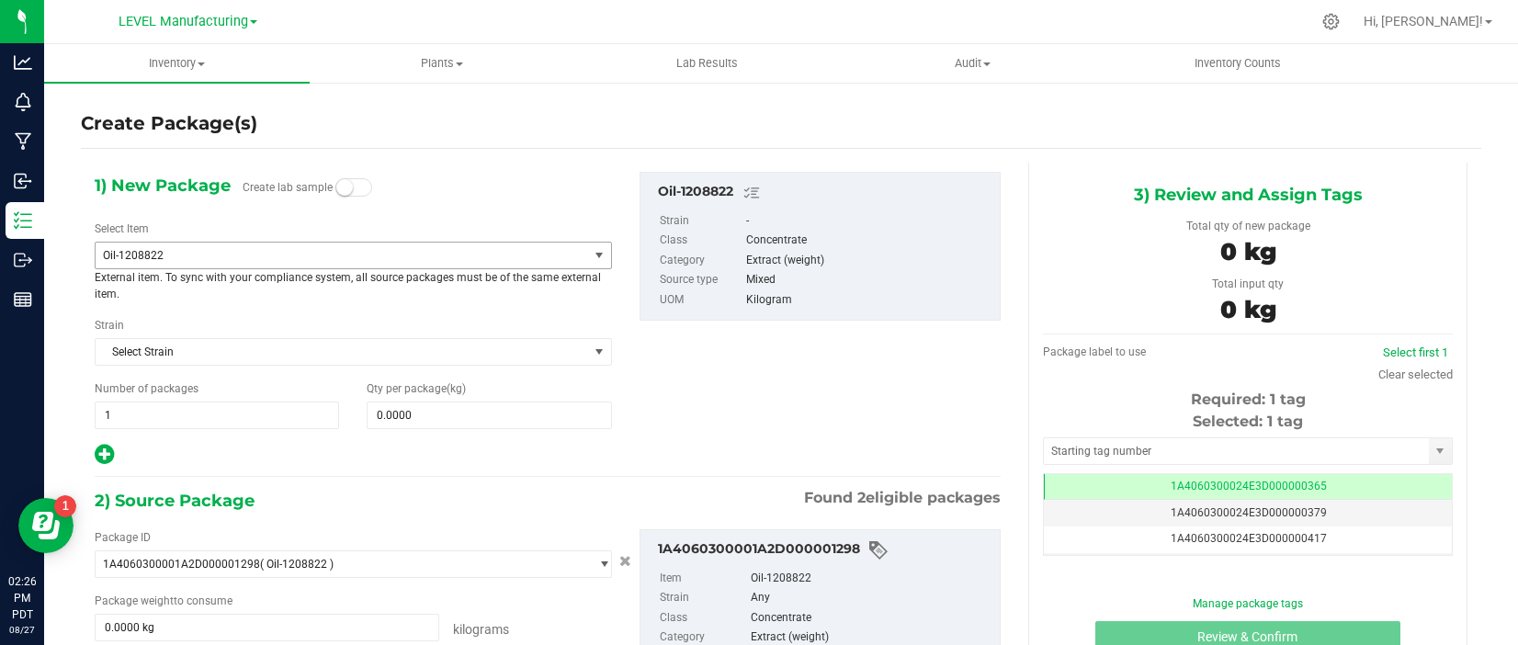
click at [336, 256] on span "Oil-1208822" at bounding box center [332, 255] width 459 height 13
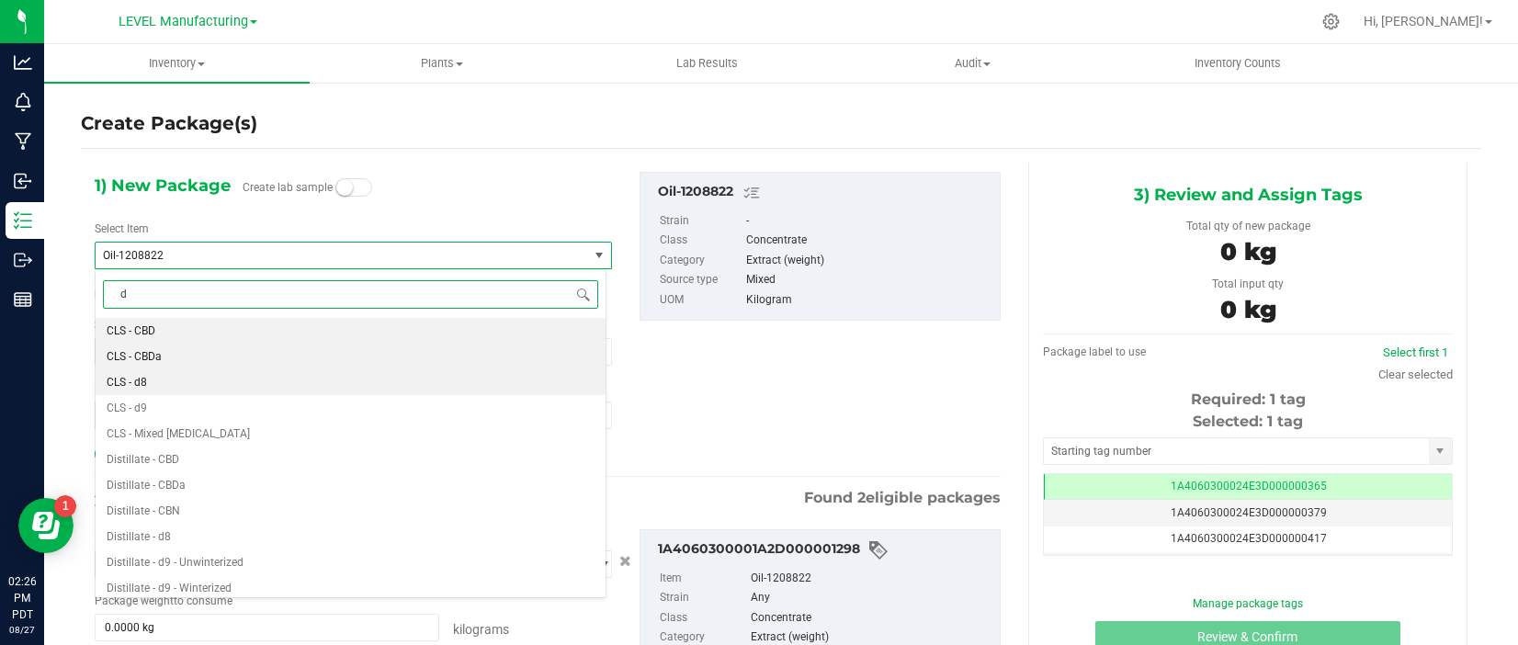
type input "d9"
click at [267, 349] on li "Distillate - d9 - Unwinterized" at bounding box center [351, 357] width 510 height 26
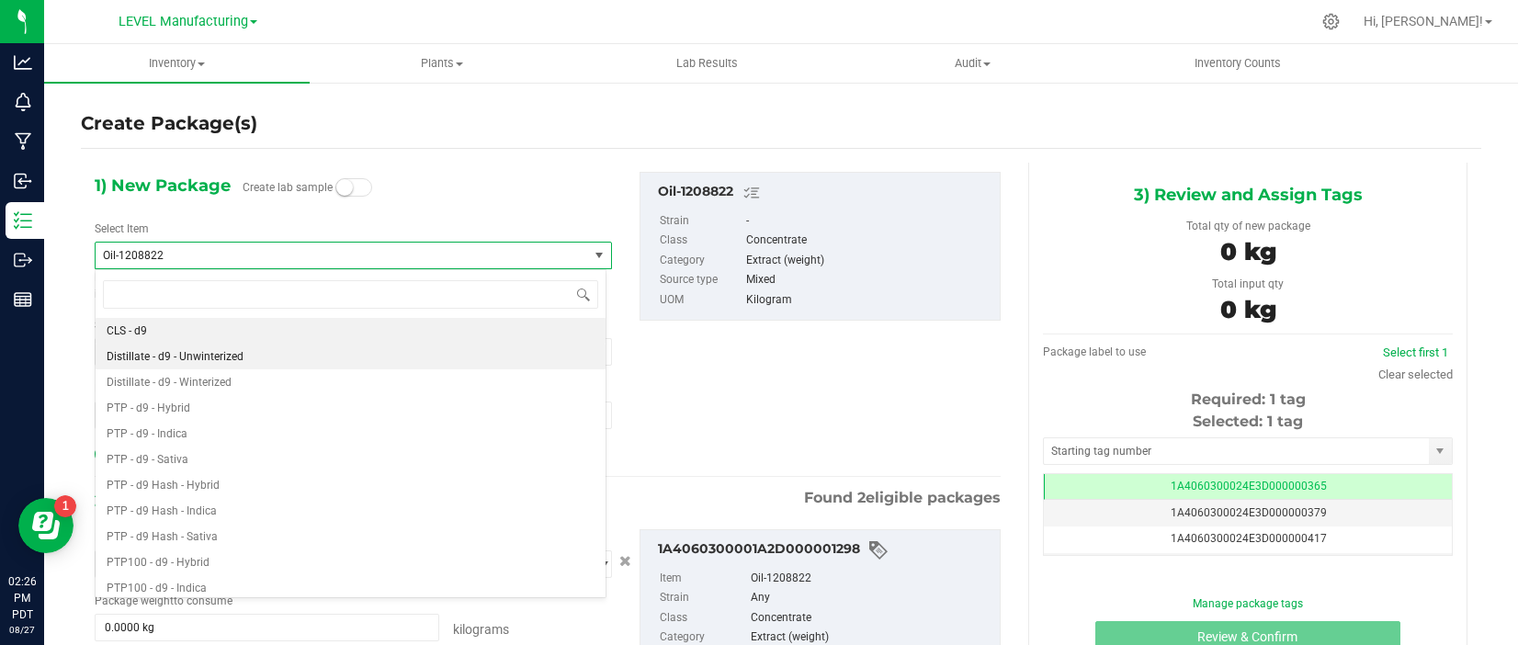
type input "0.0000"
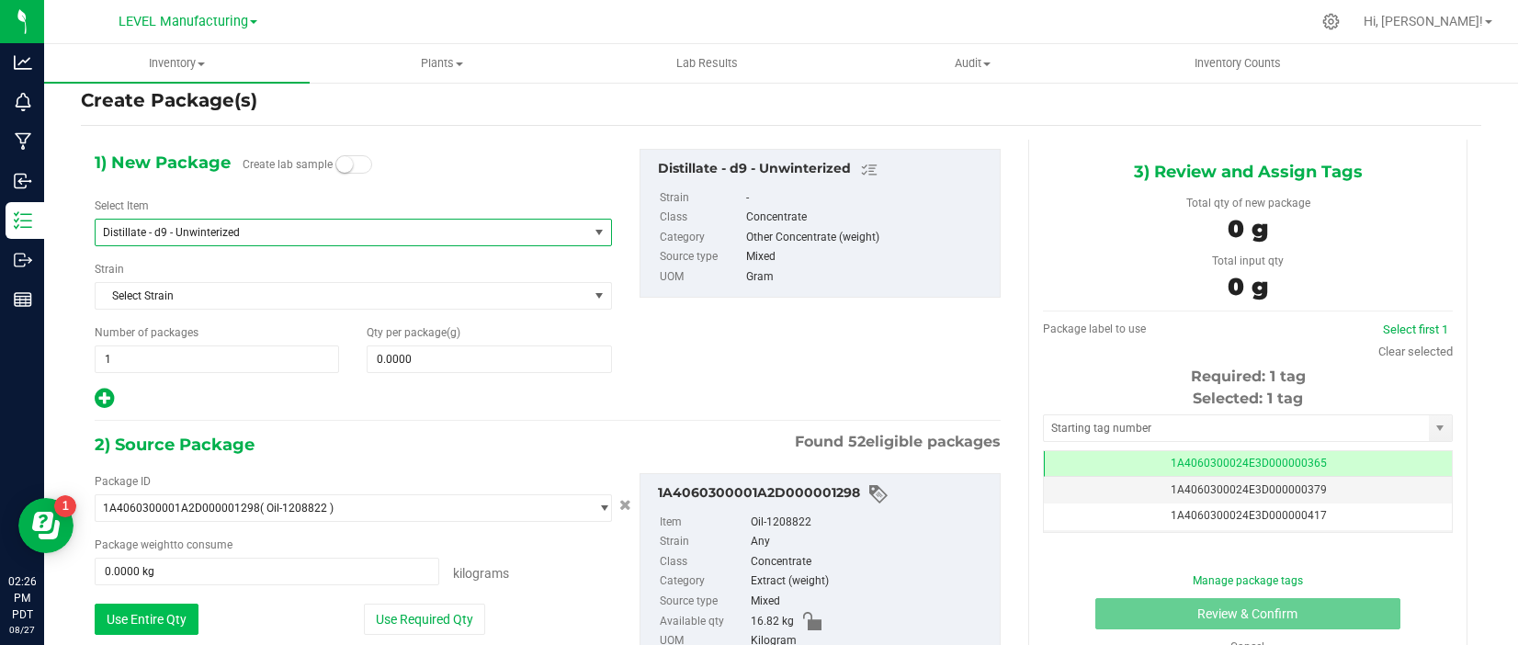
click at [152, 613] on button "Use Entire Qty" at bounding box center [147, 619] width 104 height 31
type input "16.8200 kg"
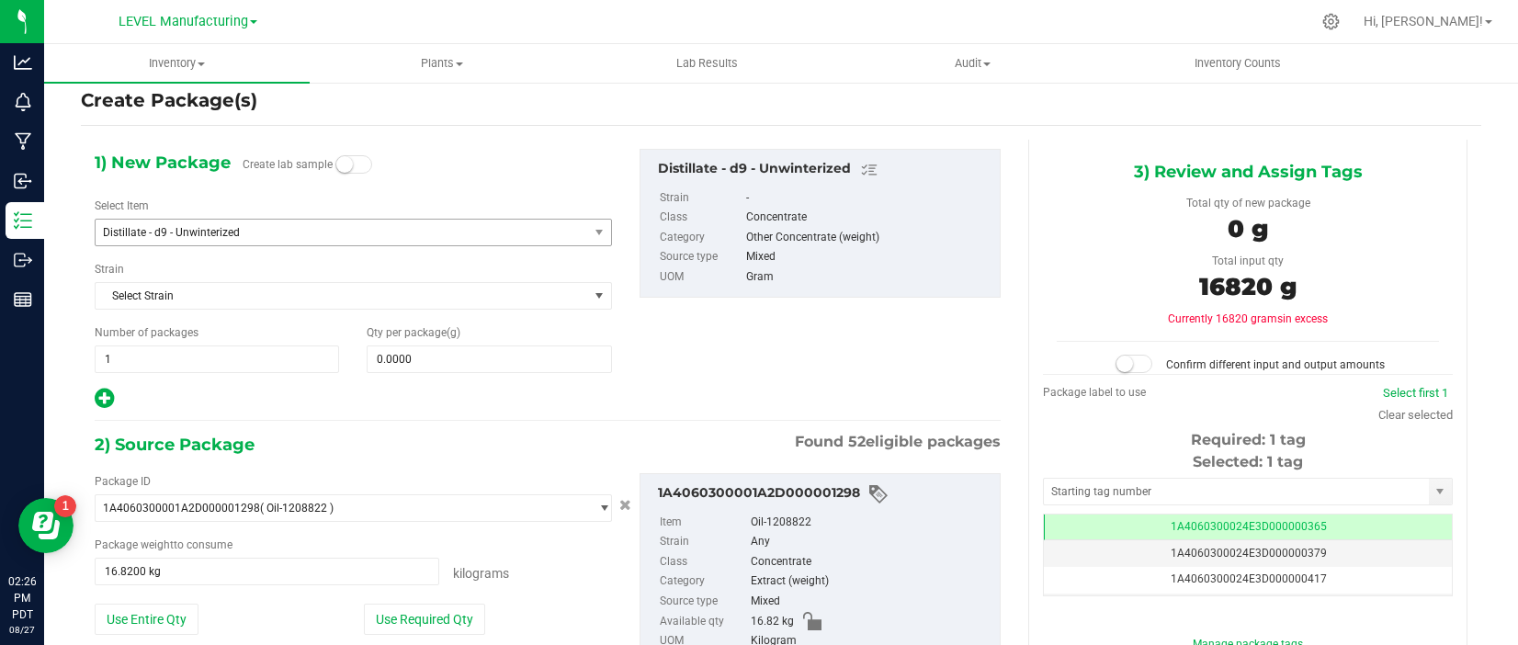
click at [1232, 292] on span "16820 g" at bounding box center [1247, 286] width 97 height 29
copy span "16820"
click at [460, 369] on span at bounding box center [489, 360] width 244 height 28
paste input "16820"
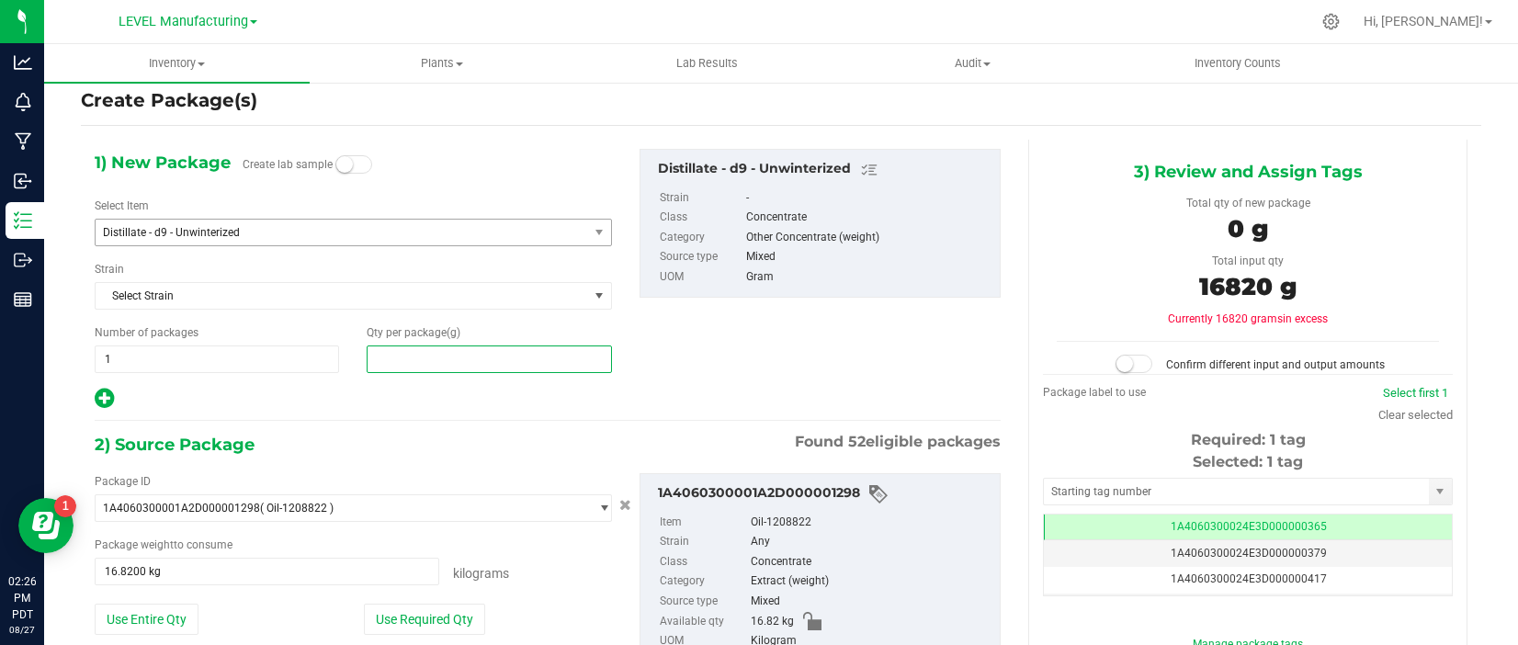
type input "16820"
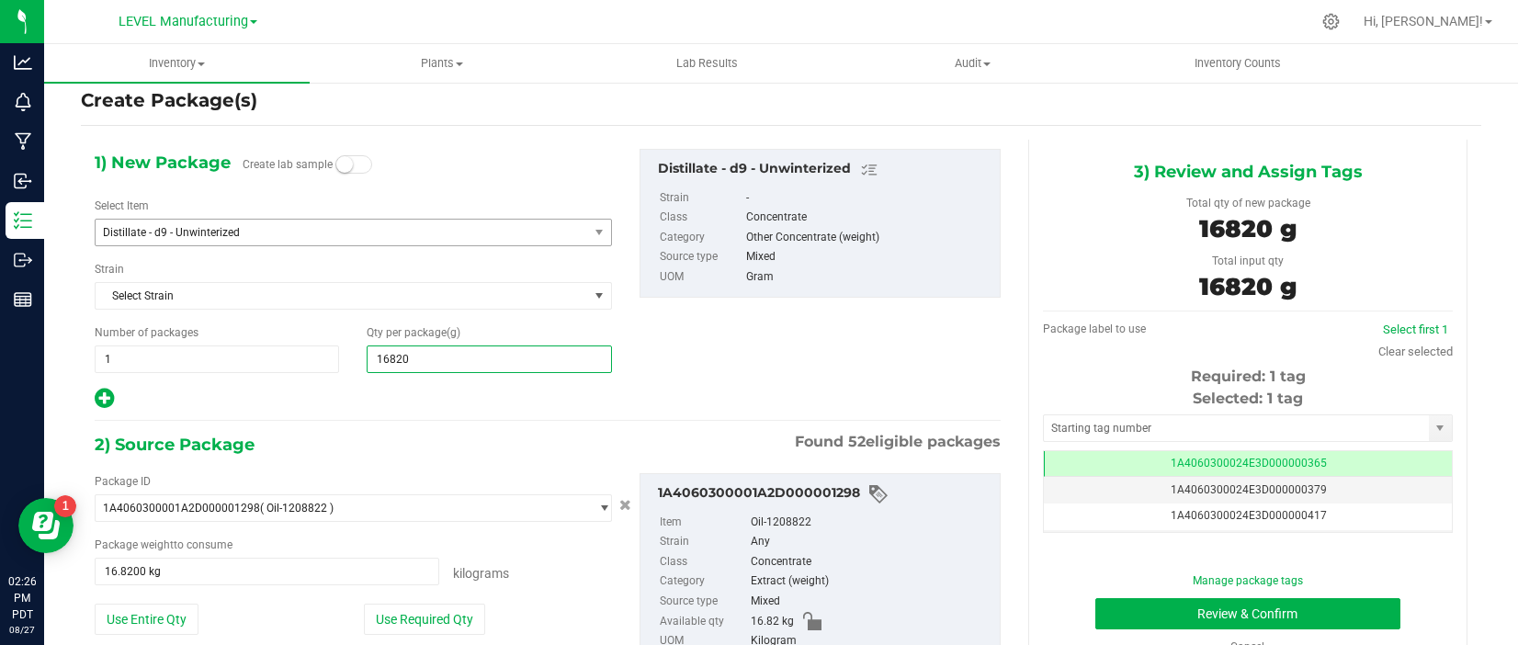
type input "16,820.0000"
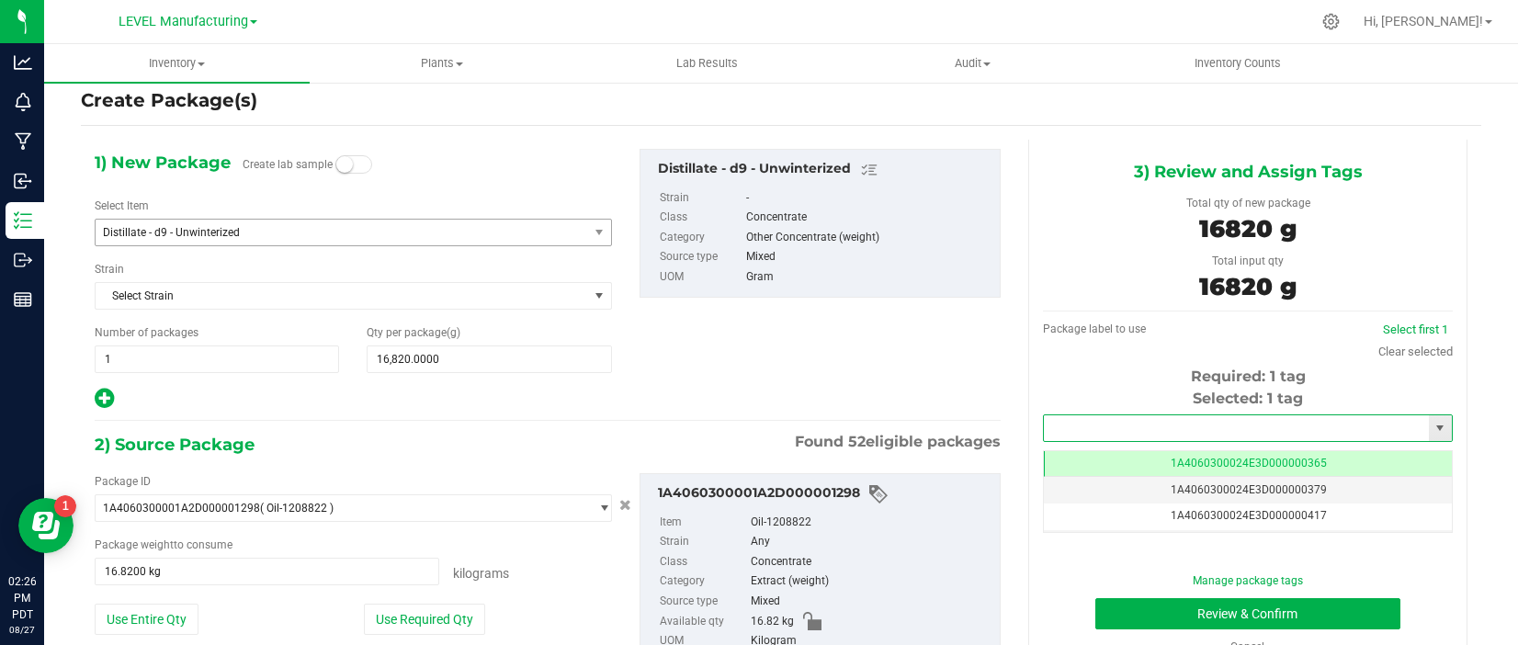
click at [1216, 431] on input "text" at bounding box center [1236, 428] width 385 height 26
paste input "1A4060300024E3D000002918"
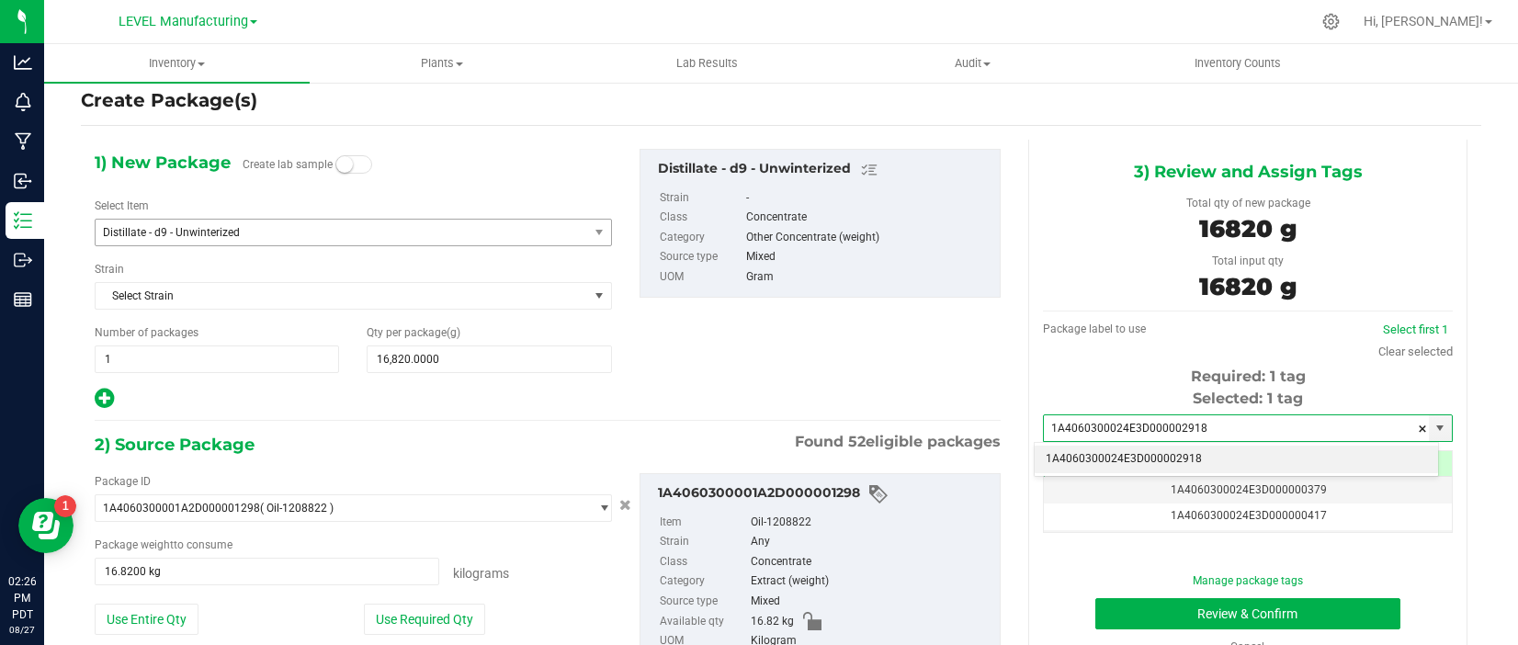
click at [1196, 454] on li "1A4060300024E3D000002918" at bounding box center [1236, 460] width 403 height 28
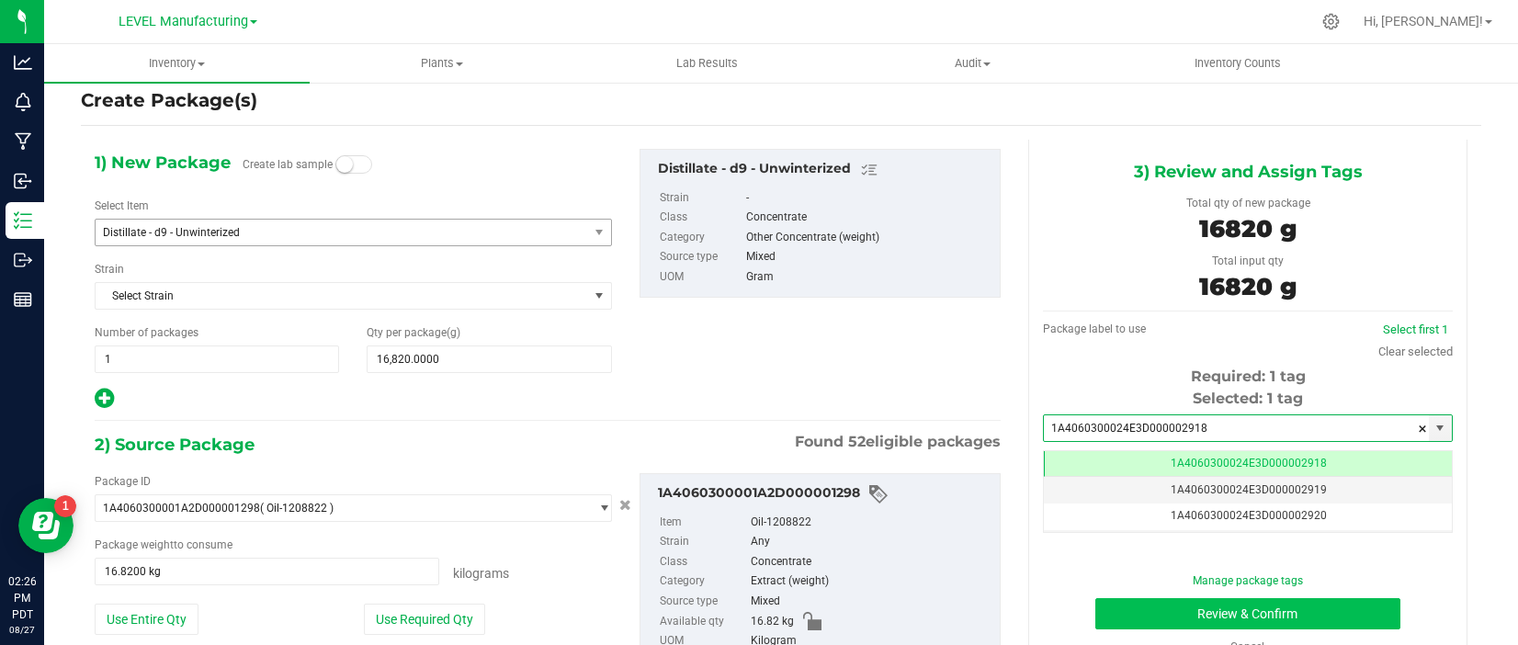
type input "1A4060300024E3D000002918"
click at [1185, 611] on button "Review & Confirm" at bounding box center [1249, 613] width 306 height 31
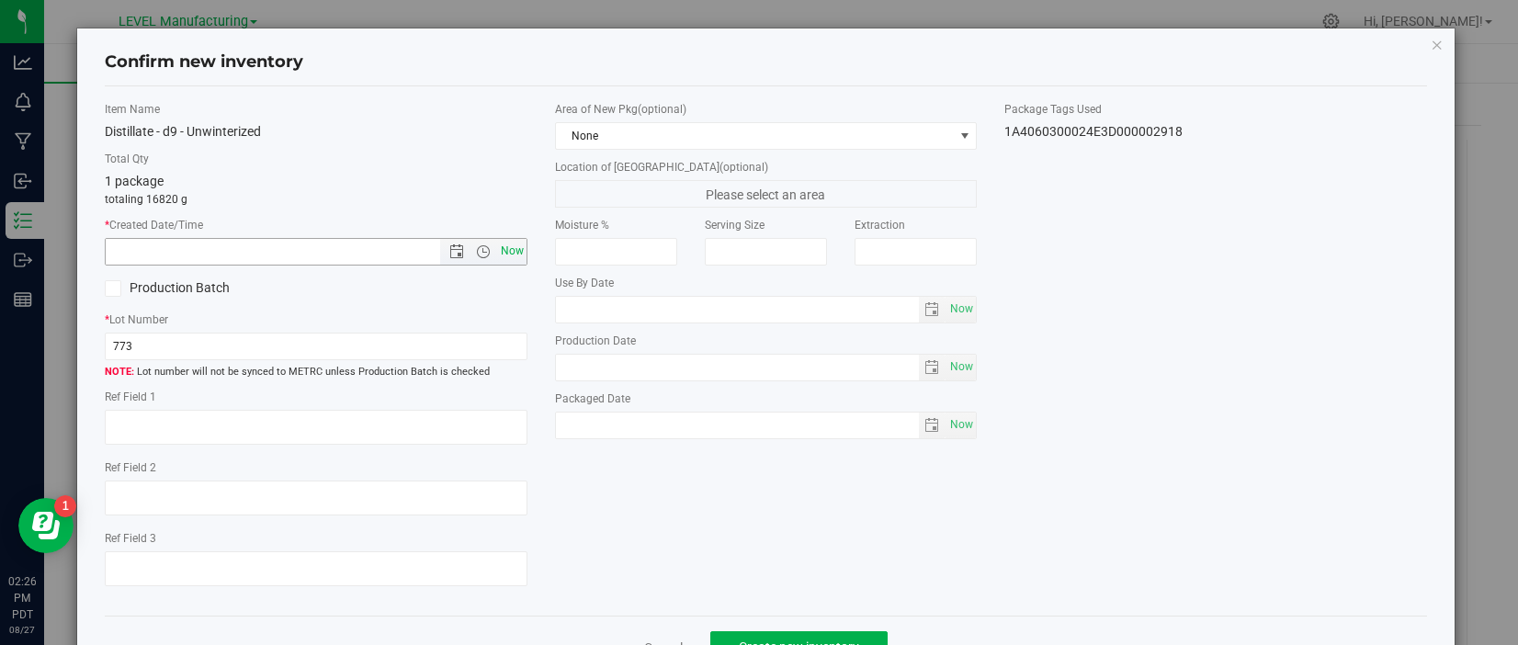
click at [517, 252] on span "Now" at bounding box center [511, 251] width 31 height 27
type input "8/27/2025 2:26 PM"
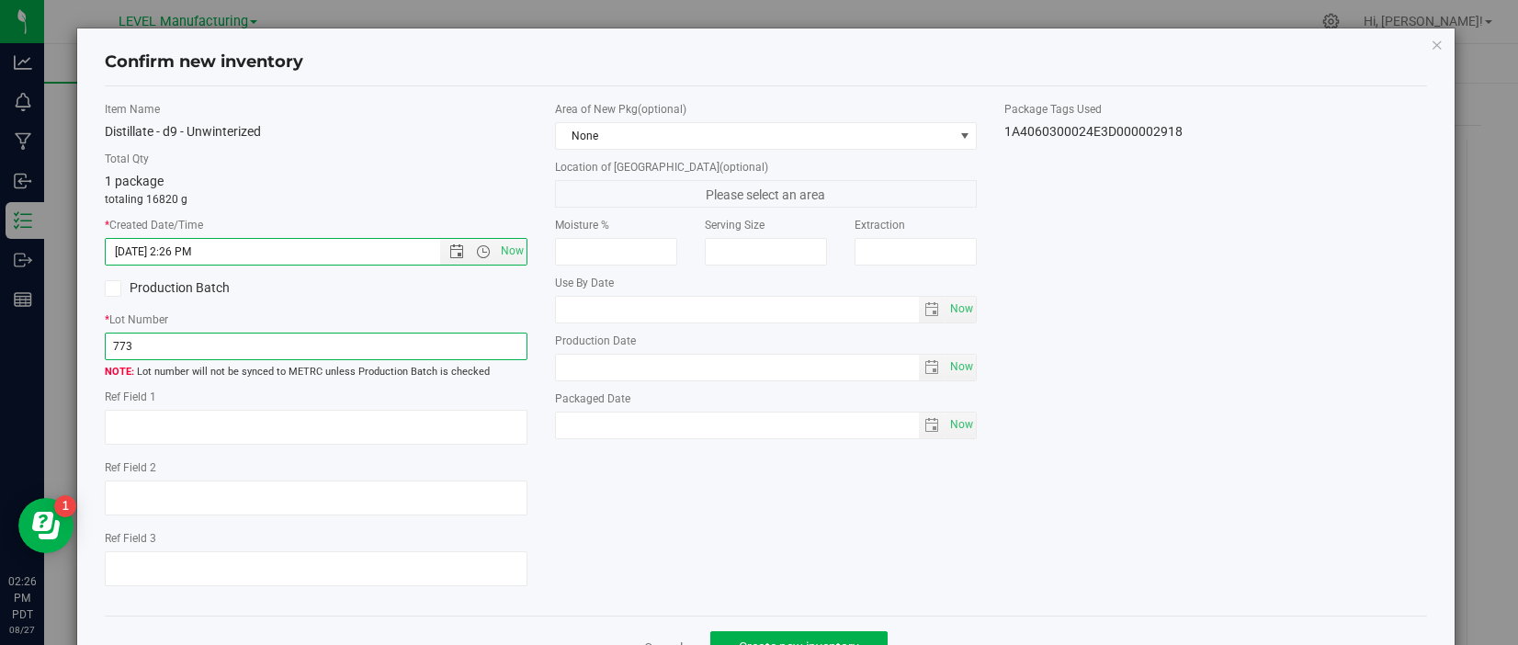
click at [338, 357] on input "773" at bounding box center [316, 347] width 422 height 28
paste input "CPT617THC"
type input "CPT617THC"
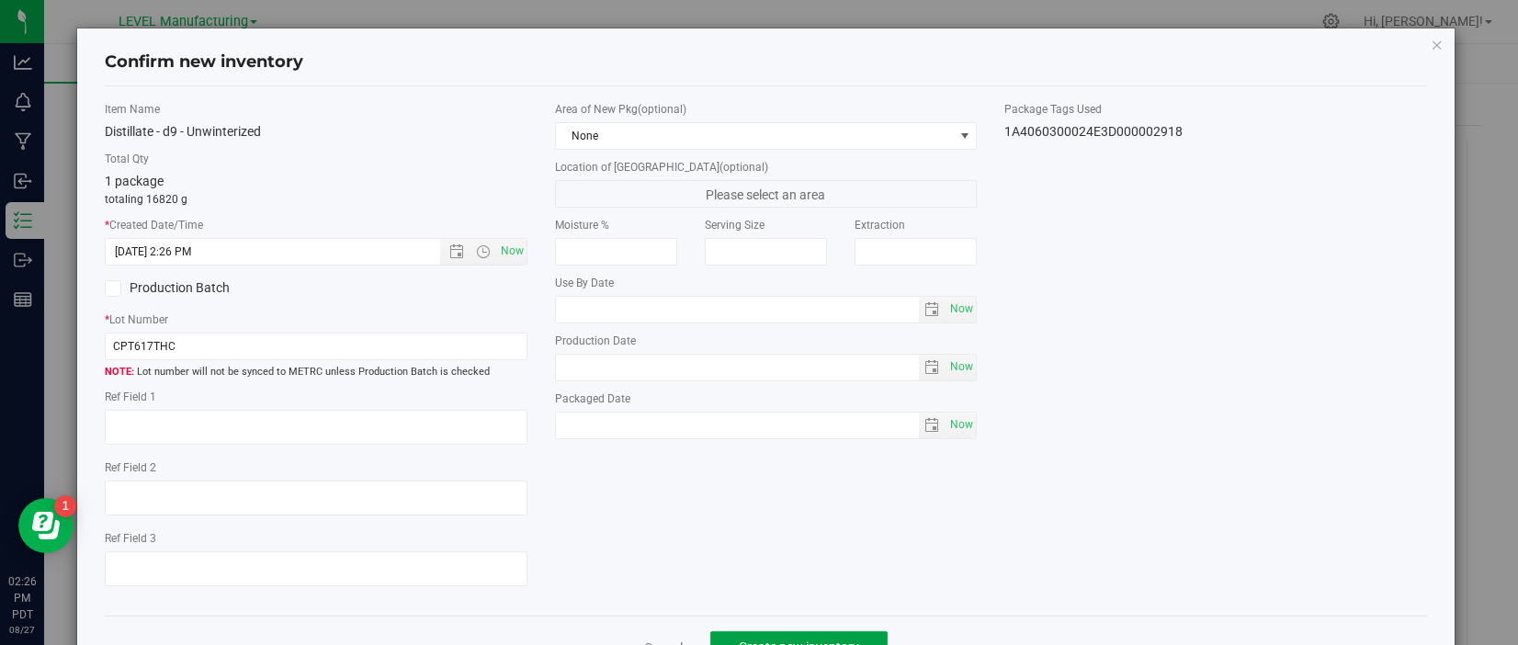
click at [851, 633] on button "Create new inventory" at bounding box center [798, 646] width 177 height 31
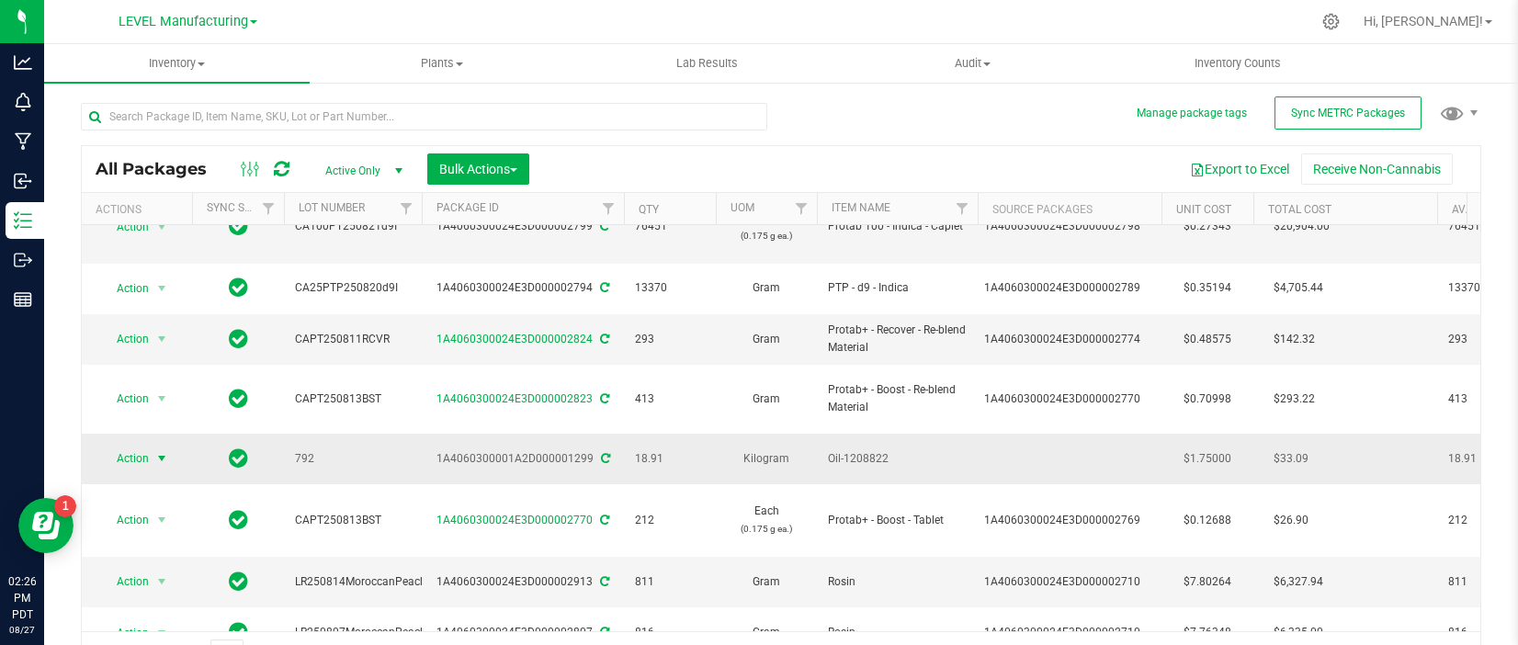
click at [136, 446] on span "Action" at bounding box center [125, 459] width 50 height 26
click at [179, 99] on li "Adjust qty" at bounding box center [159, 99] width 116 height 28
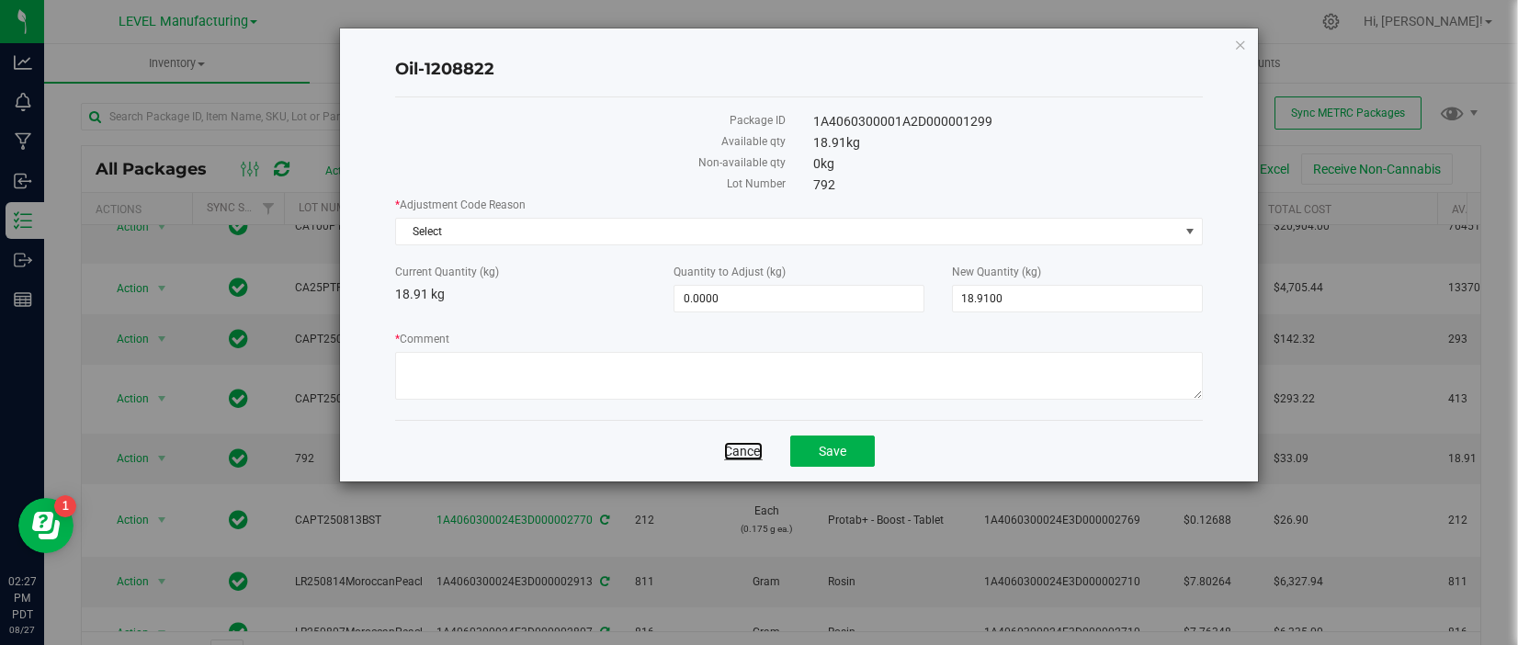
click at [749, 457] on link "Cancel" at bounding box center [743, 451] width 39 height 18
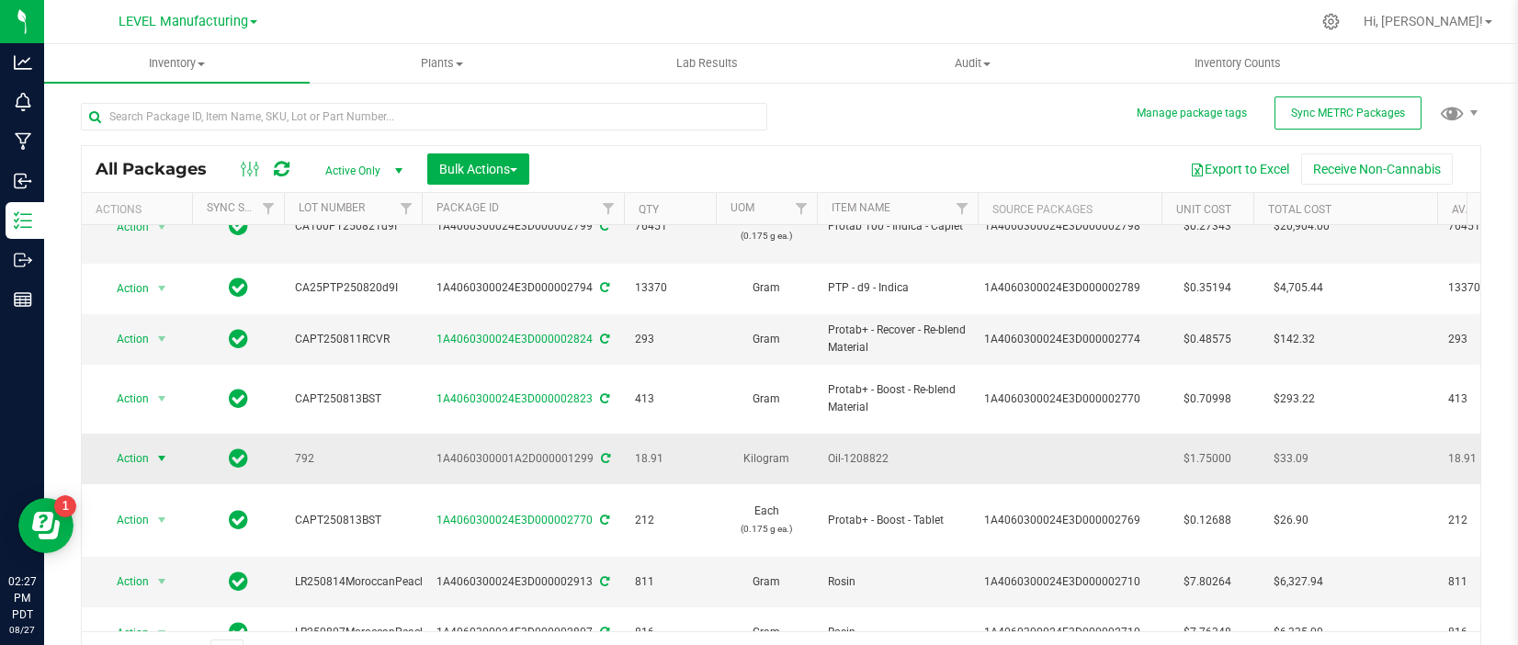
click at [155, 451] on span "select" at bounding box center [161, 458] width 15 height 15
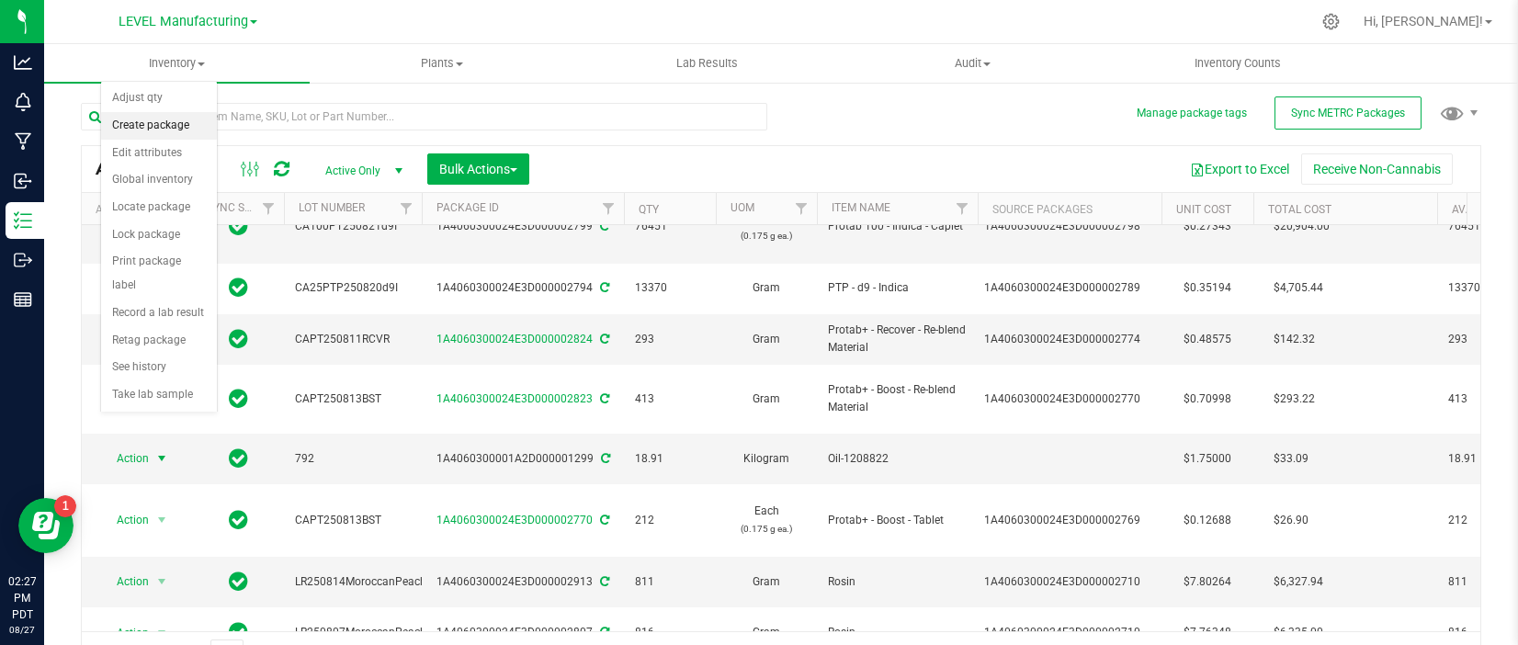
click at [163, 134] on li "Create package" at bounding box center [159, 126] width 116 height 28
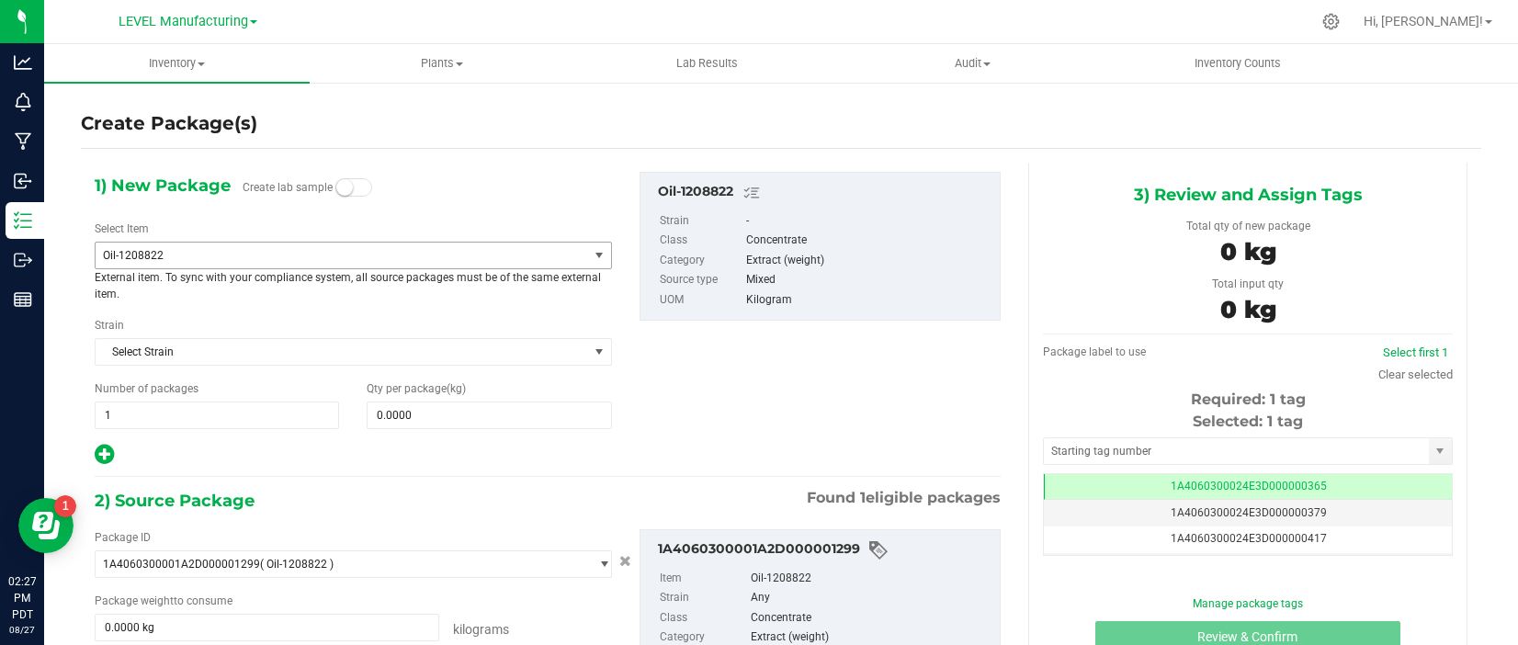
click at [264, 249] on span "Oil-1208822" at bounding box center [332, 255] width 459 height 13
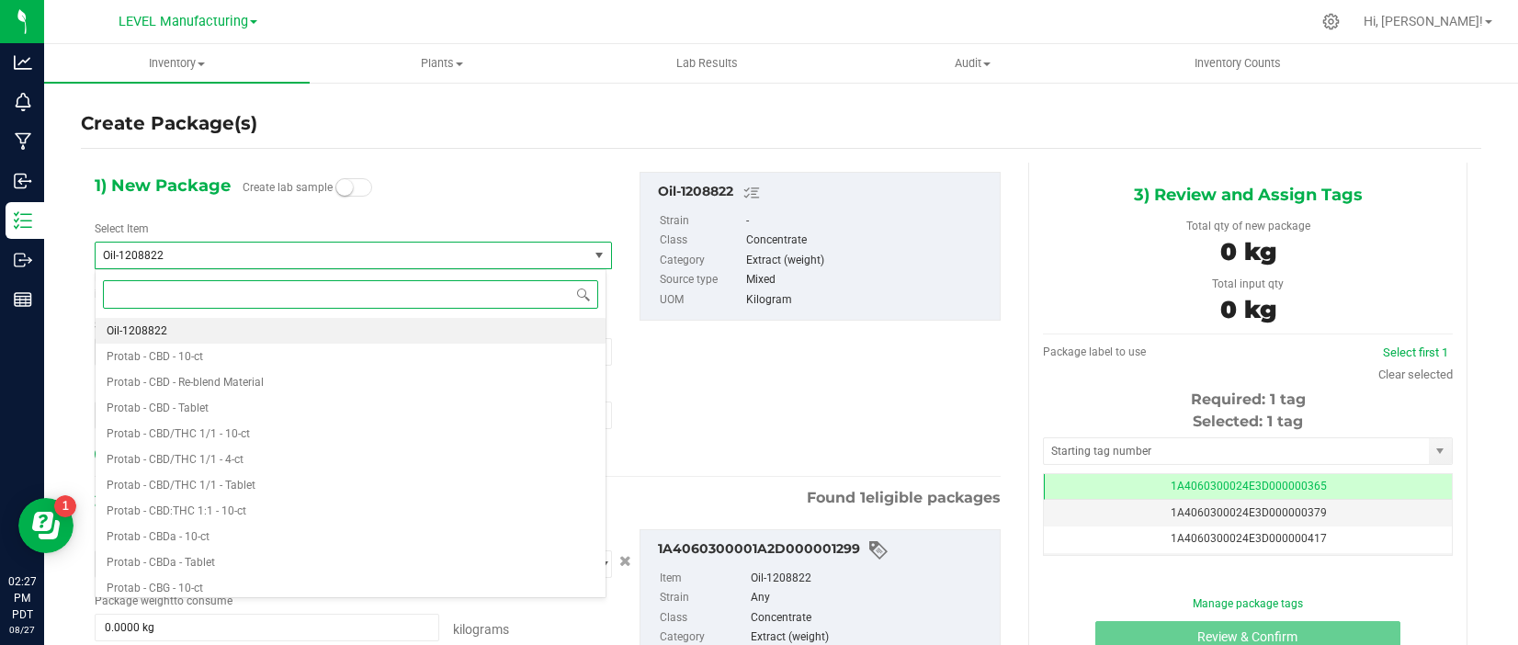
type input "9"
click at [281, 352] on li "Distillate - d9 - Unwinterized" at bounding box center [351, 357] width 510 height 26
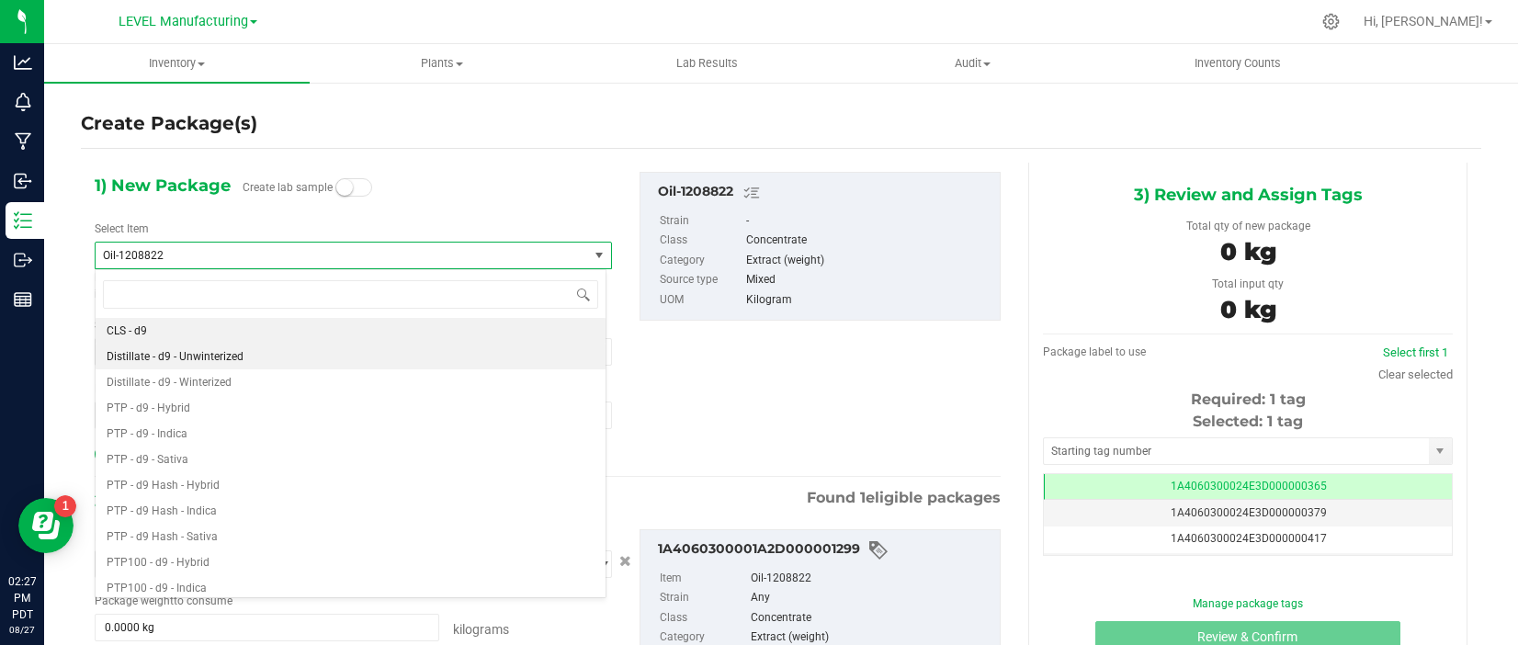
type input "0.0000"
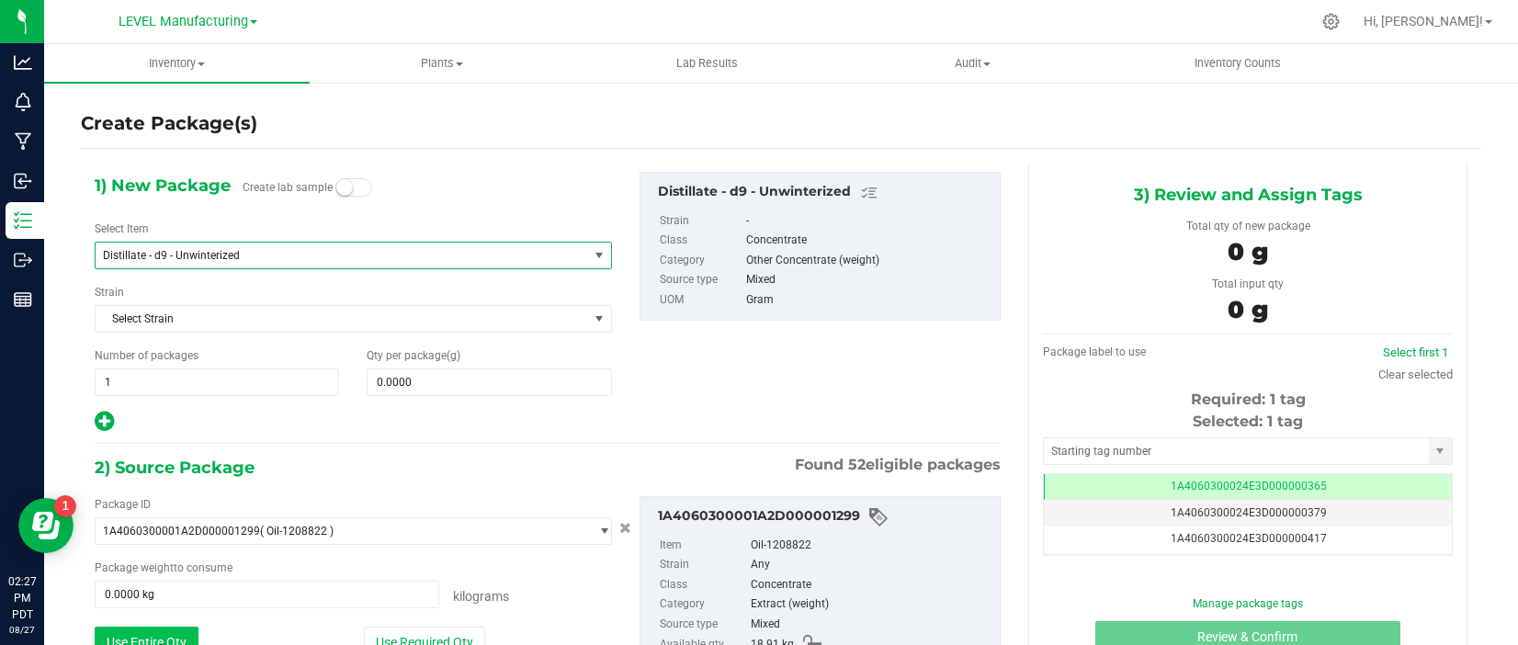
click at [131, 635] on button "Use Entire Qty" at bounding box center [147, 642] width 104 height 31
type input "18.9100 kg"
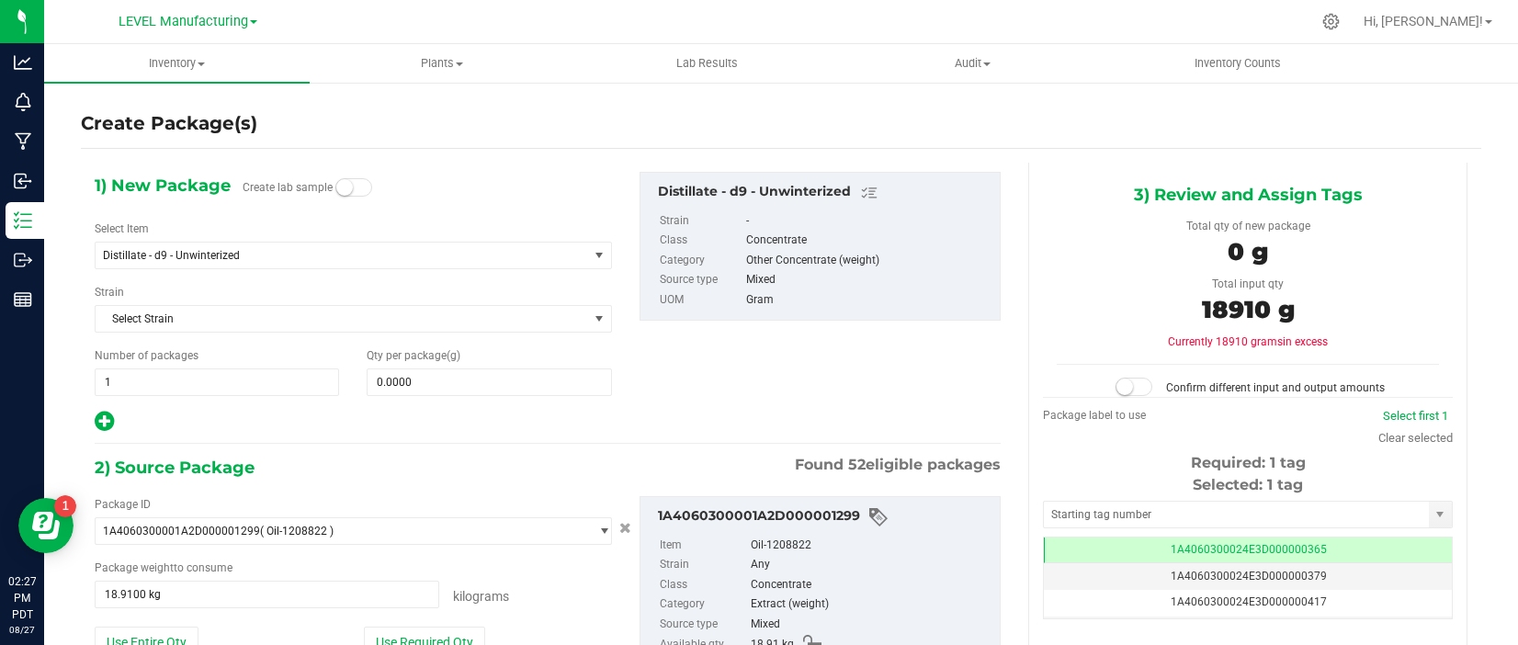
click at [1253, 306] on span "18910 g" at bounding box center [1248, 309] width 93 height 29
click at [1221, 314] on span "18910 g" at bounding box center [1248, 309] width 93 height 29
click at [1244, 306] on span "18910 g" at bounding box center [1248, 309] width 93 height 29
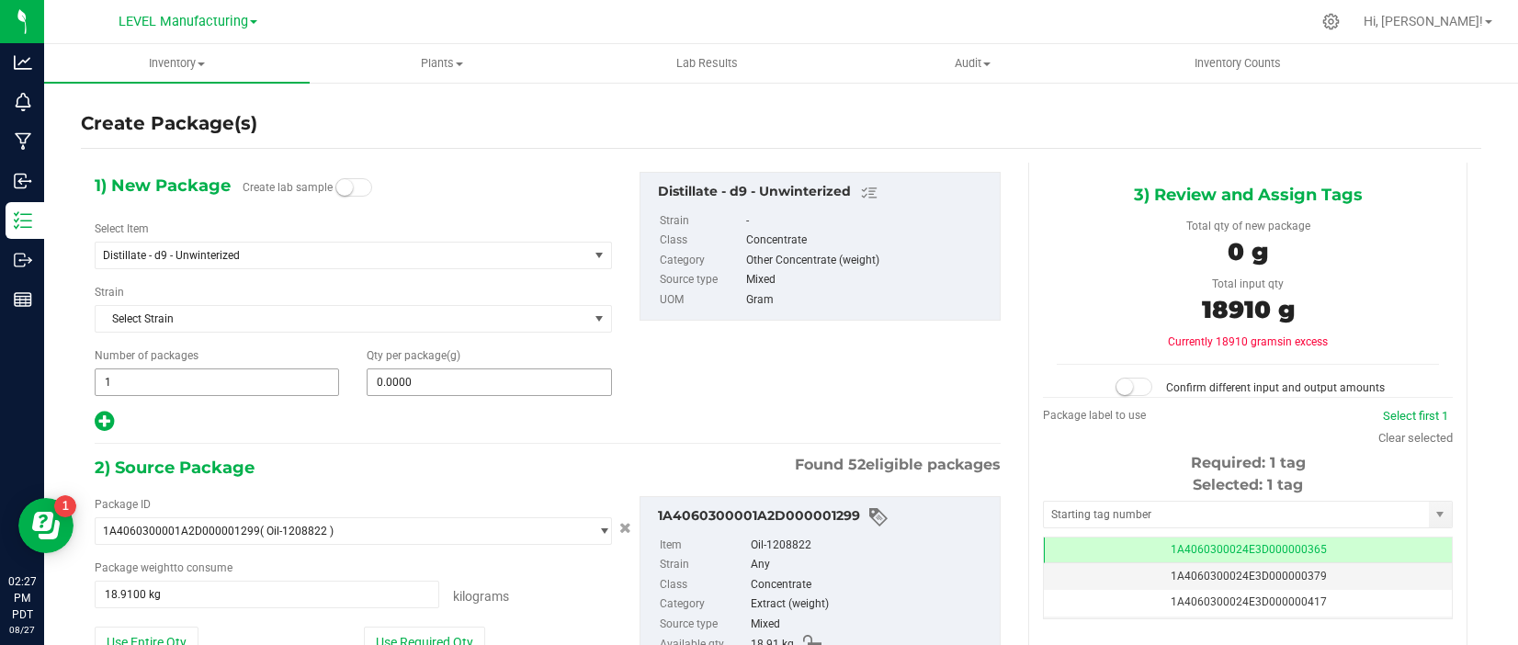
copy span "18910"
click at [522, 383] on span at bounding box center [489, 383] width 244 height 28
paste input "18910"
type input "18910"
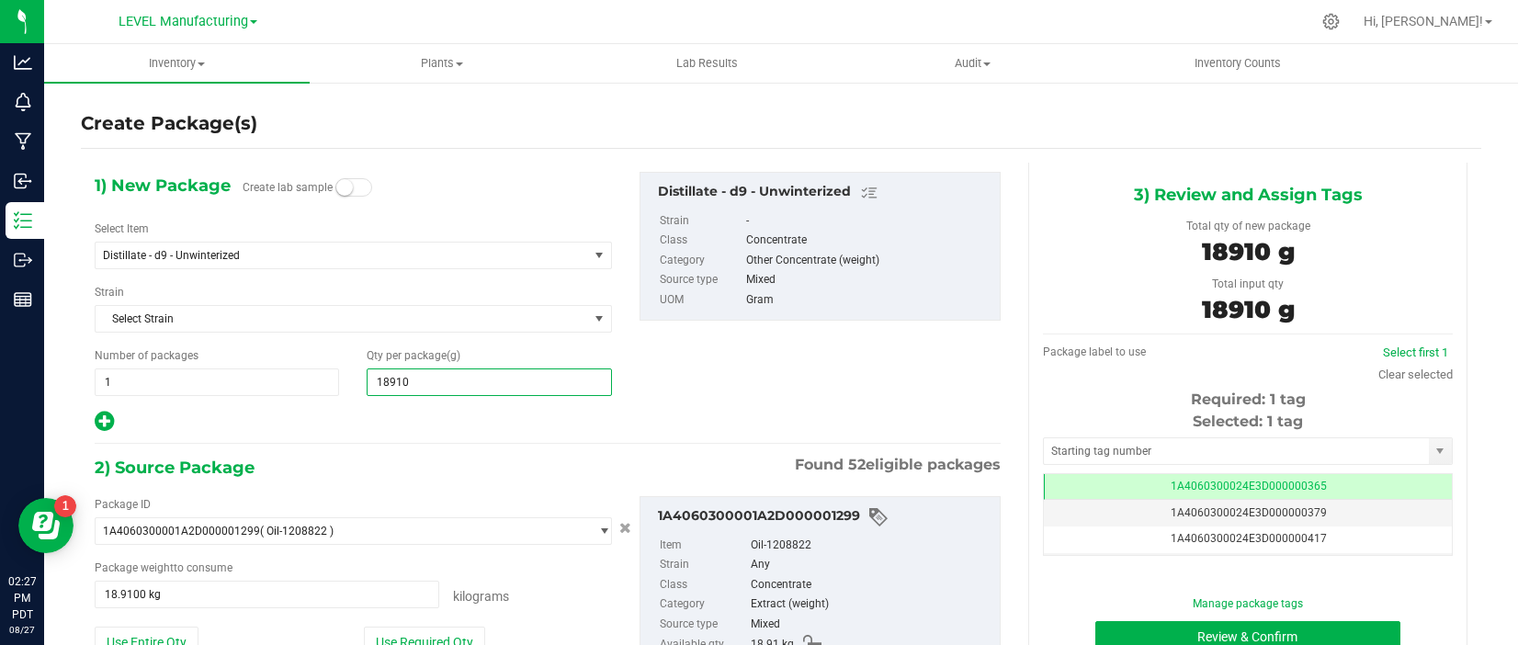
type input "18,910.0000"
click at [1170, 449] on input "text" at bounding box center [1236, 451] width 385 height 26
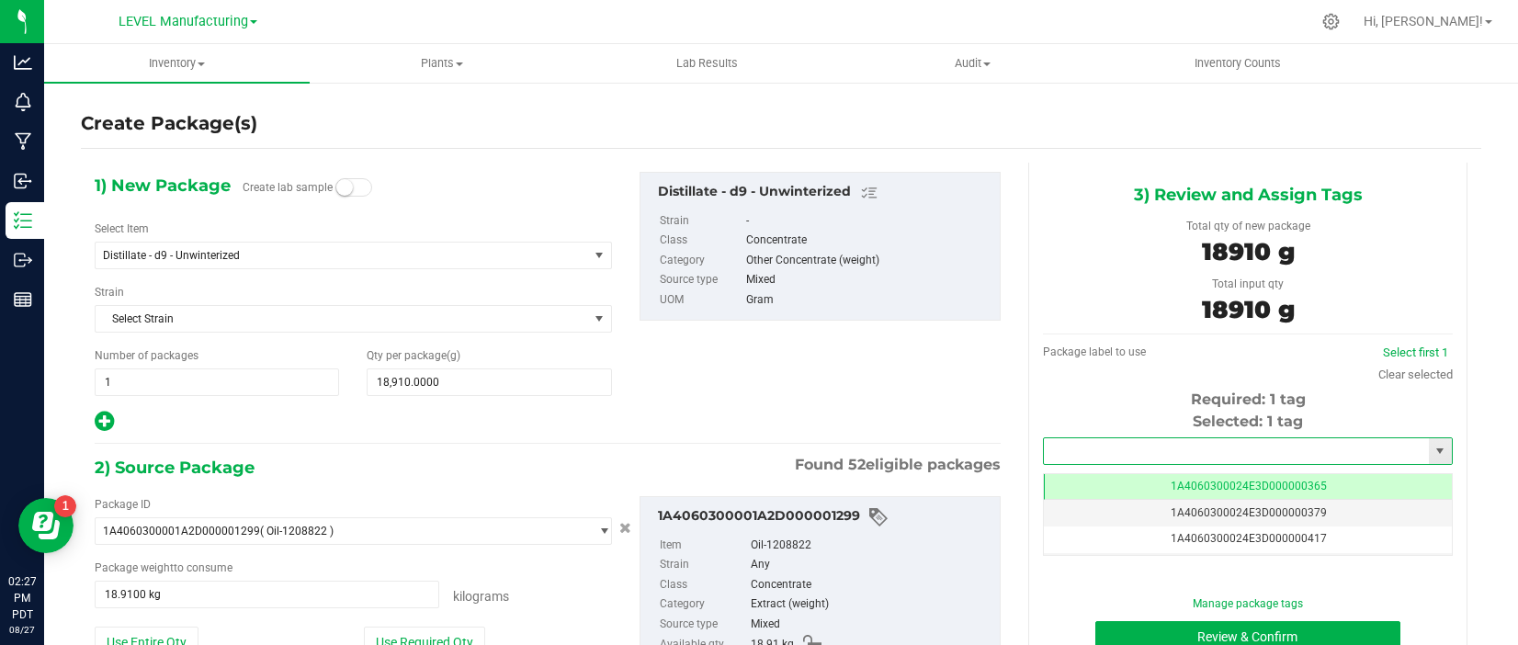
paste input "1A4060300024E3D000002919"
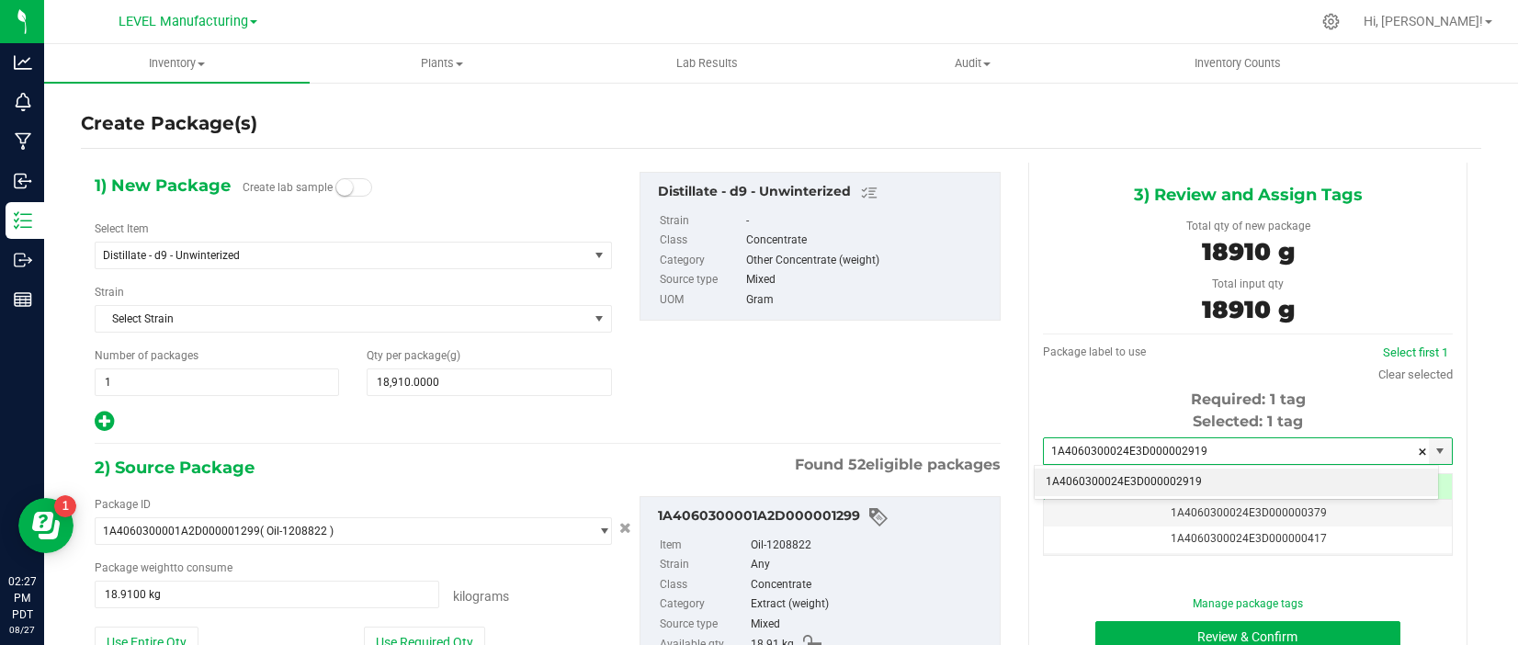
click at [1181, 474] on li "1A4060300024E3D000002919" at bounding box center [1236, 483] width 403 height 28
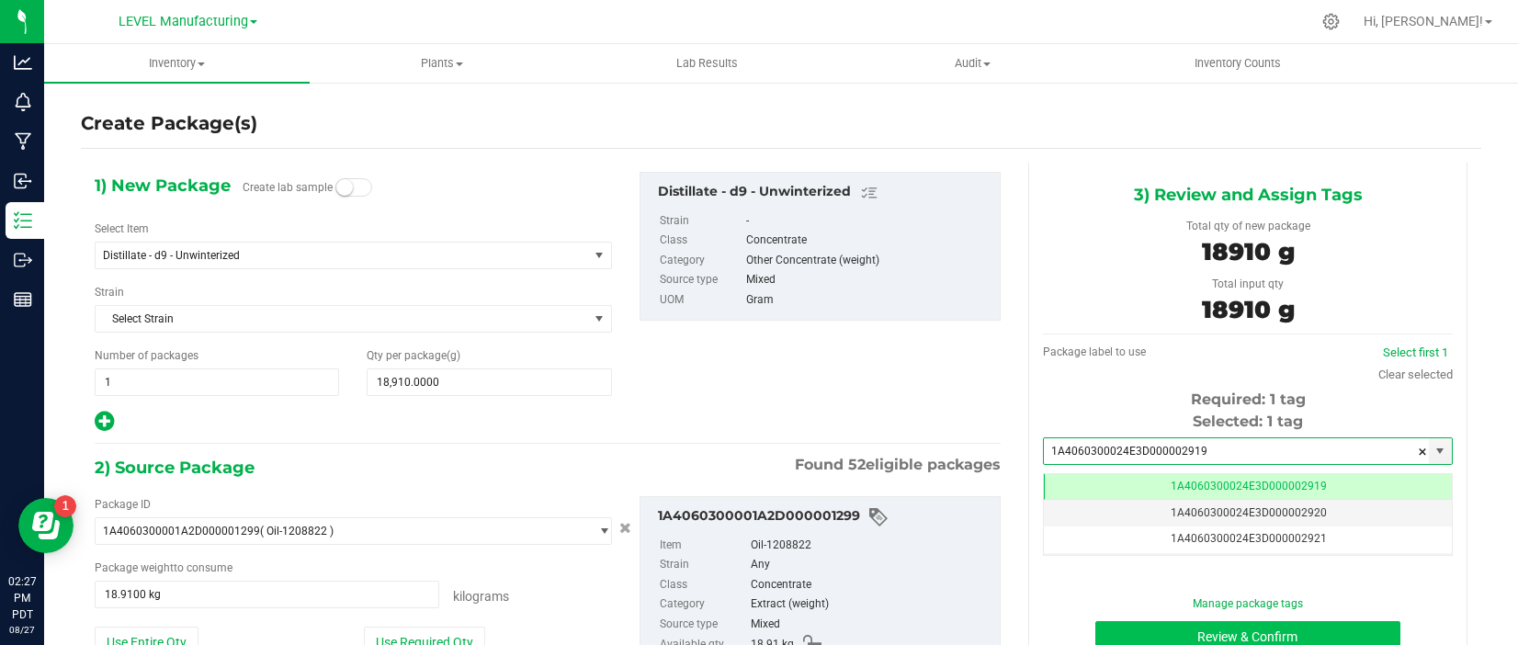
type input "1A4060300024E3D000002919"
click at [1256, 639] on button "Review & Confirm" at bounding box center [1249, 636] width 306 height 31
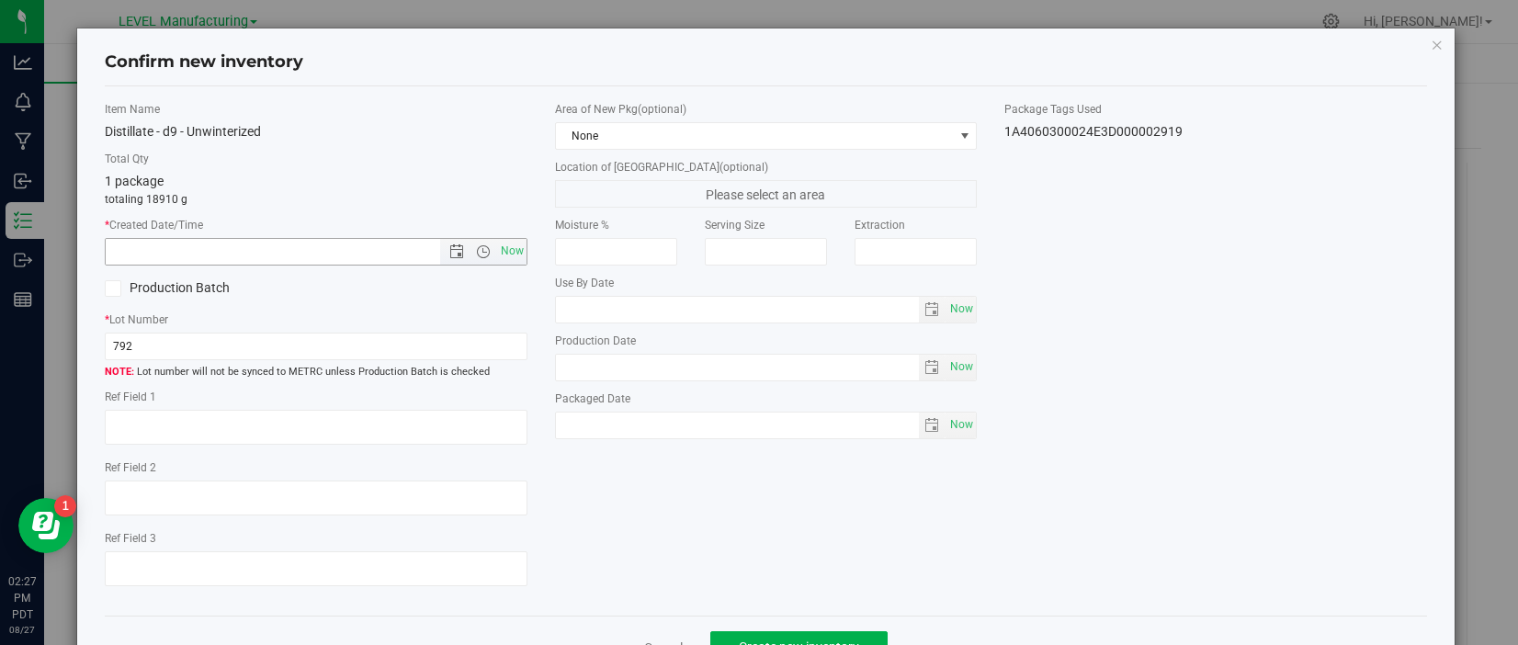
drag, startPoint x: 515, startPoint y: 249, endPoint x: 738, endPoint y: 403, distance: 271.5
click at [515, 249] on span "Now" at bounding box center [511, 251] width 31 height 27
type input "8/27/2025 2:27 PM"
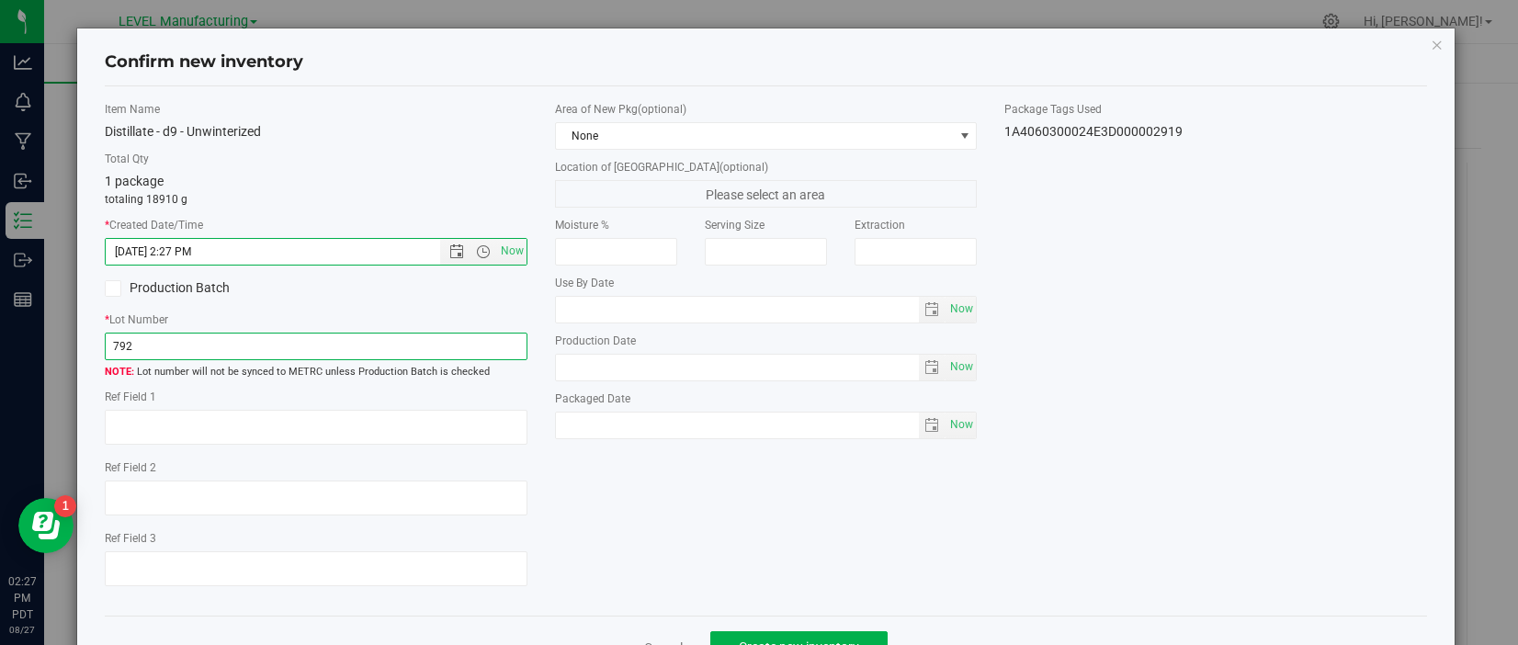
click at [160, 346] on input "792" at bounding box center [316, 347] width 422 height 28
paste input "CPT618THC"
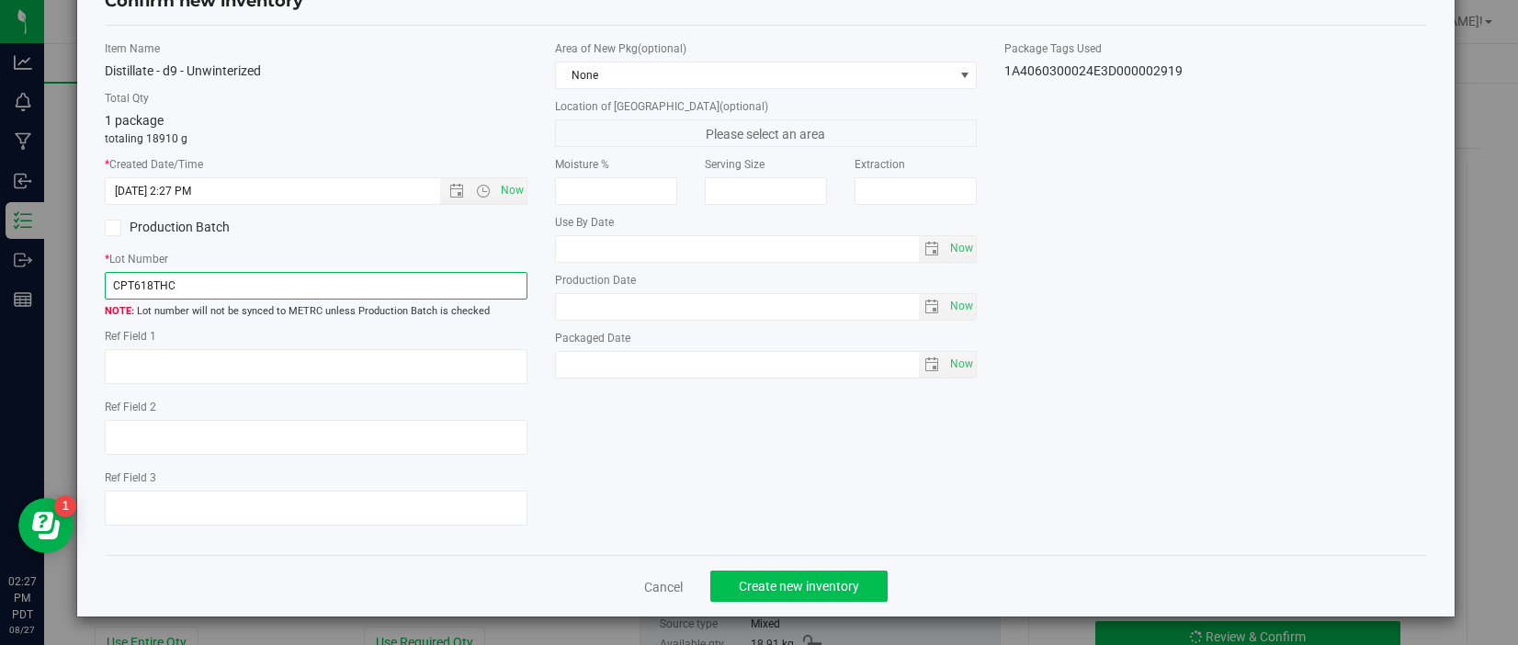
type input "CPT618THC"
click at [822, 593] on span "Create new inventory" at bounding box center [799, 586] width 120 height 15
